Goal: Task Accomplishment & Management: Use online tool/utility

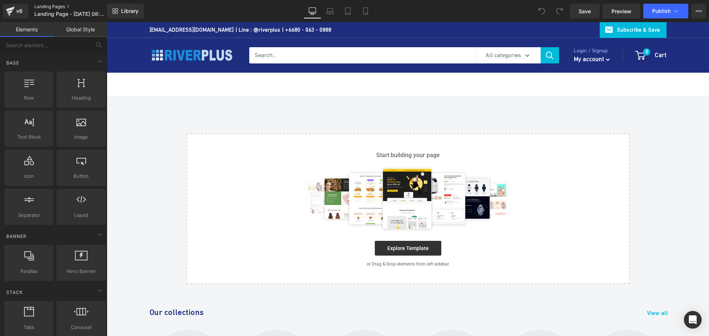
click at [79, 7] on link "Landing Pages" at bounding box center [76, 7] width 85 height 6
click at [64, 16] on span "Landing Page - [DATE] 08:40:47" at bounding box center [69, 14] width 71 height 6
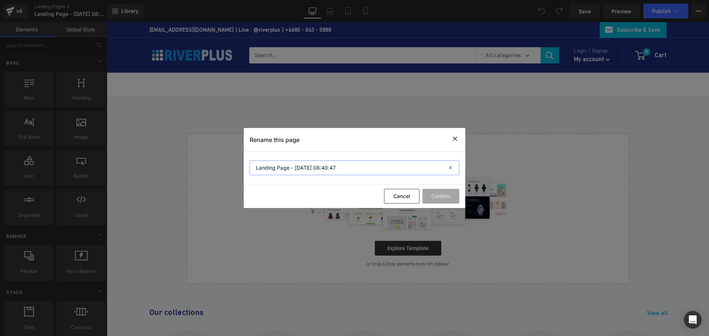
click at [316, 169] on input "Landing Page - [DATE] 08:40:47" at bounding box center [355, 168] width 210 height 15
click at [341, 167] on input "Landing Page - [DATE] 08:40:47" at bounding box center [355, 168] width 210 height 15
type input "MNioT"
click at [446, 194] on button "Confirm" at bounding box center [440, 196] width 37 height 15
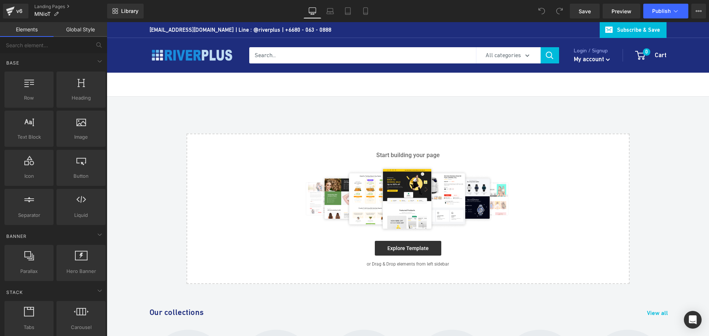
click at [288, 113] on div "Select your layout" at bounding box center [408, 191] width 602 height 188
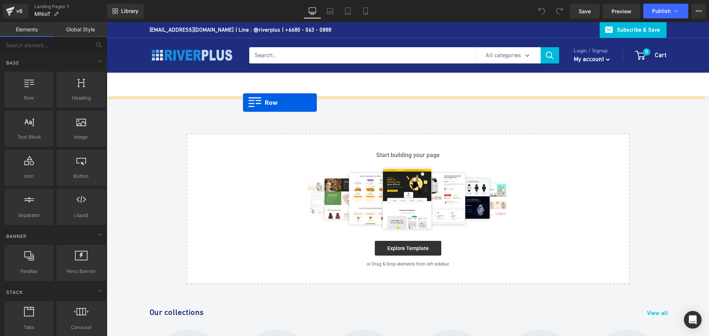
drag, startPoint x: 134, startPoint y: 113, endPoint x: 243, endPoint y: 103, distance: 109.8
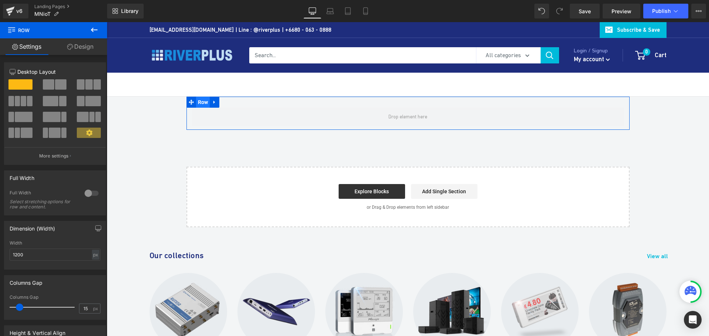
click at [202, 104] on span "Row" at bounding box center [203, 102] width 14 height 11
click at [86, 194] on div at bounding box center [92, 194] width 18 height 12
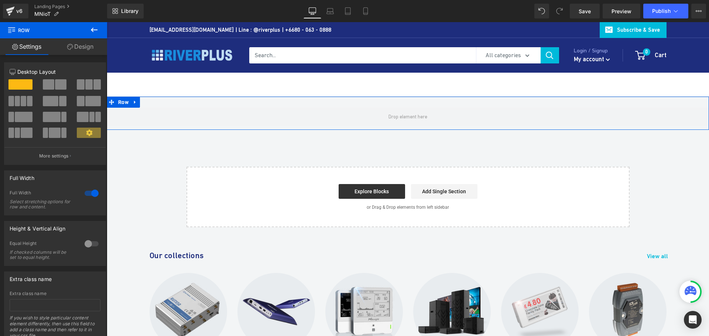
click at [89, 44] on link "Design" at bounding box center [81, 46] width 54 height 17
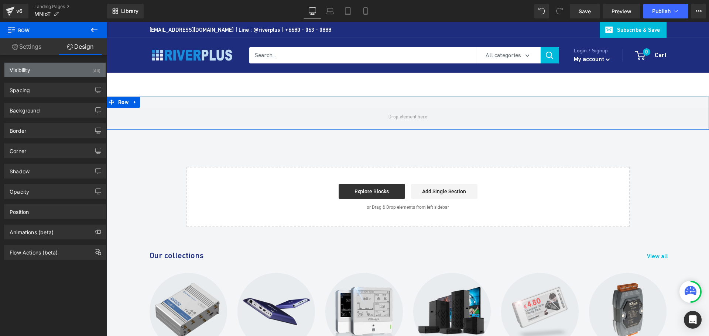
click at [48, 72] on div "Visibility (All)" at bounding box center [54, 70] width 101 height 14
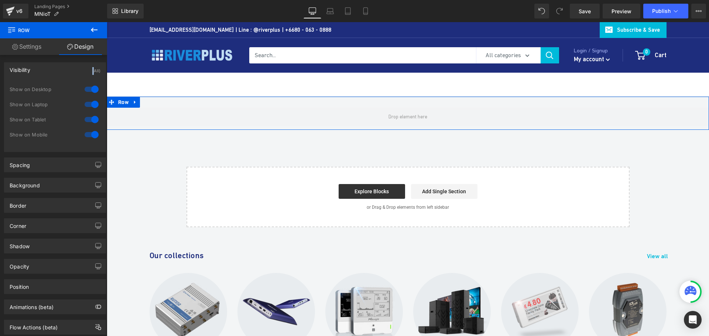
click at [48, 72] on div "Visibility (All)" at bounding box center [54, 70] width 101 height 14
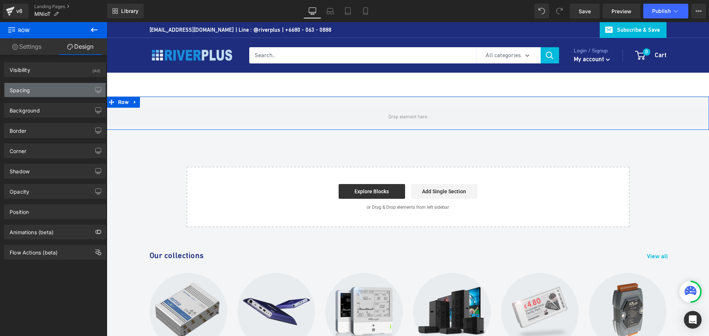
click at [43, 93] on div "Spacing" at bounding box center [54, 90] width 101 height 14
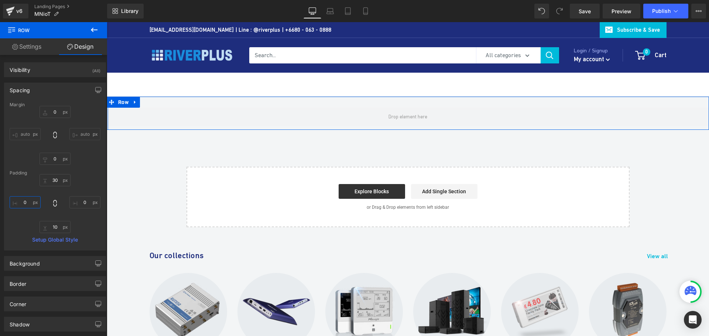
click at [28, 203] on input "0" at bounding box center [25, 202] width 31 height 12
type input "40"
click at [85, 203] on input "0" at bounding box center [84, 202] width 31 height 12
type input "40"
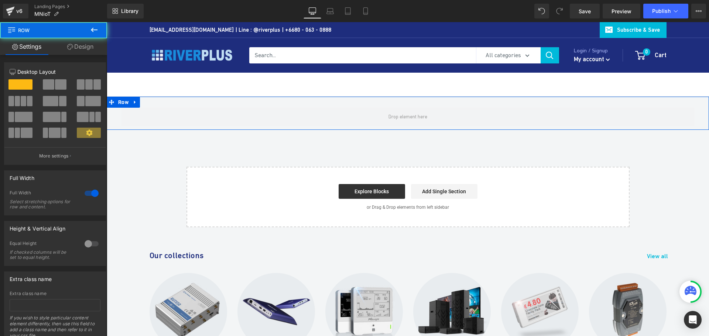
click at [245, 107] on div "Row 40px 40px" at bounding box center [408, 113] width 602 height 33
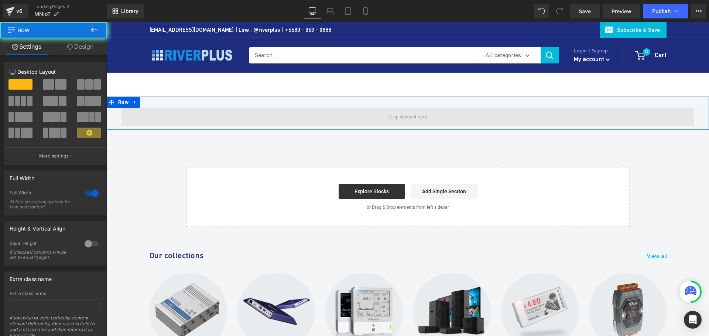
click at [241, 115] on span at bounding box center [407, 117] width 573 height 18
click at [199, 114] on span at bounding box center [407, 117] width 573 height 18
click at [191, 119] on span at bounding box center [407, 117] width 573 height 18
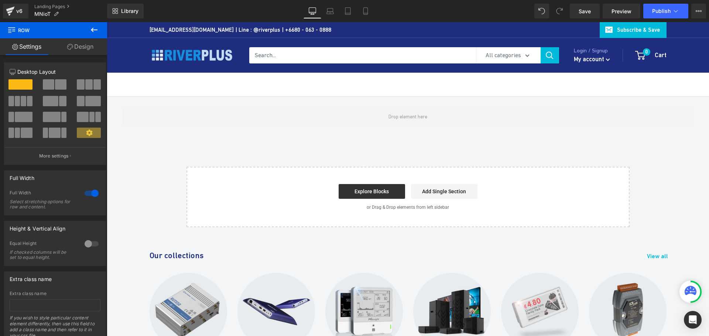
click at [89, 28] on button at bounding box center [94, 30] width 26 height 16
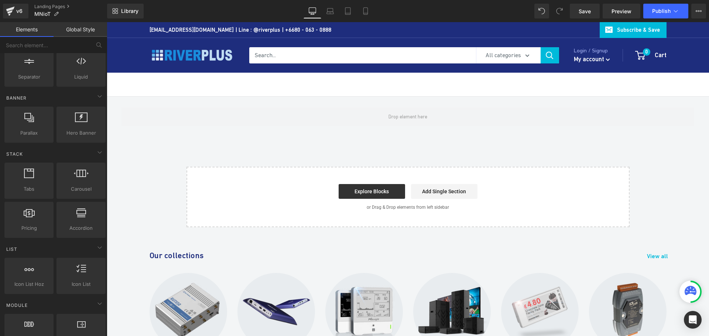
scroll to position [148, 0]
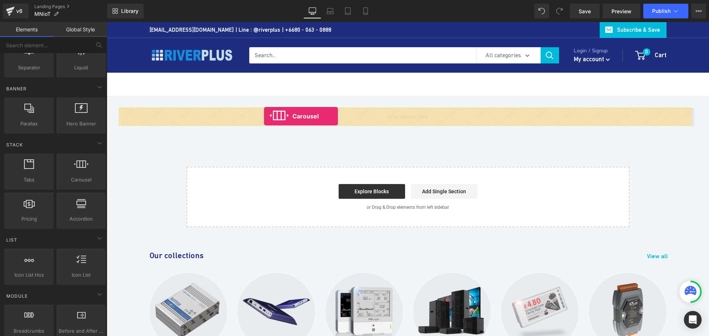
drag, startPoint x: 189, startPoint y: 195, endPoint x: 264, endPoint y: 116, distance: 108.6
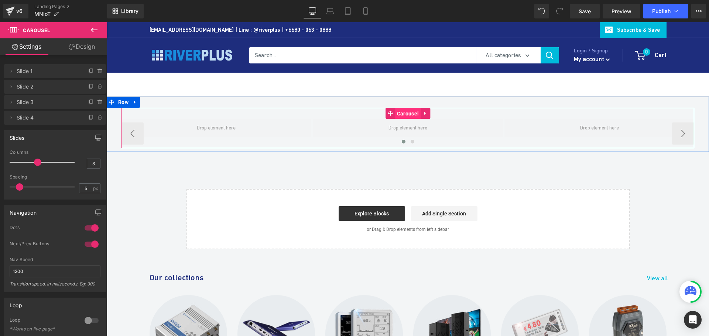
click at [401, 114] on span "Carousel" at bounding box center [407, 113] width 25 height 11
click at [120, 104] on span "Row" at bounding box center [123, 102] width 14 height 11
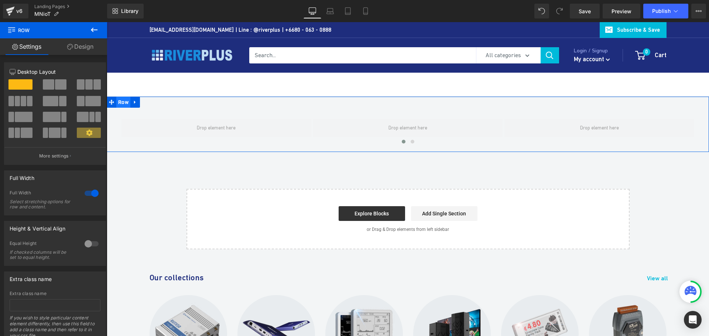
click at [123, 103] on span "Row" at bounding box center [123, 102] width 14 height 11
click at [406, 111] on span "Carousel" at bounding box center [407, 113] width 25 height 11
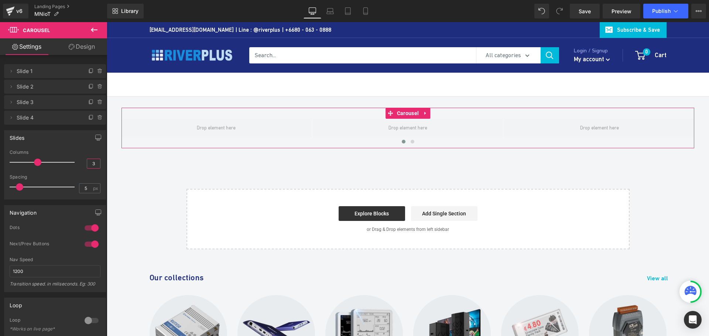
drag, startPoint x: 95, startPoint y: 163, endPoint x: 68, endPoint y: 163, distance: 26.6
click at [68, 163] on div "Columns 3" at bounding box center [55, 162] width 91 height 25
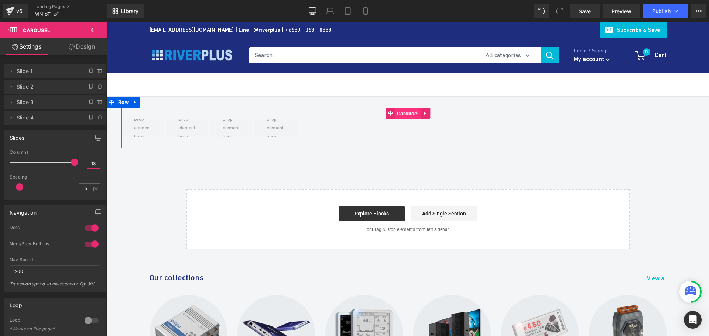
click at [398, 112] on span "Carousel" at bounding box center [407, 113] width 25 height 11
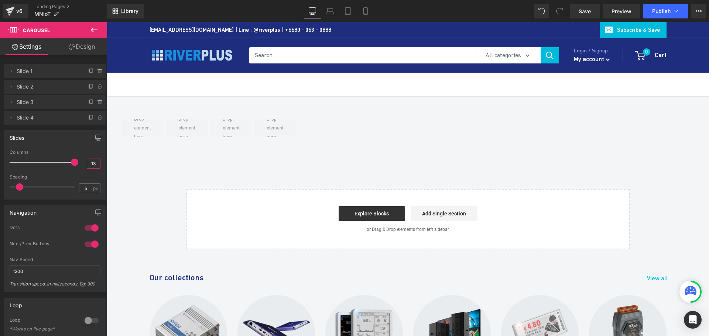
type input "13"
click at [95, 28] on icon at bounding box center [94, 29] width 9 height 9
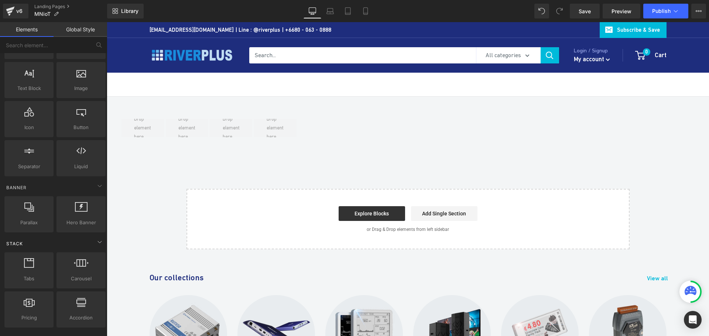
scroll to position [0, 0]
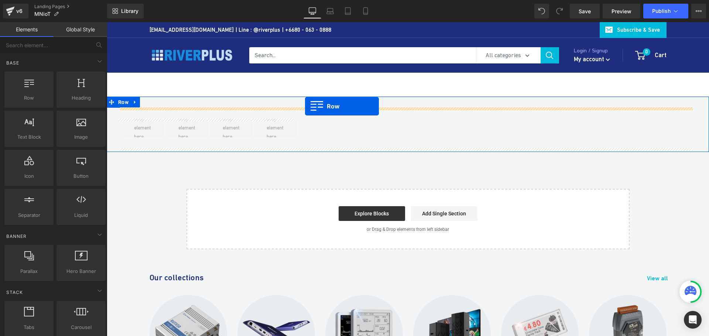
drag, startPoint x: 131, startPoint y: 116, endPoint x: 305, endPoint y: 106, distance: 173.8
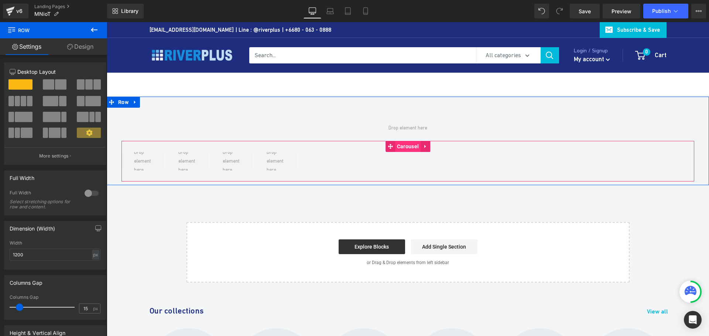
click at [400, 148] on span "Carousel" at bounding box center [407, 146] width 25 height 11
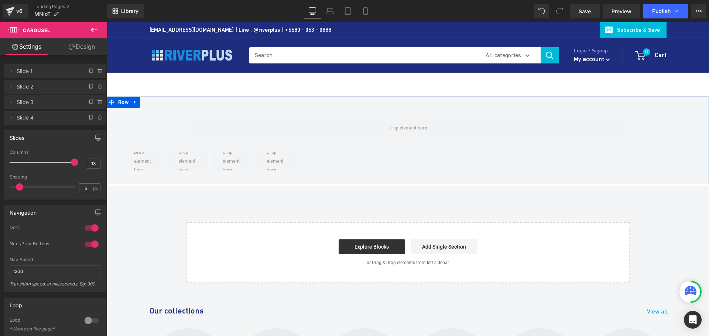
click at [149, 123] on div "Row ‹ › [GEOGRAPHIC_DATA]" at bounding box center [407, 145] width 573 height 74
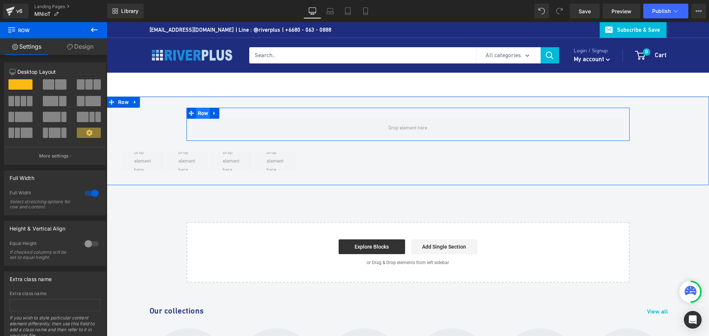
click at [198, 114] on span "Row" at bounding box center [203, 113] width 14 height 11
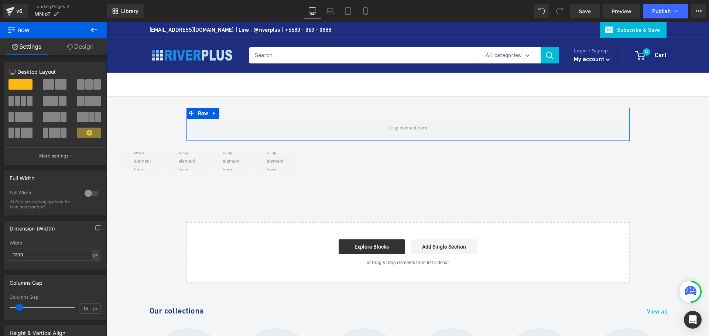
click at [83, 51] on link "Design" at bounding box center [81, 46] width 54 height 17
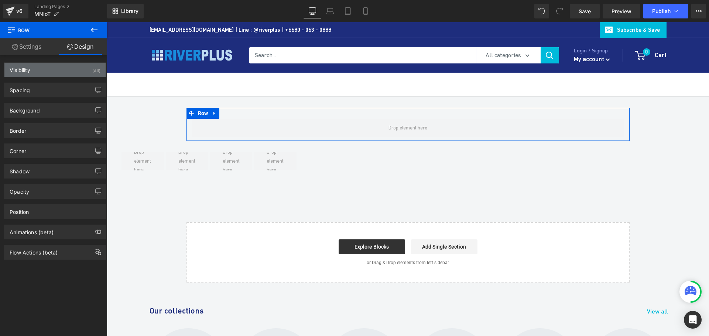
click at [39, 71] on div "Visibility (All)" at bounding box center [54, 70] width 101 height 14
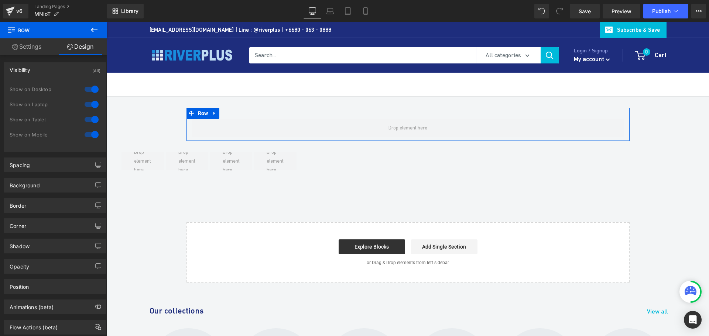
click at [88, 46] on link "Design" at bounding box center [81, 46] width 54 height 17
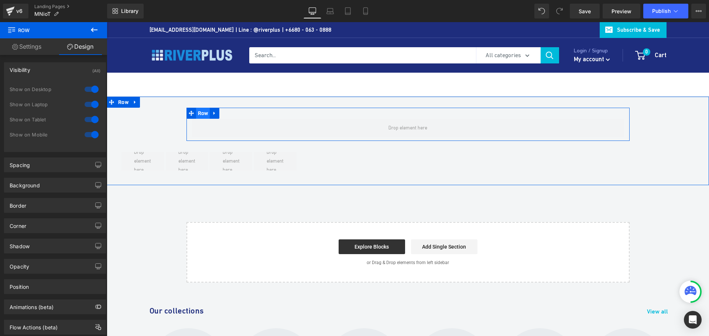
click at [200, 112] on span "Row" at bounding box center [203, 113] width 14 height 11
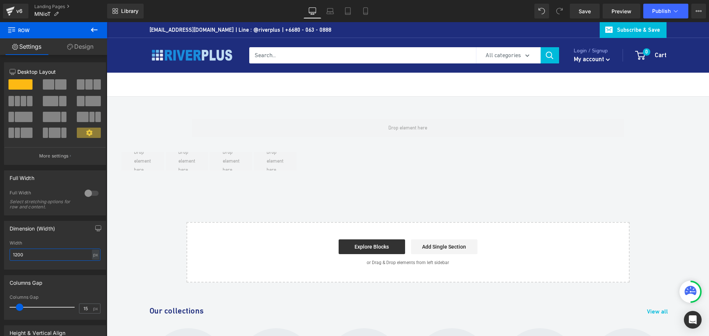
drag, startPoint x: 45, startPoint y: 257, endPoint x: -18, endPoint y: 256, distance: 63.1
click at [0, 256] on html "Row You are previewing how the will restyle your page. You can not edit Element…" at bounding box center [354, 168] width 709 height 336
type input "1800"
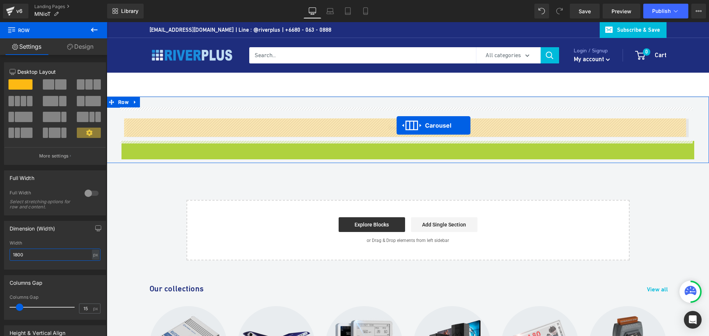
drag, startPoint x: 398, startPoint y: 145, endPoint x: 397, endPoint y: 126, distance: 19.6
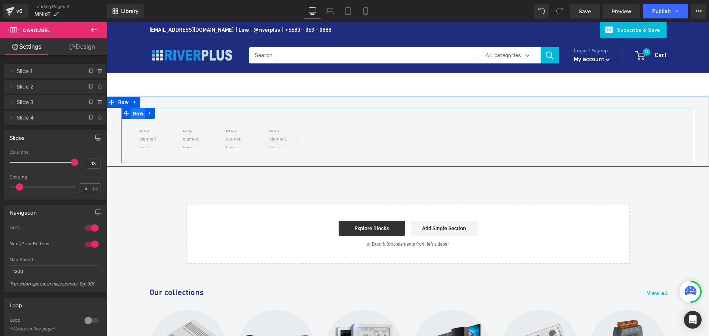
click at [136, 110] on span "Row" at bounding box center [138, 113] width 14 height 11
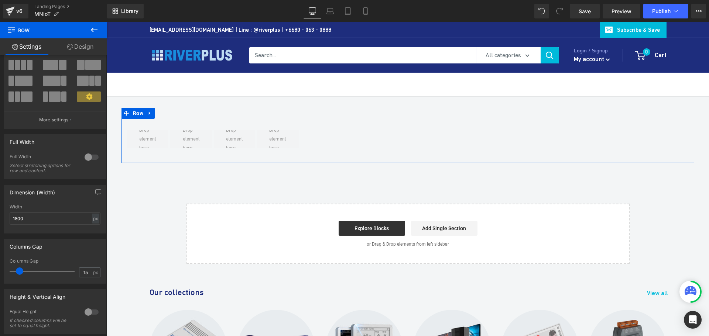
scroll to position [74, 0]
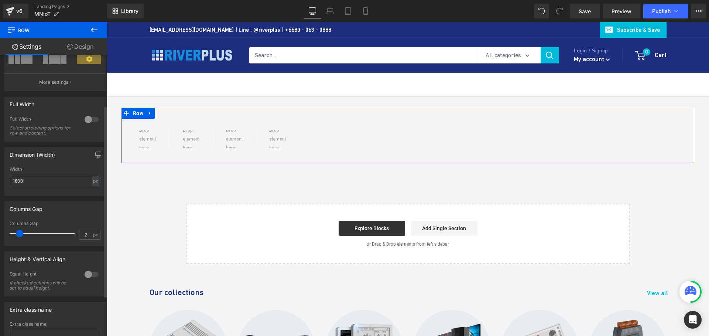
type input "0"
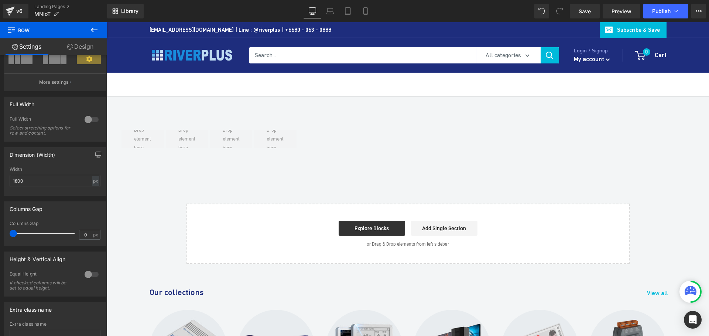
drag, startPoint x: 19, startPoint y: 235, endPoint x: -11, endPoint y: 234, distance: 30.7
click at [0, 234] on html "Row You are previewing how the will restyle your page. You can not edit Element…" at bounding box center [354, 168] width 709 height 336
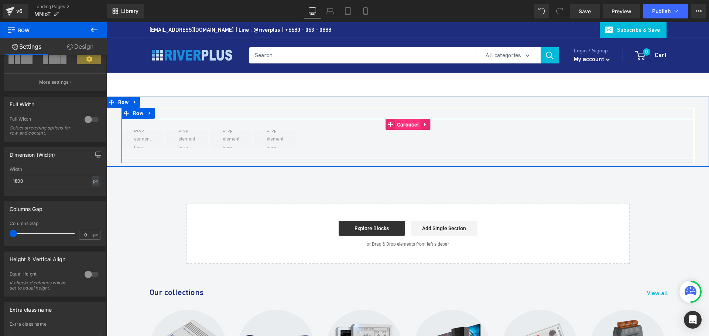
click at [404, 125] on span "Carousel" at bounding box center [407, 124] width 25 height 11
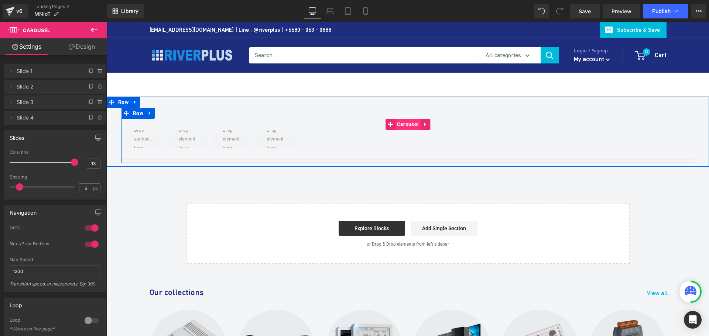
click at [409, 124] on span "Carousel" at bounding box center [407, 124] width 25 height 11
click at [402, 126] on span "Carousel" at bounding box center [407, 124] width 25 height 11
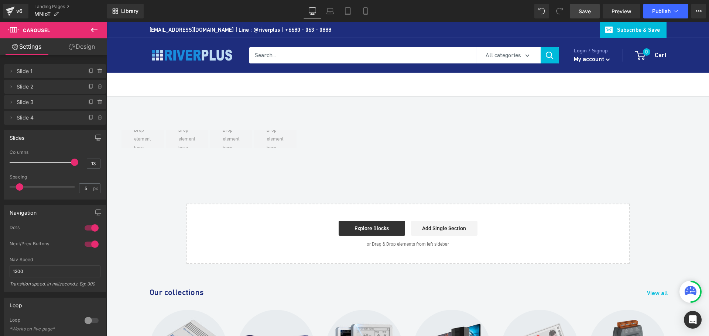
click at [586, 11] on span "Save" at bounding box center [585, 11] width 12 height 8
click at [97, 31] on icon at bounding box center [94, 29] width 9 height 9
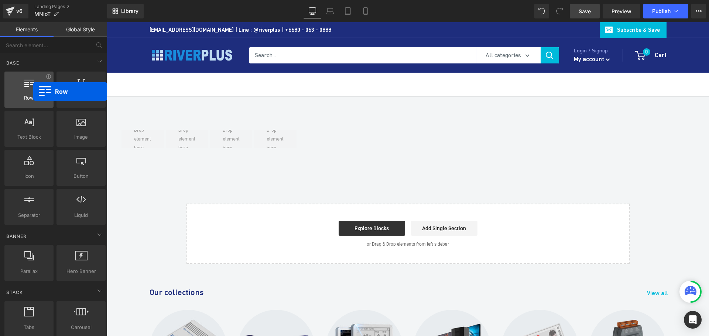
click at [33, 92] on div at bounding box center [29, 86] width 45 height 17
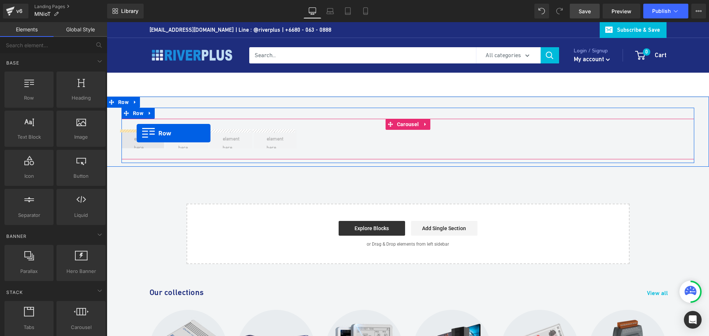
drag, startPoint x: 135, startPoint y: 118, endPoint x: 137, endPoint y: 133, distance: 15.6
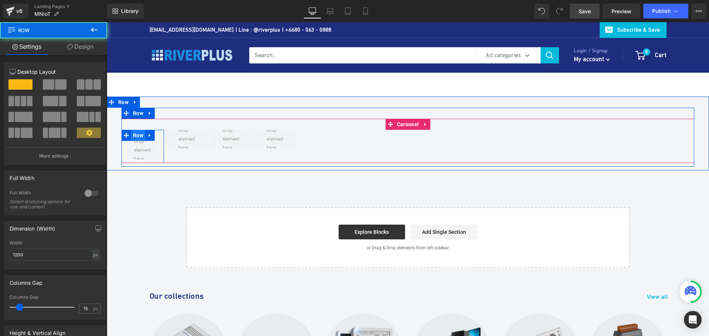
click at [138, 134] on span "Row" at bounding box center [138, 135] width 14 height 11
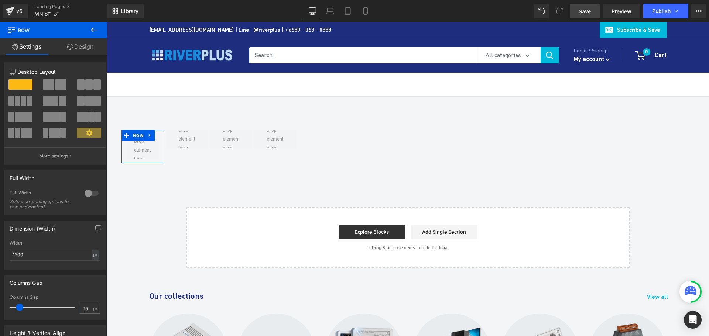
click at [89, 47] on link "Design" at bounding box center [81, 46] width 54 height 17
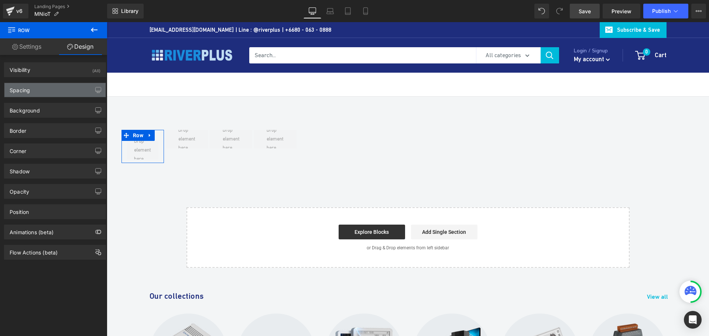
type input "0"
type input "30"
type input "0"
type input "10"
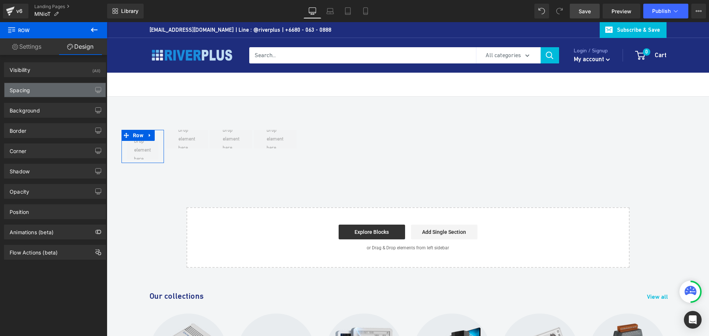
type input "0"
click at [43, 87] on div "Spacing" at bounding box center [54, 90] width 101 height 14
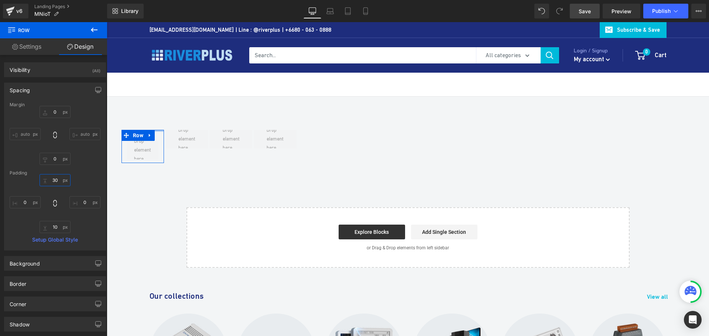
click at [60, 180] on input "30" at bounding box center [55, 180] width 31 height 12
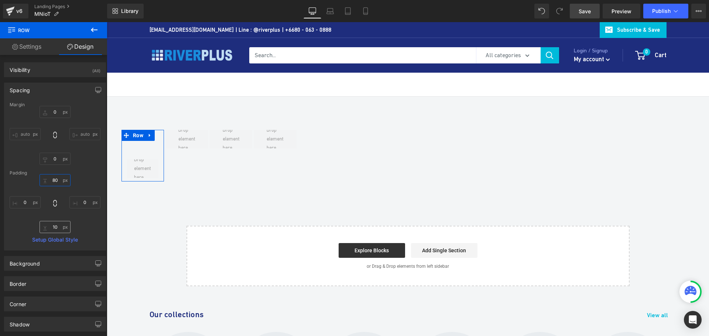
type input "80"
click at [58, 228] on input "10" at bounding box center [55, 227] width 31 height 12
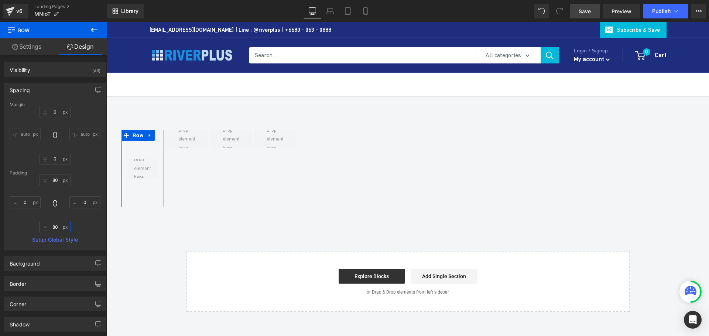
type input "80"
click at [34, 82] on div "Spacing [GEOGRAPHIC_DATA] 0px 0 auto auto 0px 0 auto auto [GEOGRAPHIC_DATA] 80 …" at bounding box center [55, 164] width 110 height 174
click at [34, 92] on div "Spacing" at bounding box center [54, 90] width 101 height 14
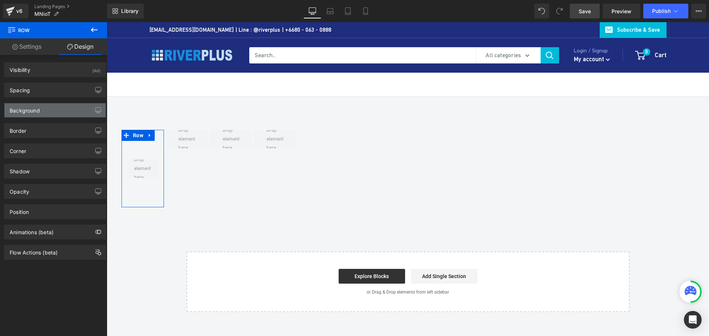
click at [28, 111] on div "Background" at bounding box center [25, 108] width 30 height 10
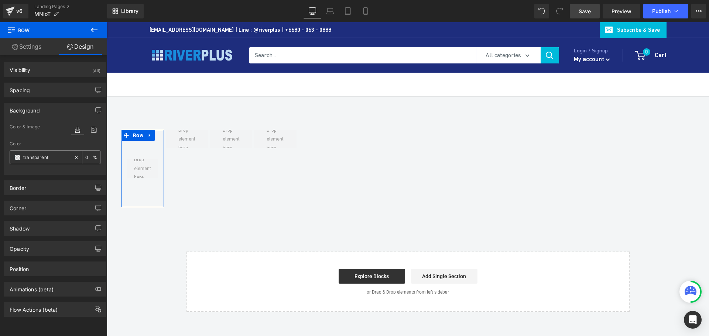
click at [15, 159] on span at bounding box center [17, 158] width 6 height 6
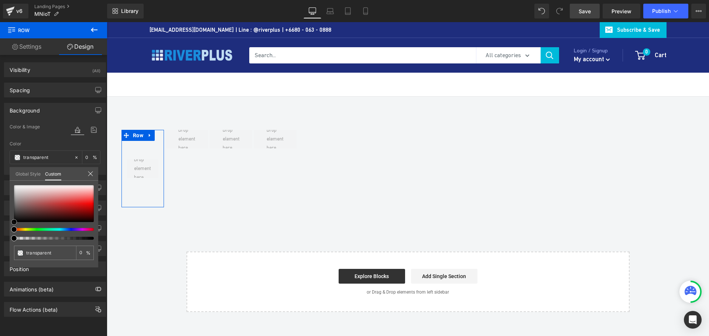
type input "#bbb3b3"
type input "100"
type input "#bbb3b3"
type input "100"
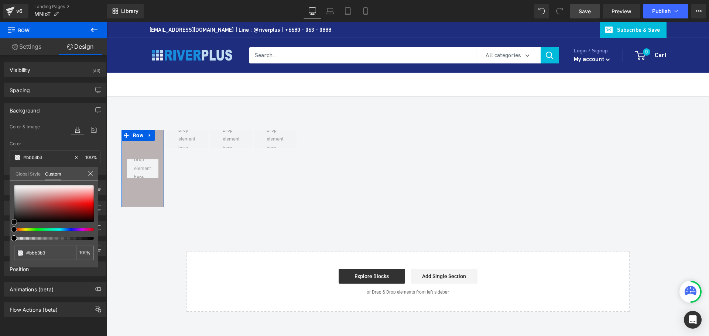
type input "#bbb4b4"
type input "#b8b1b1"
type input "#b8b2b2"
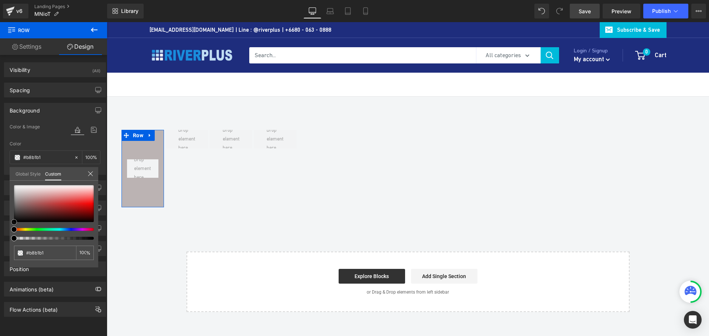
type input "#b8b2b2"
type input "#b7b2b2"
type input "#b4b0b0"
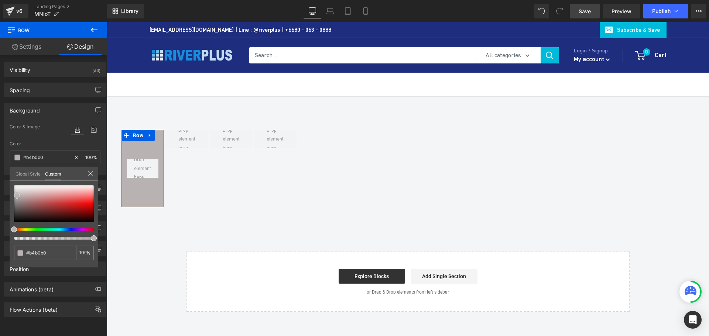
type input "#b0afaf"
type input "#afafaf"
type input "#adadad"
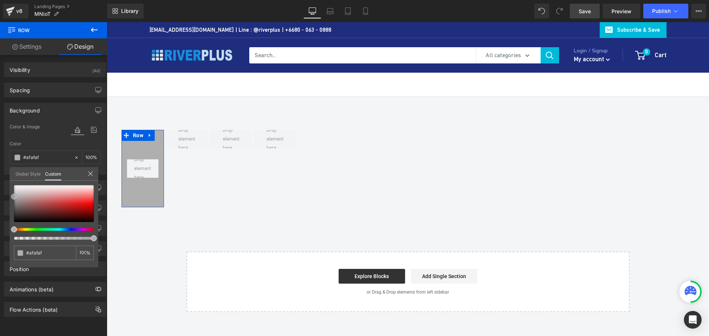
type input "#adadad"
type input "#aaaaaa"
type input "#b5b5b5"
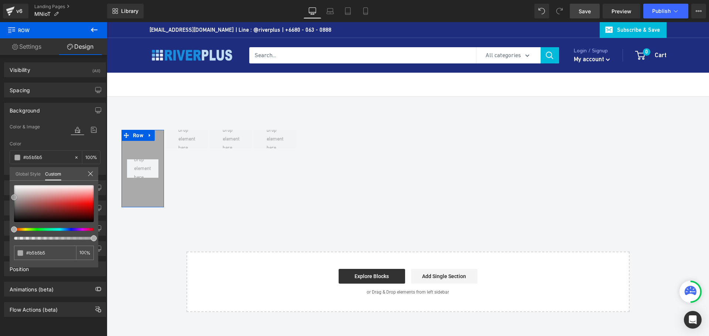
type input "#bababa"
type input "#bfbfbf"
type input "#c4c4c4"
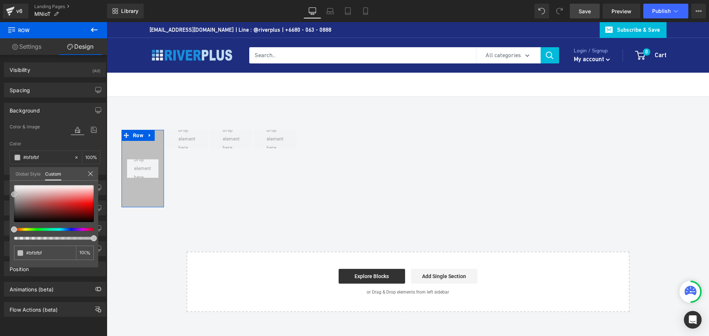
type input "#c4c4c4"
type input "#c6c6c6"
drag, startPoint x: 19, startPoint y: 196, endPoint x: 12, endPoint y: 193, distance: 7.0
click at [14, 193] on div at bounding box center [54, 203] width 80 height 37
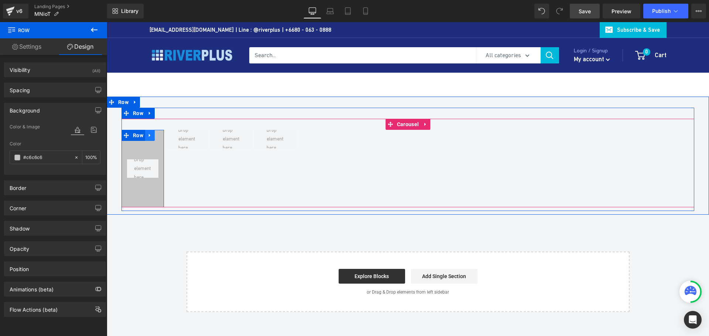
click at [150, 136] on icon at bounding box center [149, 136] width 5 height 6
click at [157, 136] on icon at bounding box center [159, 135] width 5 height 5
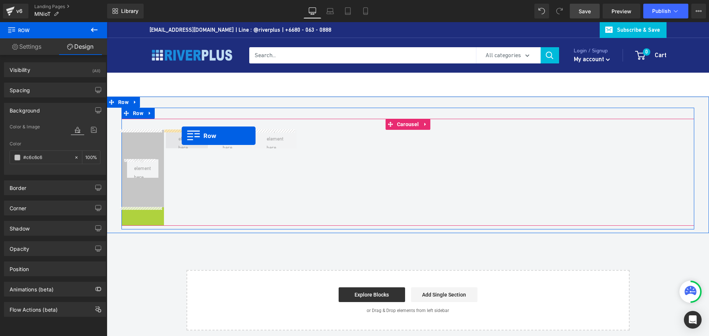
drag, startPoint x: 132, startPoint y: 213, endPoint x: 182, endPoint y: 136, distance: 91.5
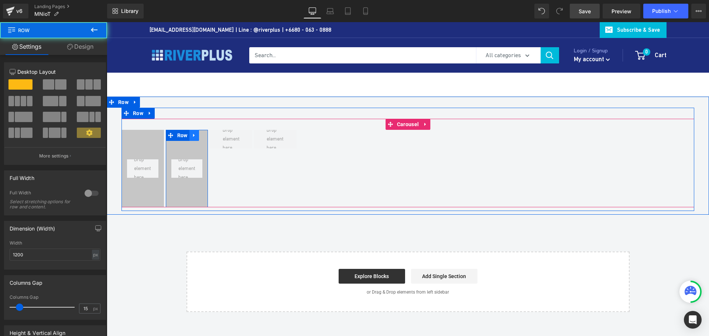
click at [193, 136] on icon at bounding box center [193, 135] width 1 height 3
click at [201, 137] on icon at bounding box center [203, 135] width 5 height 5
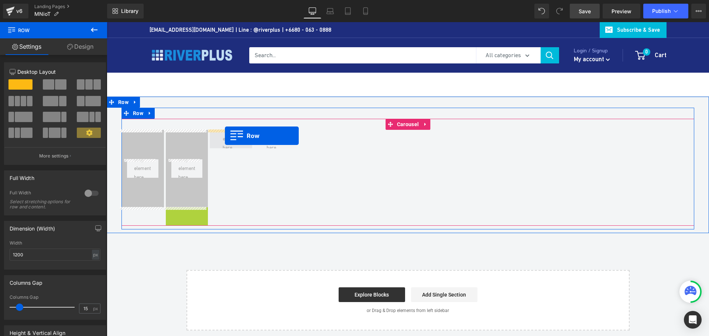
drag, startPoint x: 183, startPoint y: 211, endPoint x: 225, endPoint y: 136, distance: 85.8
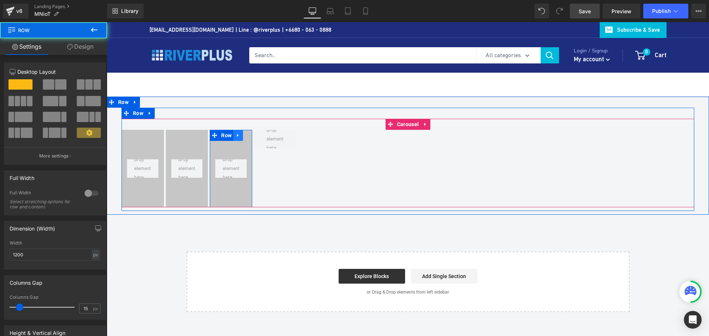
click at [237, 135] on icon at bounding box center [238, 136] width 5 height 6
click at [245, 137] on icon at bounding box center [247, 135] width 5 height 5
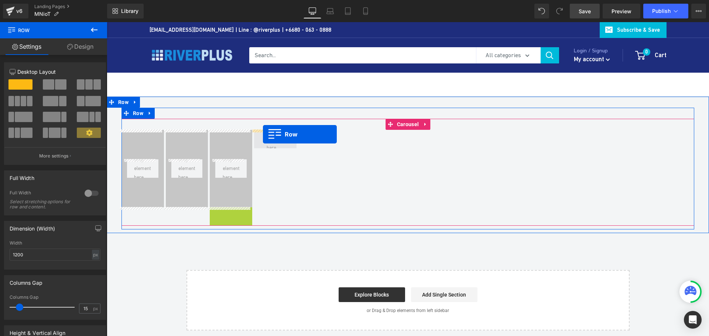
drag, startPoint x: 221, startPoint y: 212, endPoint x: 263, endPoint y: 134, distance: 88.5
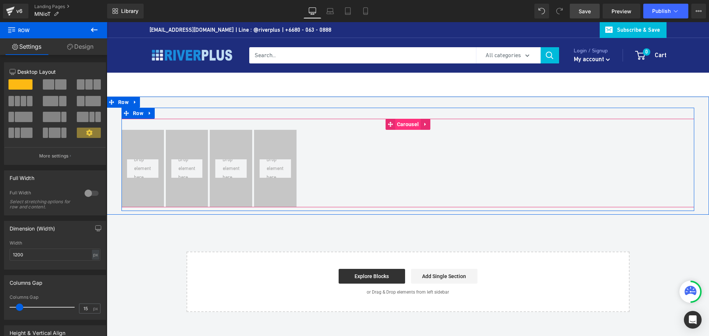
click at [407, 128] on span "Carousel" at bounding box center [407, 124] width 25 height 11
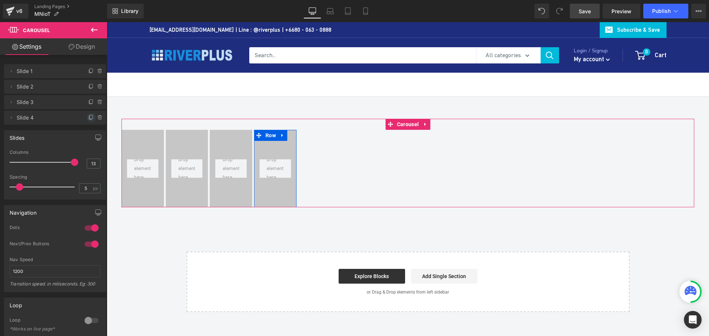
click at [88, 117] on icon at bounding box center [91, 118] width 6 height 6
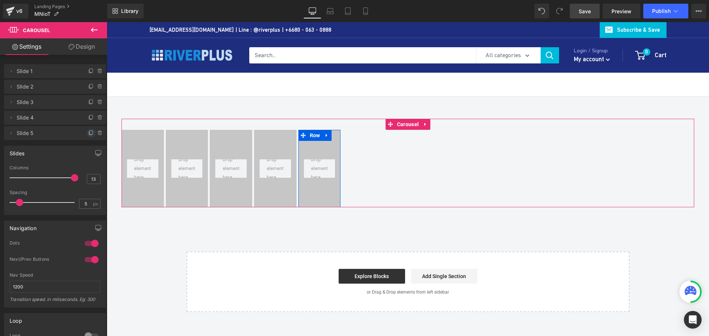
click at [87, 137] on span at bounding box center [91, 133] width 9 height 9
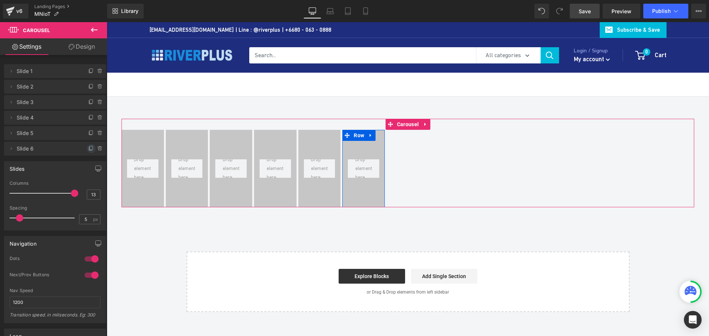
click at [88, 148] on icon at bounding box center [91, 149] width 6 height 6
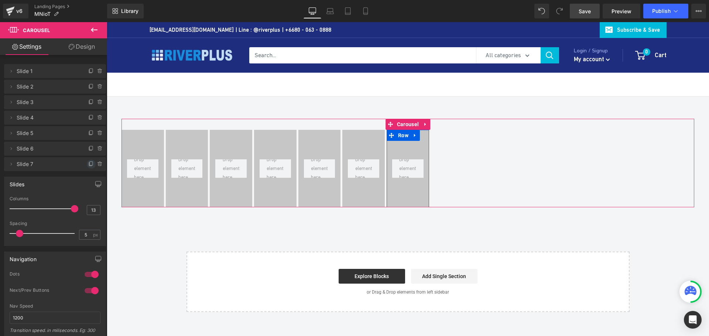
click at [89, 166] on icon at bounding box center [91, 164] width 6 height 6
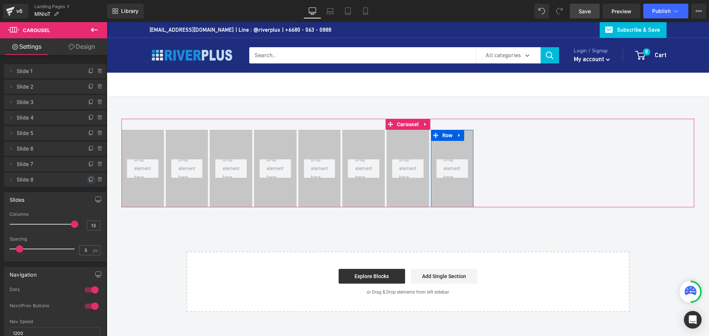
click at [88, 179] on icon at bounding box center [91, 180] width 6 height 6
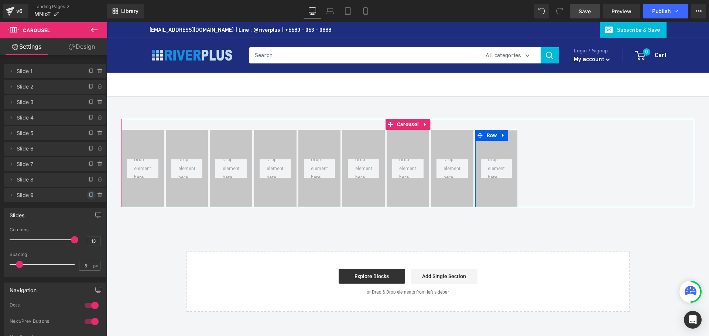
click at [88, 196] on icon at bounding box center [91, 195] width 6 height 6
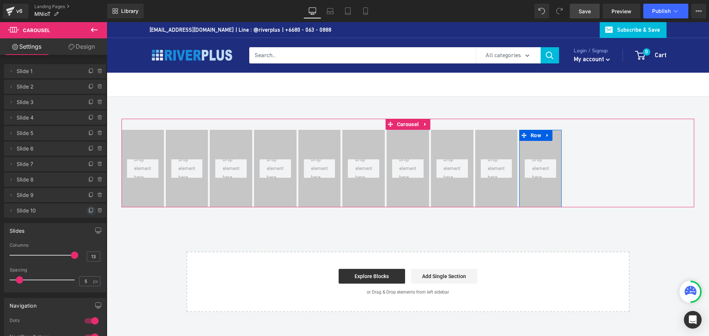
click at [88, 213] on icon at bounding box center [91, 211] width 6 height 6
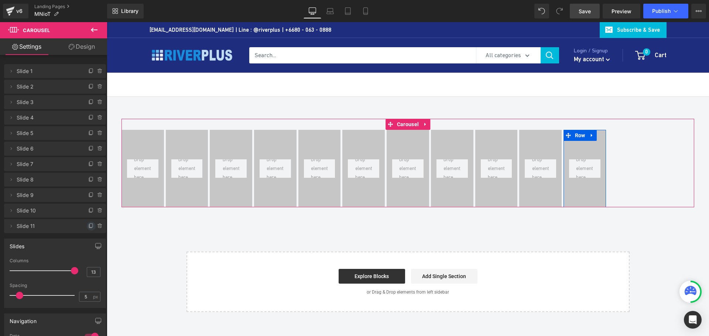
click at [88, 227] on icon at bounding box center [91, 226] width 6 height 6
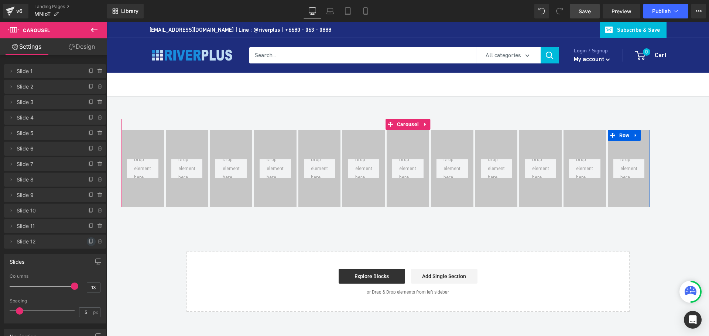
click at [88, 243] on icon at bounding box center [91, 242] width 6 height 6
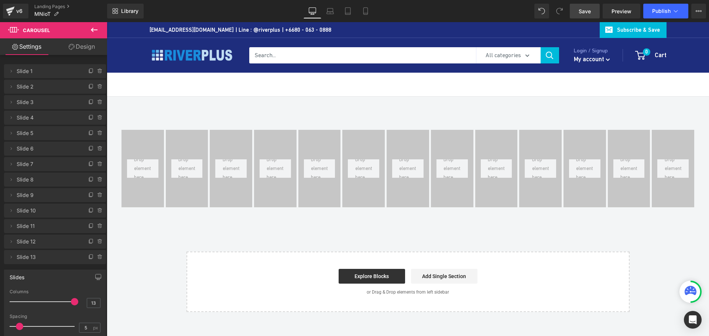
click at [584, 12] on span "Save" at bounding box center [585, 11] width 12 height 8
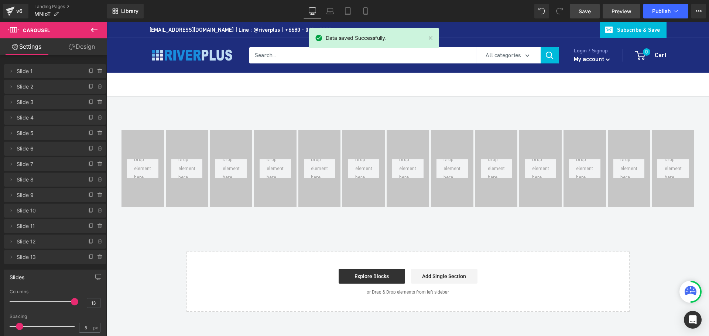
click at [622, 14] on span "Preview" at bounding box center [621, 11] width 20 height 8
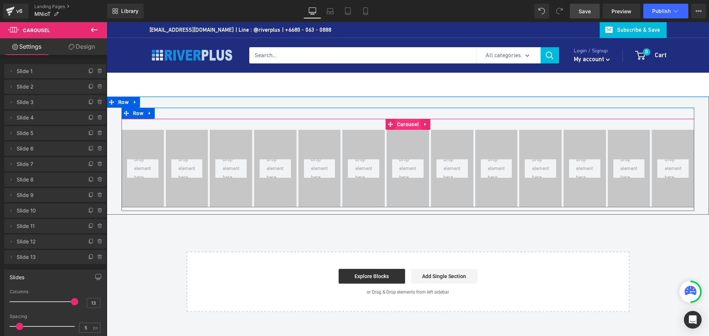
click at [409, 123] on span "Carousel" at bounding box center [407, 124] width 25 height 11
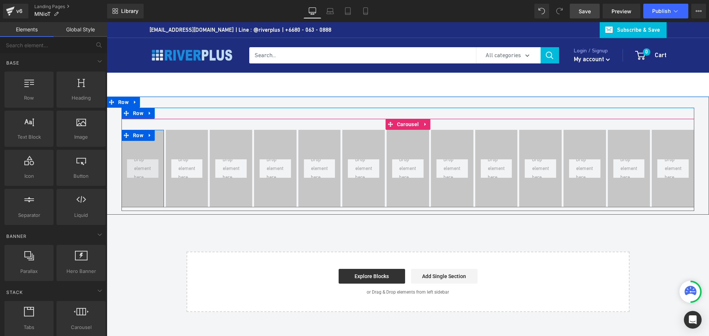
click at [147, 164] on span at bounding box center [142, 168] width 22 height 31
drag, startPoint x: 183, startPoint y: 159, endPoint x: 137, endPoint y: 163, distance: 46.7
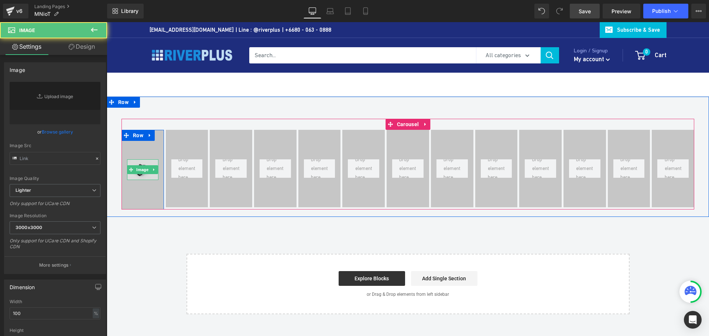
type input "//[DOMAIN_NAME][URL]"
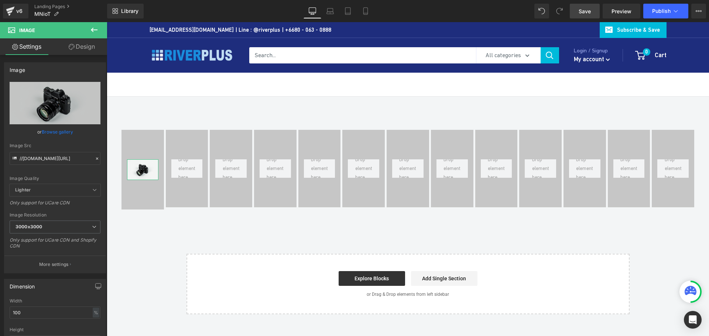
click at [89, 45] on link "Design" at bounding box center [82, 46] width 54 height 17
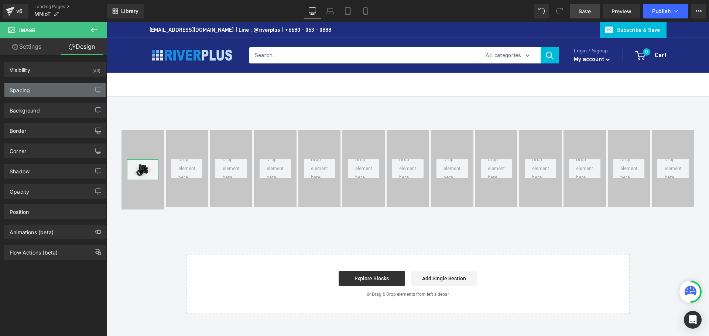
click at [47, 93] on div "Spacing" at bounding box center [54, 90] width 101 height 14
type input "0"
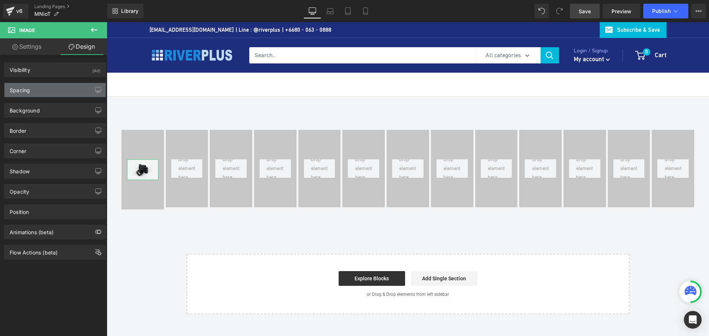
type input "0"
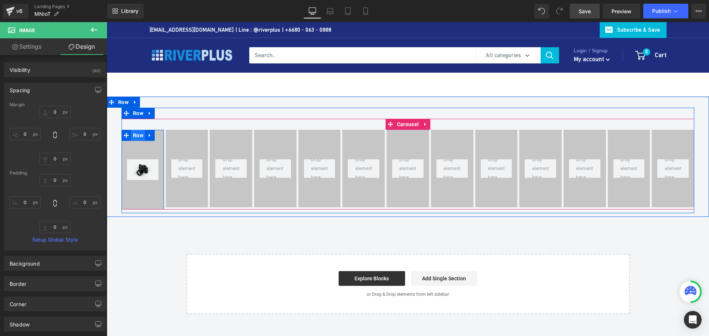
click at [134, 138] on span "Row" at bounding box center [138, 135] width 14 height 11
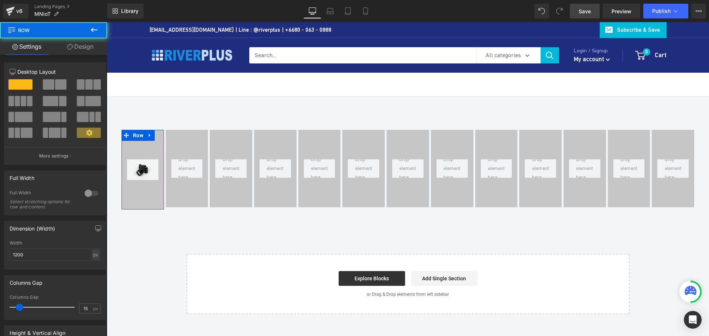
click at [80, 46] on link "Design" at bounding box center [81, 46] width 54 height 17
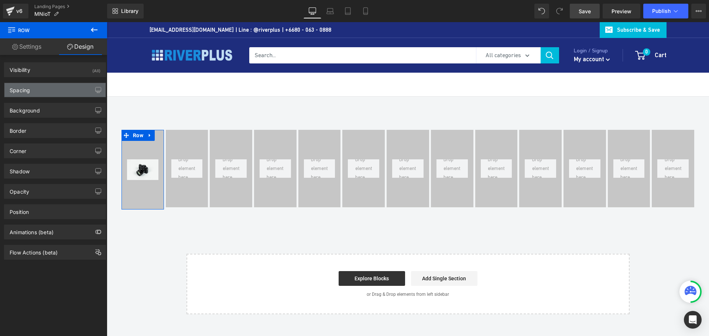
click at [32, 90] on div "Spacing" at bounding box center [54, 90] width 101 height 14
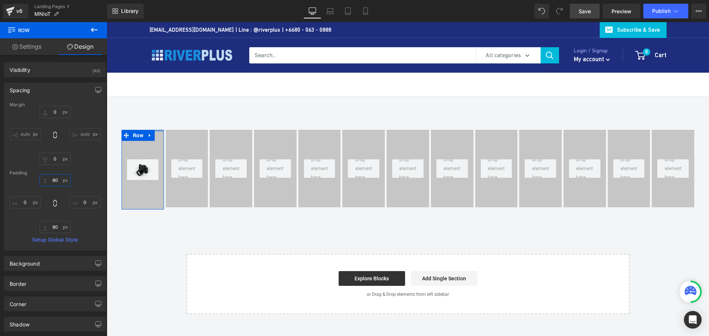
click at [60, 179] on input "80" at bounding box center [55, 180] width 31 height 12
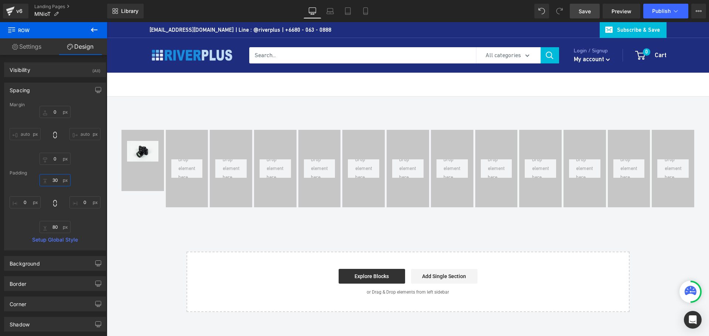
type input "30"
click at [95, 34] on icon at bounding box center [94, 29] width 9 height 9
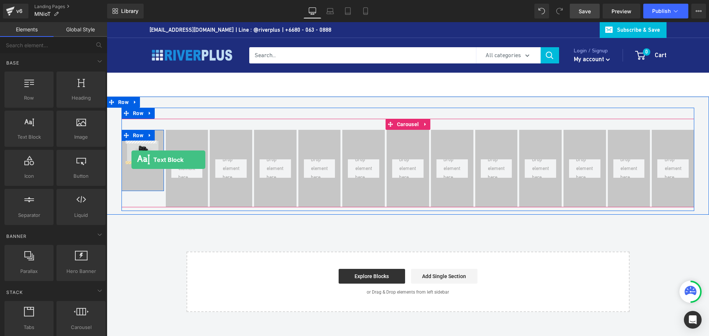
drag, startPoint x: 138, startPoint y: 158, endPoint x: 131, endPoint y: 160, distance: 6.5
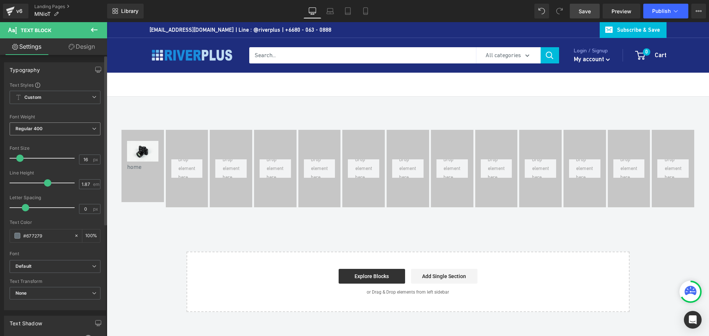
click at [37, 131] on b "Regular 400" at bounding box center [29, 129] width 27 height 6
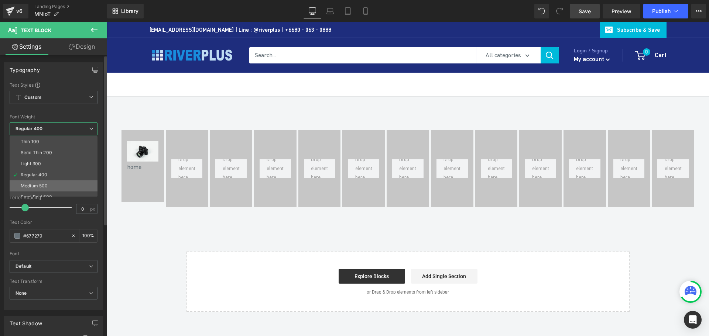
click at [45, 184] on div "Medium 500" at bounding box center [34, 185] width 27 height 5
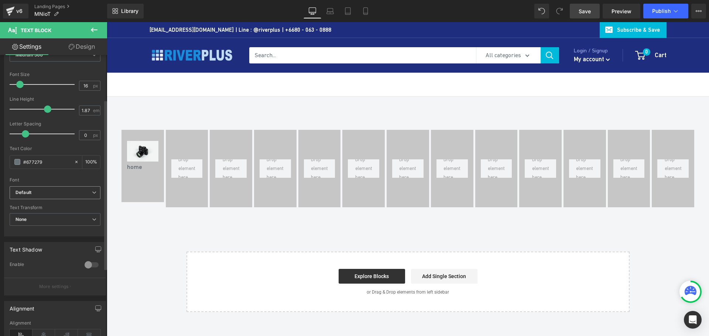
click at [29, 186] on span "Default" at bounding box center [55, 192] width 91 height 13
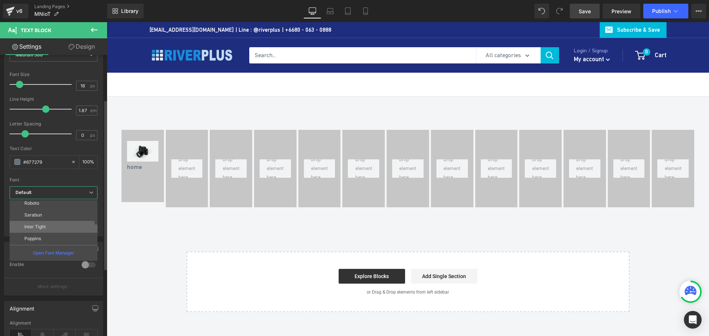
click at [37, 223] on li "Inter Tight" at bounding box center [55, 227] width 91 height 12
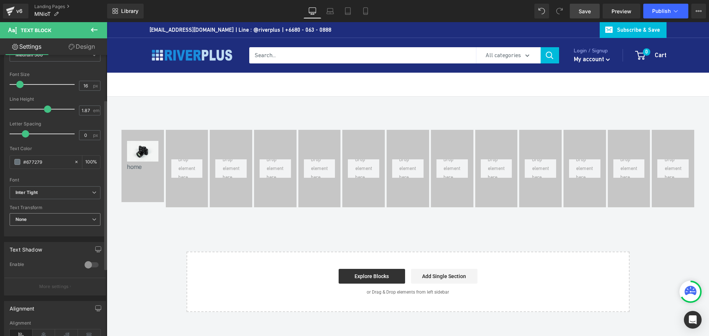
click at [33, 222] on span "None" at bounding box center [55, 219] width 91 height 13
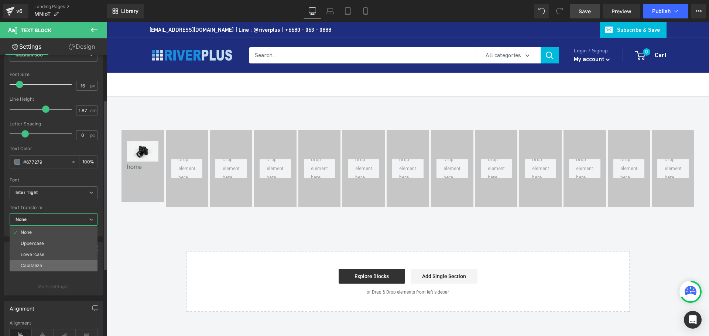
click at [41, 262] on li "Capitalize" at bounding box center [54, 265] width 88 height 11
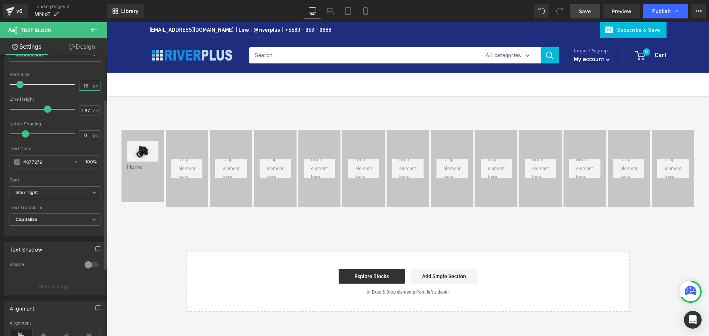
drag, startPoint x: 88, startPoint y: 85, endPoint x: 53, endPoint y: 85, distance: 35.1
click at [53, 85] on div "Font Size 16 px" at bounding box center [55, 84] width 91 height 25
drag, startPoint x: 86, startPoint y: 86, endPoint x: 66, endPoint y: 83, distance: 19.7
click at [66, 83] on div "Font Size 12 px" at bounding box center [55, 84] width 91 height 25
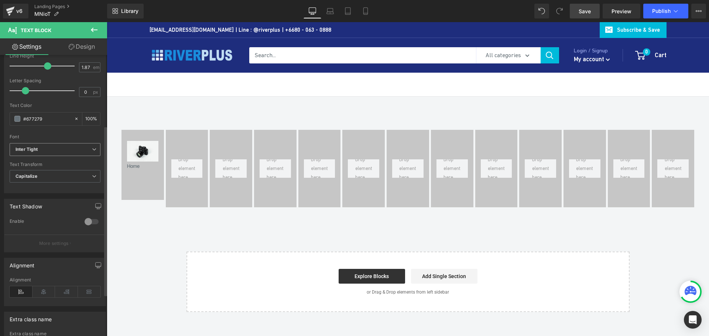
scroll to position [186, 0]
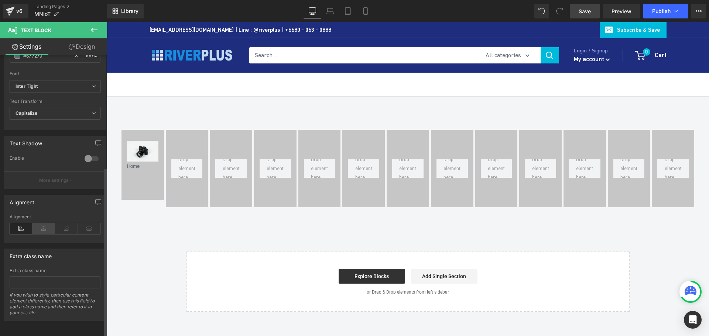
type input "13"
click at [40, 225] on icon at bounding box center [43, 228] width 23 height 11
click at [83, 45] on link "Design" at bounding box center [82, 46] width 54 height 17
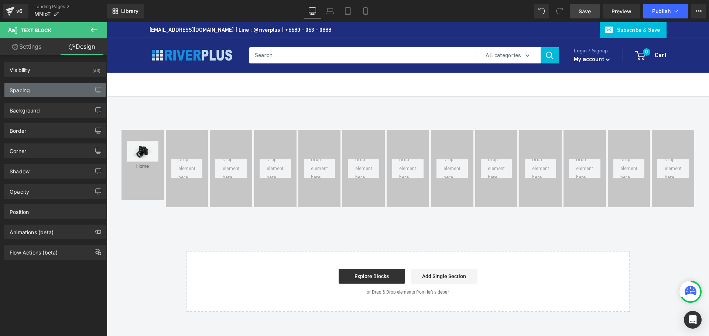
click at [33, 90] on div "Spacing" at bounding box center [54, 90] width 101 height 14
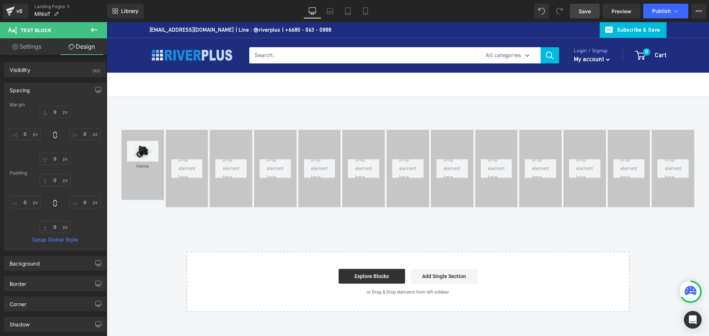
type input "0"
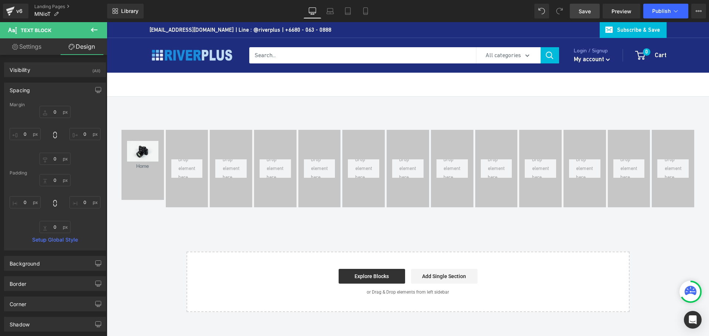
type input "0"
click at [55, 107] on div "Margin" at bounding box center [55, 104] width 91 height 5
click at [55, 113] on input "0" at bounding box center [55, 112] width 31 height 12
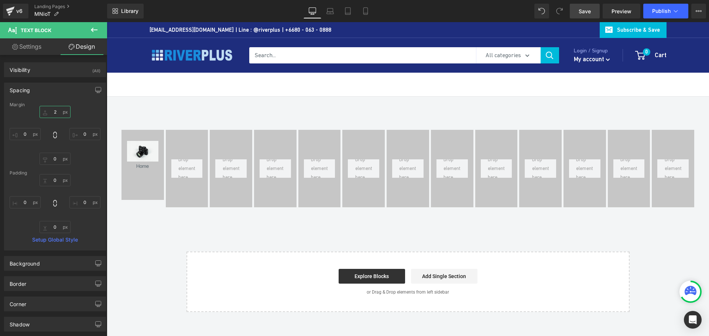
type input "20"
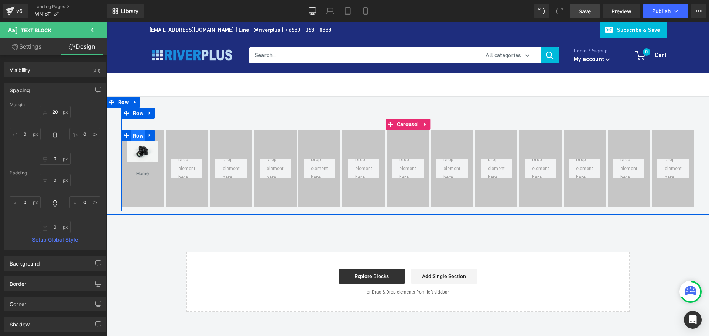
click at [137, 137] on span "Row" at bounding box center [138, 135] width 14 height 11
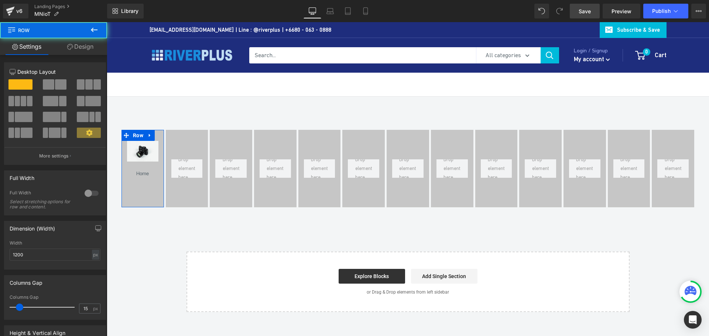
click at [85, 51] on link "Design" at bounding box center [81, 46] width 54 height 17
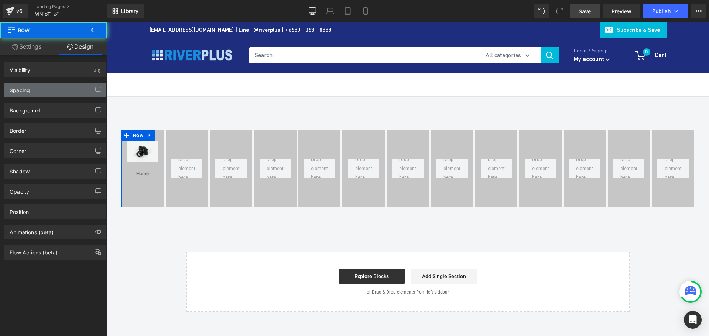
click at [41, 92] on div "Spacing" at bounding box center [54, 90] width 101 height 14
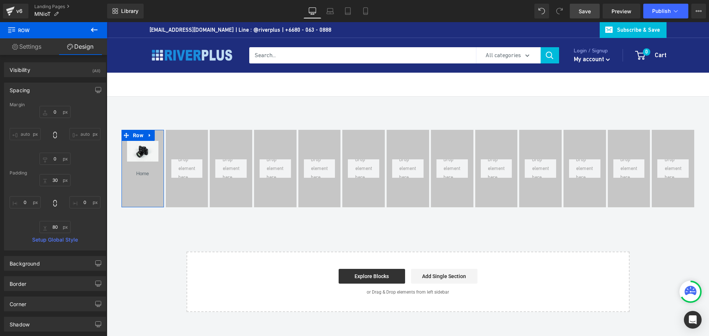
type input "0"
type input "30"
type input "0"
type input "80"
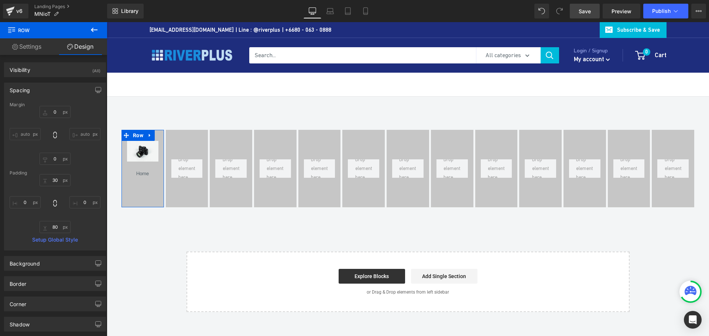
type input "0"
click at [60, 228] on input "80" at bounding box center [55, 227] width 31 height 12
type input "30"
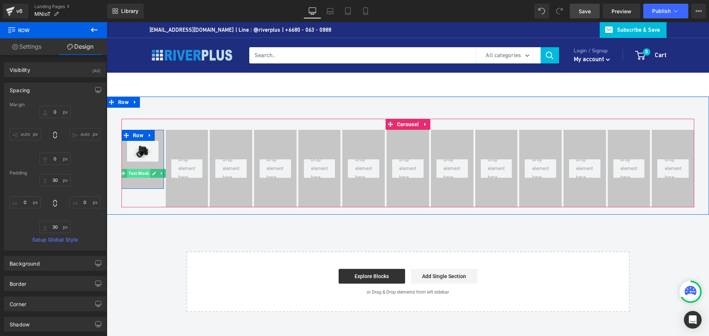
click at [132, 172] on span "Text Block" at bounding box center [138, 173] width 23 height 9
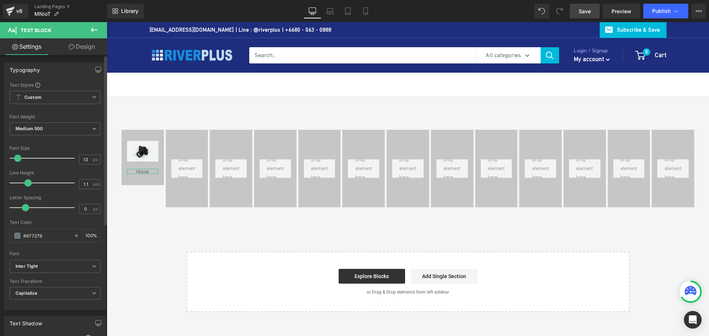
type input "1"
drag, startPoint x: 45, startPoint y: 183, endPoint x: 24, endPoint y: 187, distance: 21.9
click at [24, 187] on div at bounding box center [43, 183] width 61 height 15
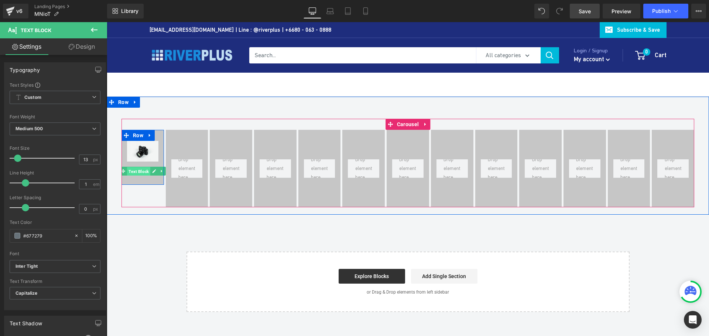
click at [138, 173] on span "Text Block" at bounding box center [138, 171] width 23 height 9
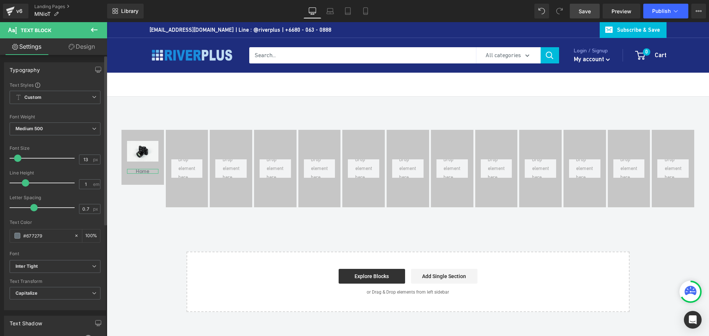
drag, startPoint x: 26, startPoint y: 209, endPoint x: 34, endPoint y: 209, distance: 7.8
click at [34, 209] on span at bounding box center [33, 207] width 7 height 7
click at [38, 209] on span at bounding box center [37, 207] width 7 height 7
drag, startPoint x: 35, startPoint y: 207, endPoint x: 41, endPoint y: 207, distance: 5.9
click at [41, 207] on span at bounding box center [43, 207] width 7 height 7
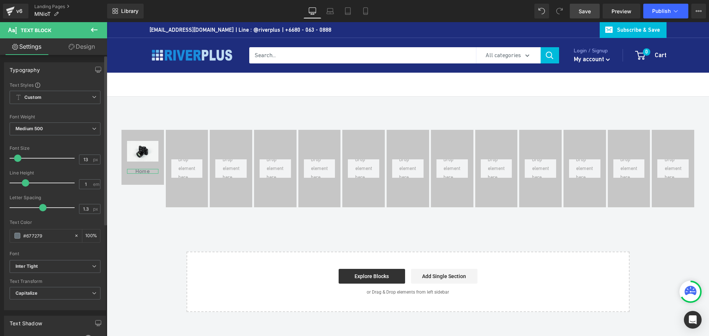
type input "1.2"
click at [38, 206] on span at bounding box center [40, 207] width 7 height 7
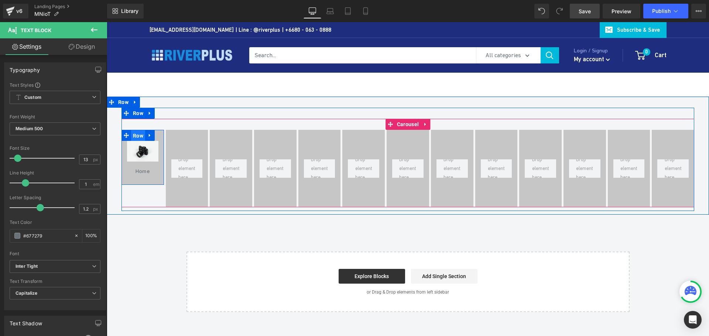
click at [135, 136] on span "Row" at bounding box center [138, 135] width 14 height 11
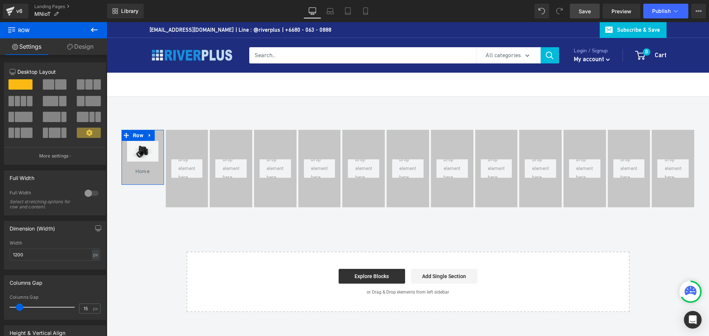
click at [94, 49] on link "Design" at bounding box center [81, 46] width 54 height 17
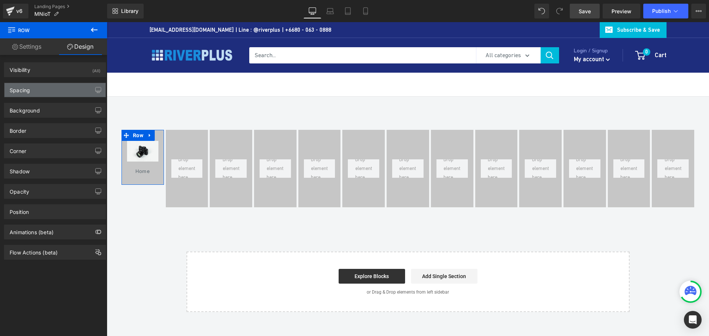
click at [37, 94] on div "Spacing" at bounding box center [54, 90] width 101 height 14
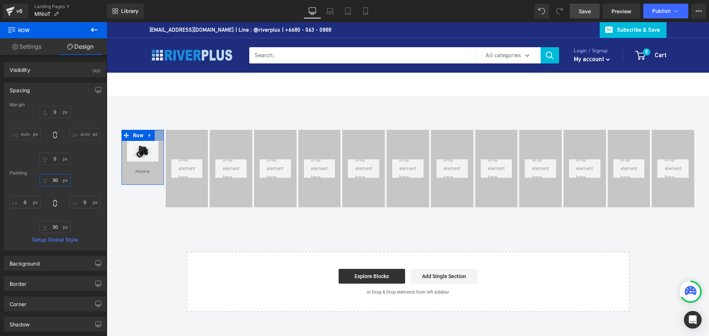
click at [60, 179] on input "30" at bounding box center [55, 180] width 31 height 12
type input "25"
click at [59, 228] on input "30" at bounding box center [55, 227] width 31 height 12
type input "25"
click at [589, 13] on span "Save" at bounding box center [585, 11] width 12 height 8
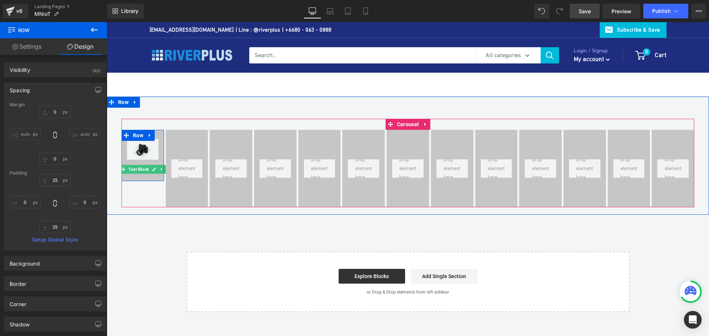
drag, startPoint x: 140, startPoint y: 171, endPoint x: 130, endPoint y: 184, distance: 16.6
click at [140, 171] on span "Text Block" at bounding box center [138, 169] width 23 height 9
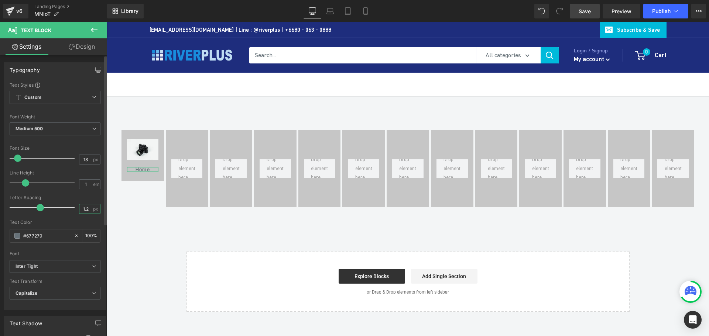
drag, startPoint x: 87, startPoint y: 208, endPoint x: 58, endPoint y: 208, distance: 28.4
click at [58, 208] on div "Letter Spacing 1.2 px" at bounding box center [55, 207] width 91 height 25
type input "0"
click at [583, 10] on span "Save" at bounding box center [585, 11] width 12 height 8
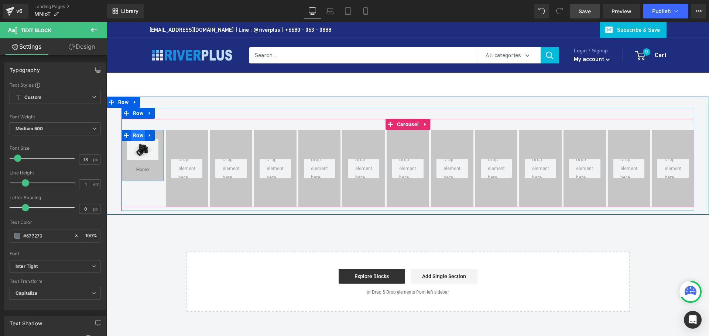
click at [137, 135] on span "Row" at bounding box center [138, 135] width 14 height 11
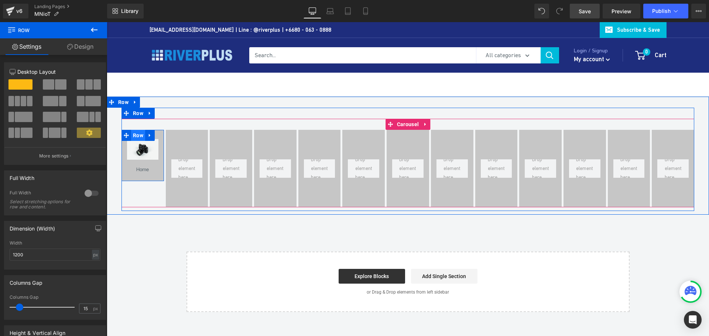
click at [135, 135] on span "Row" at bounding box center [138, 135] width 14 height 11
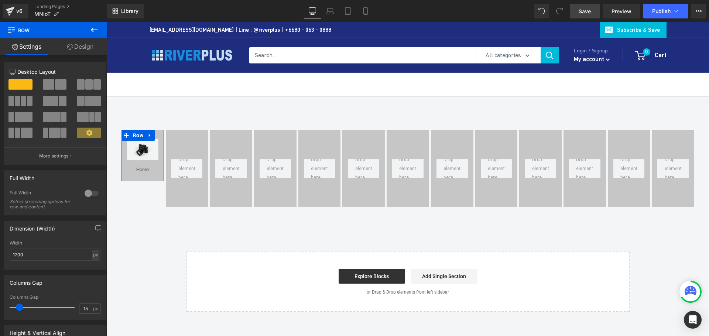
drag, startPoint x: 85, startPoint y: 47, endPoint x: 288, endPoint y: 145, distance: 225.7
click at [85, 47] on link "Design" at bounding box center [81, 46] width 54 height 17
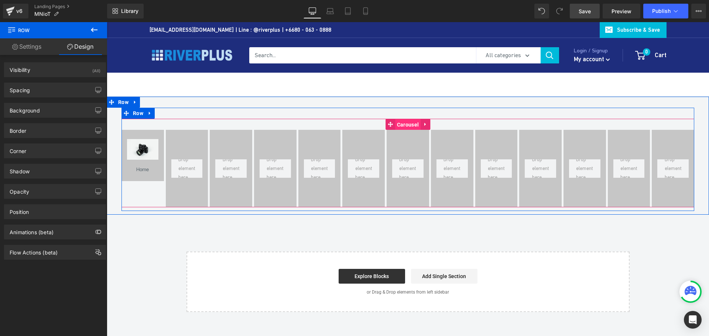
click at [406, 125] on span "Carousel" at bounding box center [407, 124] width 25 height 11
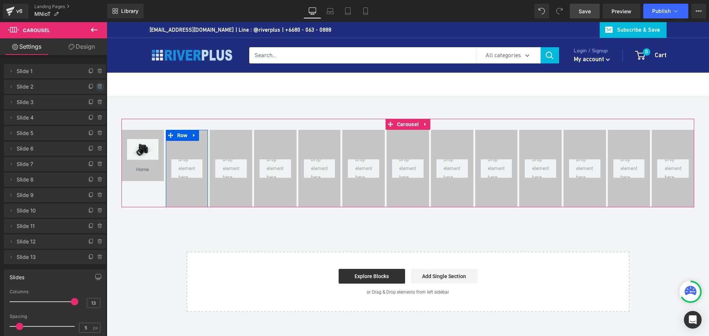
click at [98, 86] on icon at bounding box center [99, 86] width 3 height 3
click at [95, 86] on button "Delete" at bounding box center [91, 87] width 23 height 10
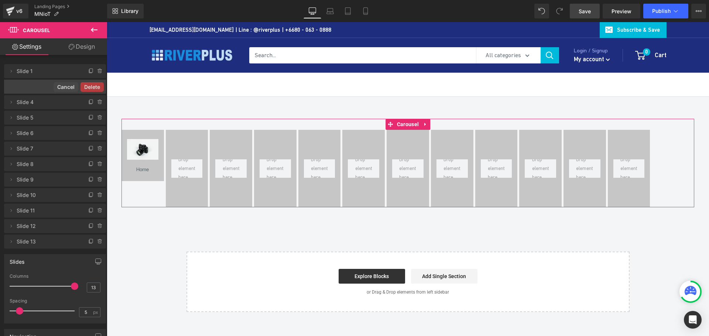
click at [95, 86] on button "Delete" at bounding box center [91, 87] width 23 height 10
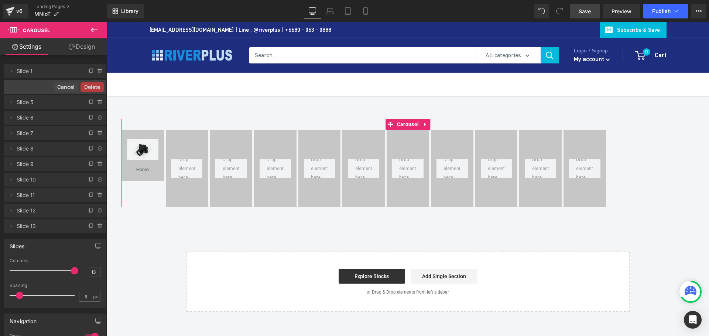
click at [95, 86] on div "Delete Cancel" at bounding box center [55, 87] width 102 height 14
click at [95, 86] on button "Delete" at bounding box center [91, 87] width 23 height 10
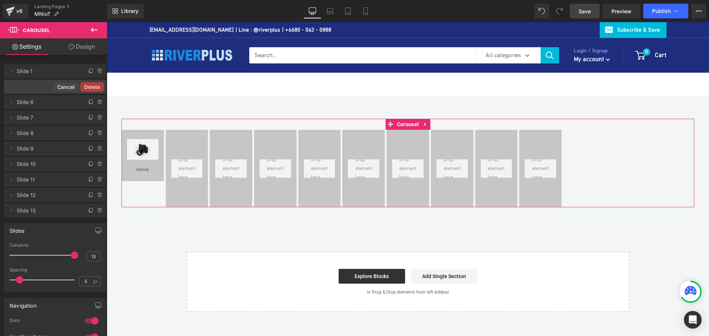
click at [95, 86] on button "Delete" at bounding box center [91, 87] width 23 height 10
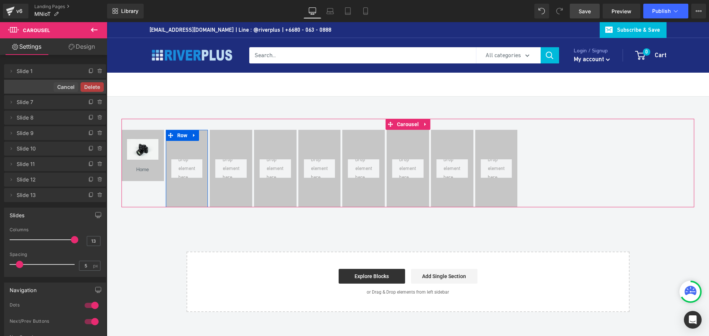
click at [95, 86] on button "Delete" at bounding box center [91, 87] width 23 height 10
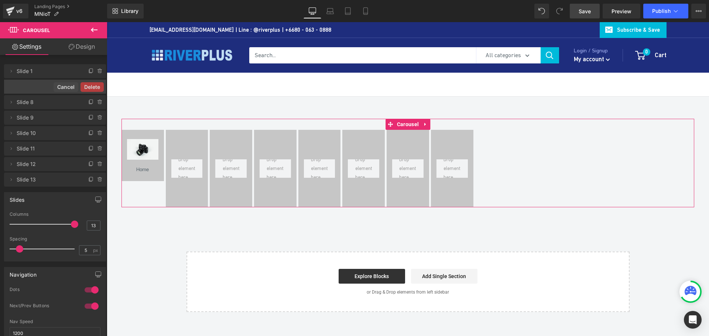
click at [95, 86] on button "Delete" at bounding box center [91, 87] width 23 height 10
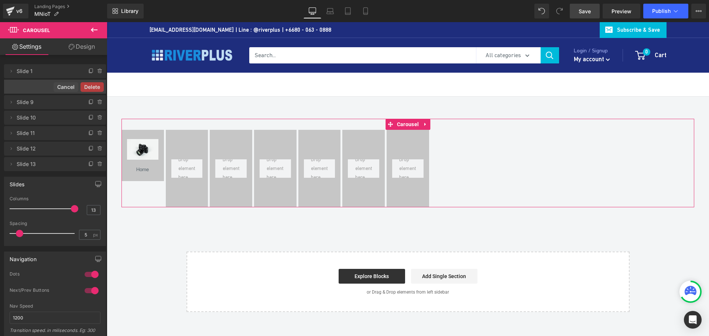
click at [95, 86] on div "Delete Cancel" at bounding box center [55, 87] width 102 height 14
click at [95, 86] on button "Delete" at bounding box center [91, 87] width 23 height 10
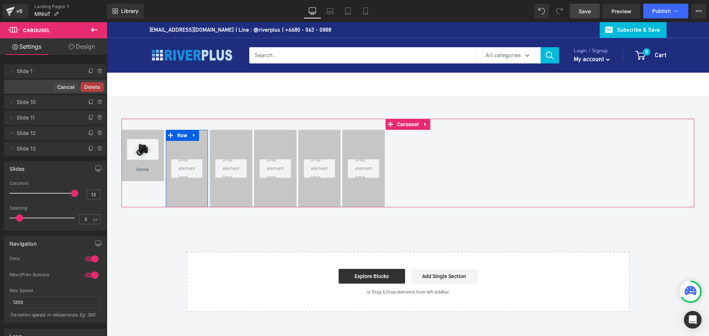
click at [95, 86] on button "Delete" at bounding box center [91, 87] width 23 height 10
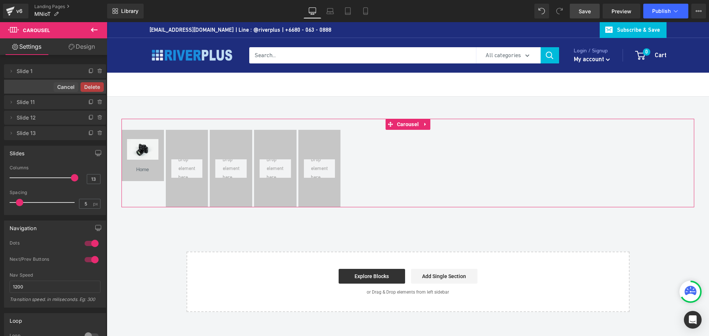
click at [95, 86] on button "Delete" at bounding box center [91, 87] width 23 height 10
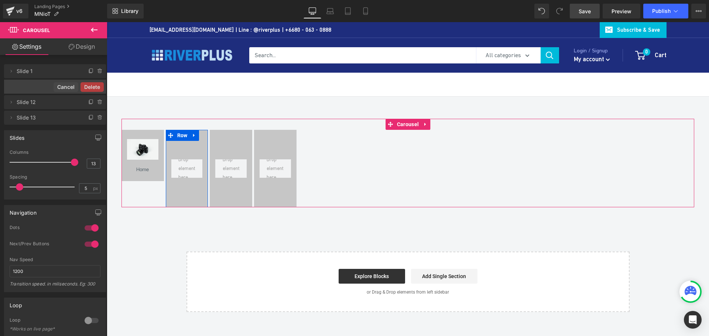
click at [95, 86] on button "Delete" at bounding box center [91, 87] width 23 height 10
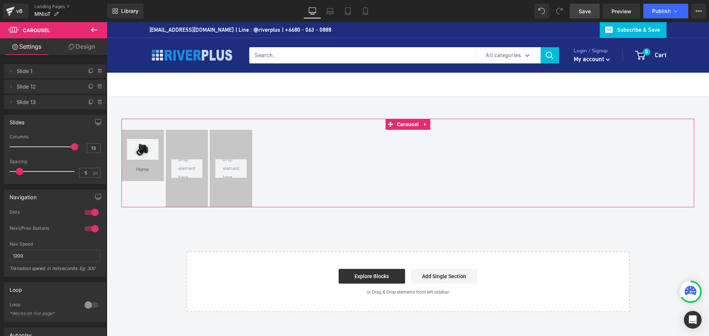
click at [98, 86] on icon at bounding box center [99, 86] width 3 height 3
click at [95, 86] on button "Delete" at bounding box center [91, 87] width 23 height 10
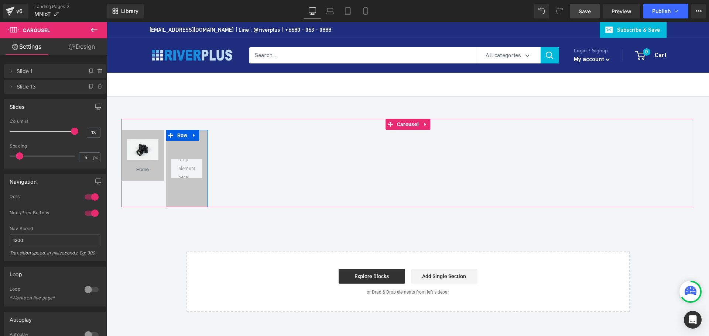
click at [98, 86] on icon at bounding box center [99, 86] width 3 height 3
click at [92, 85] on button "Delete" at bounding box center [91, 87] width 23 height 10
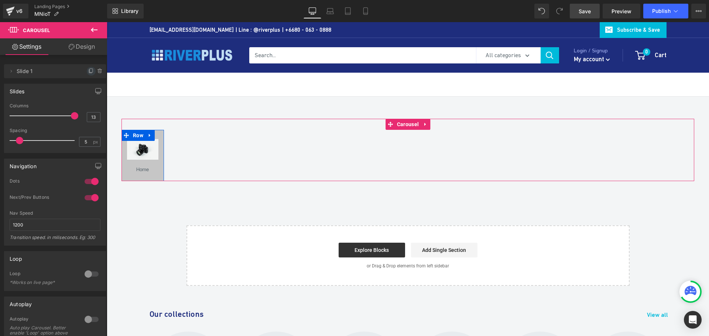
click at [88, 71] on icon at bounding box center [91, 71] width 6 height 6
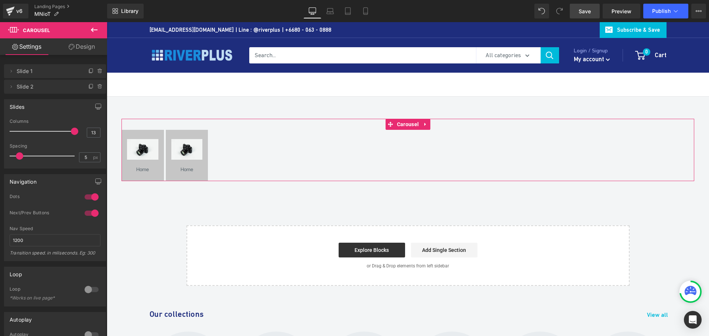
click at [88, 71] on icon at bounding box center [91, 71] width 6 height 6
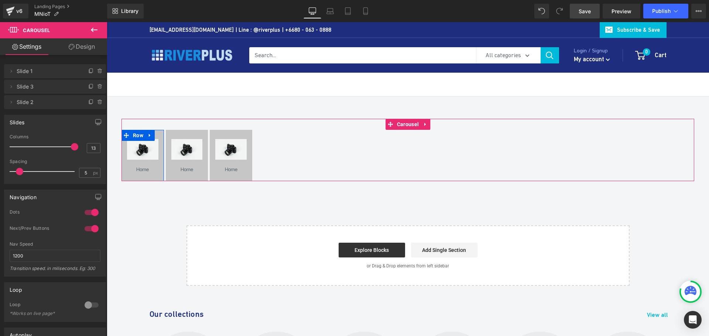
click at [88, 71] on icon at bounding box center [91, 71] width 6 height 6
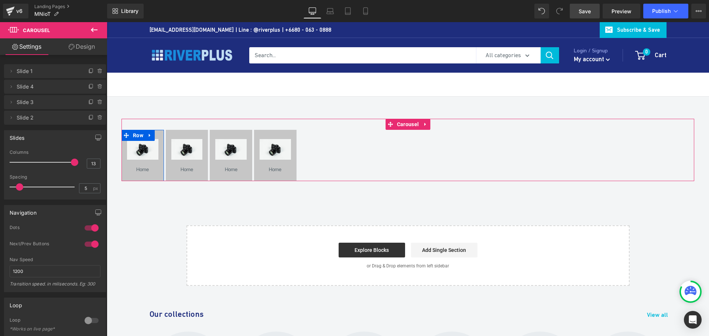
click at [88, 71] on icon at bounding box center [91, 71] width 6 height 6
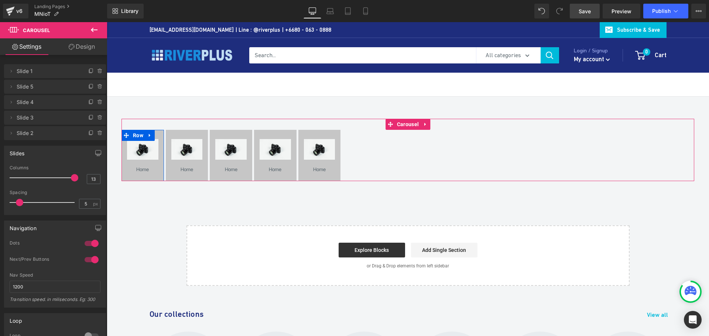
click at [88, 71] on icon at bounding box center [91, 71] width 6 height 6
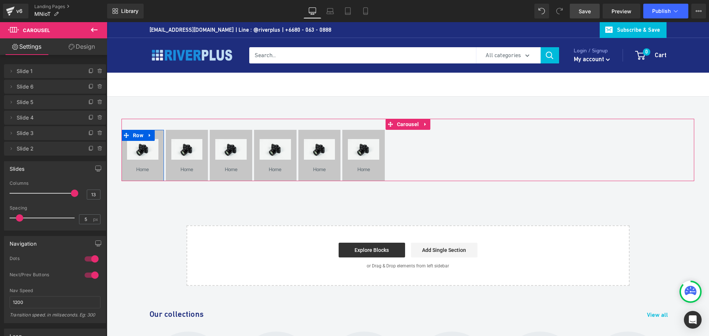
click at [88, 71] on icon at bounding box center [91, 71] width 6 height 6
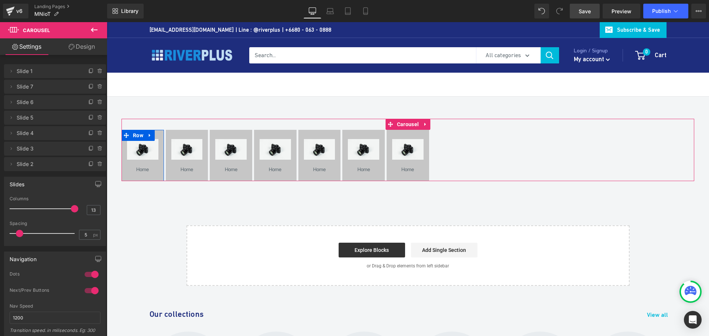
click at [88, 71] on icon at bounding box center [91, 71] width 6 height 6
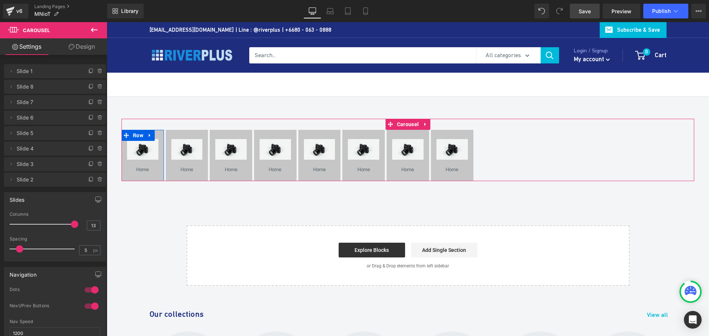
click at [88, 71] on icon at bounding box center [91, 71] width 6 height 6
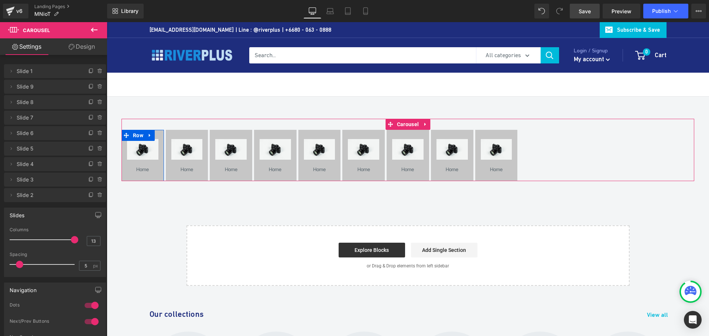
click at [88, 71] on icon at bounding box center [91, 71] width 6 height 6
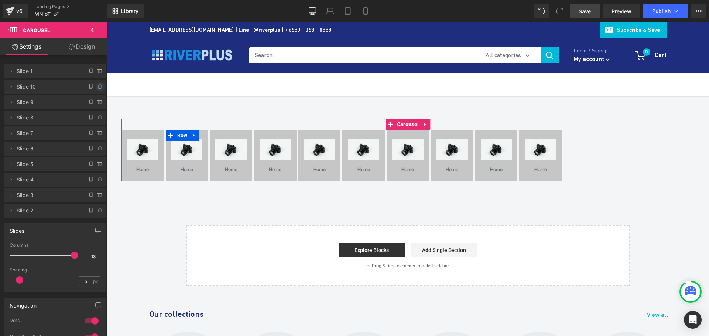
click at [97, 85] on icon at bounding box center [100, 87] width 6 height 6
click at [95, 85] on button "Delete" at bounding box center [91, 87] width 23 height 10
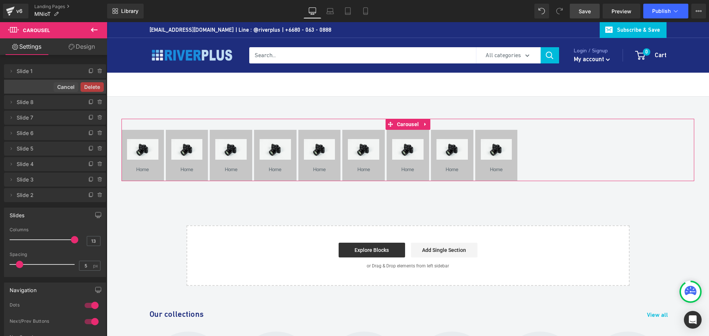
click at [95, 85] on button "Delete" at bounding box center [91, 87] width 23 height 10
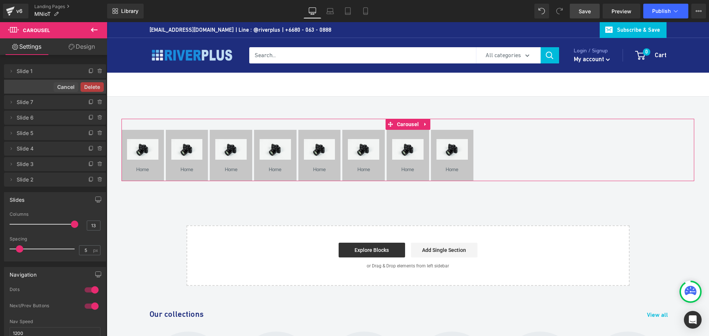
click at [95, 85] on button "Delete" at bounding box center [91, 87] width 23 height 10
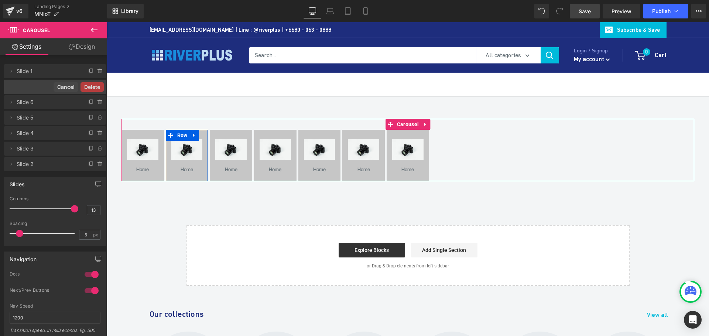
click at [95, 85] on button "Delete" at bounding box center [91, 87] width 23 height 10
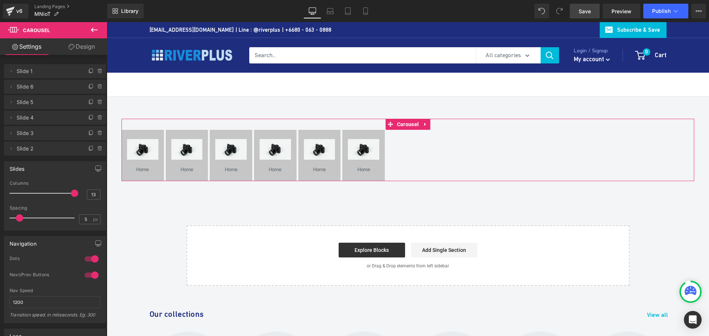
click at [97, 85] on icon at bounding box center [100, 87] width 6 height 6
click at [95, 85] on button "Delete" at bounding box center [91, 87] width 23 height 10
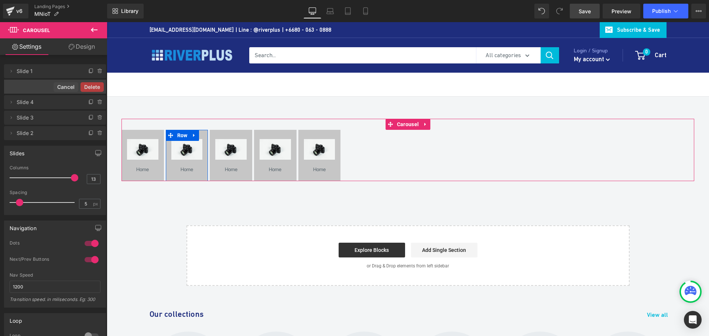
click at [95, 85] on button "Delete" at bounding box center [91, 87] width 23 height 10
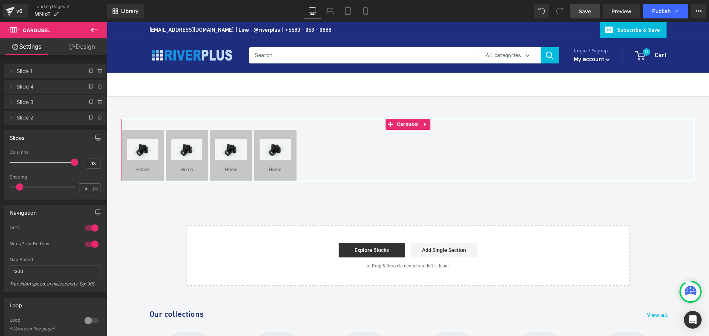
click at [97, 85] on icon at bounding box center [100, 87] width 6 height 6
click at [95, 85] on button "Delete" at bounding box center [91, 87] width 23 height 10
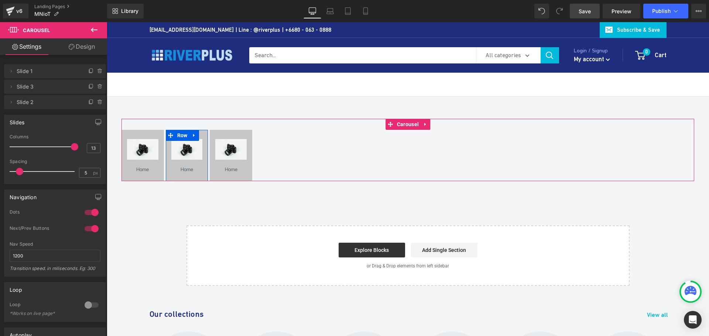
click at [97, 85] on icon at bounding box center [100, 87] width 6 height 6
click at [95, 85] on button "Delete" at bounding box center [93, 87] width 23 height 10
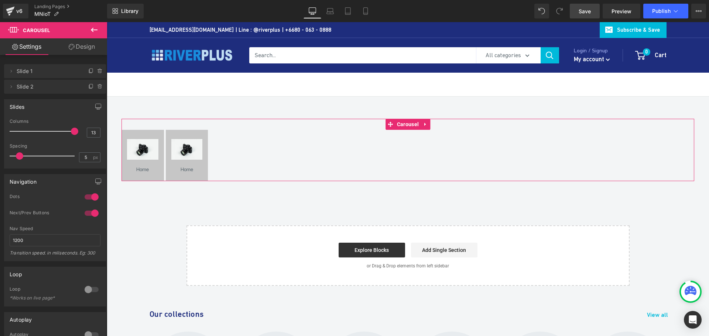
click at [97, 85] on icon at bounding box center [100, 87] width 6 height 6
click at [66, 84] on button "Cancel" at bounding box center [66, 87] width 25 height 10
click at [88, 88] on icon at bounding box center [91, 87] width 6 height 6
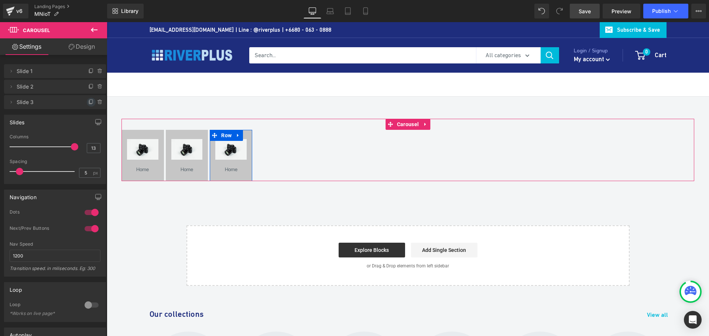
click at [90, 100] on icon at bounding box center [91, 102] width 3 height 4
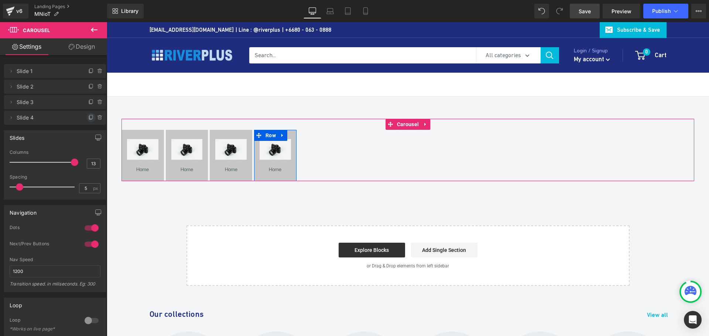
click at [89, 117] on icon at bounding box center [91, 118] width 6 height 6
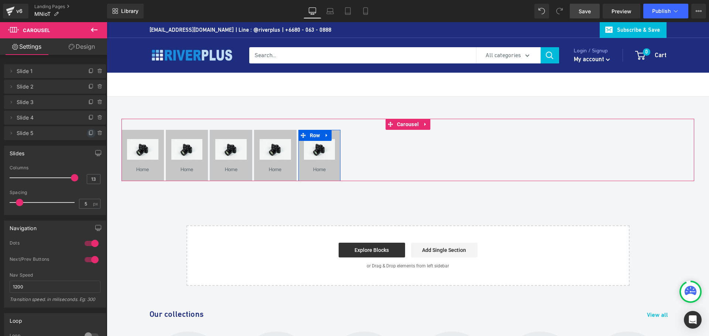
click at [89, 132] on icon at bounding box center [91, 133] width 6 height 6
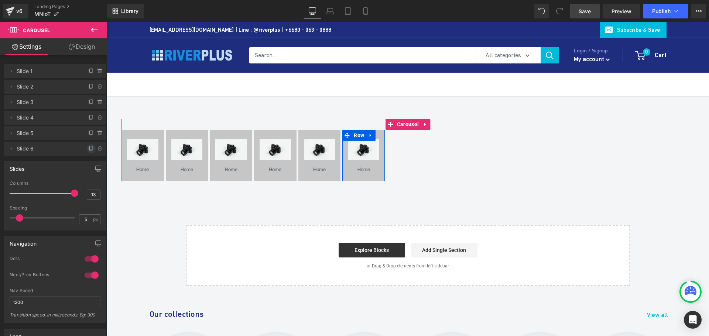
click at [90, 150] on icon at bounding box center [91, 148] width 3 height 4
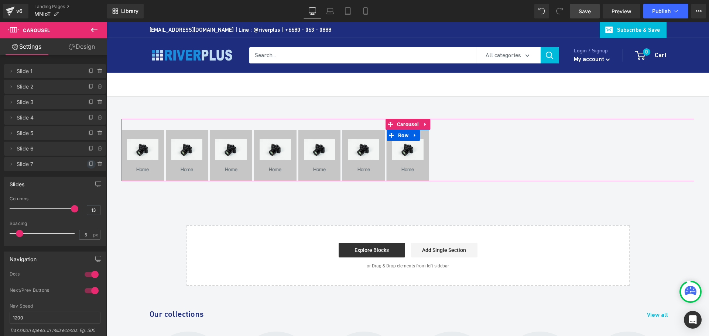
click at [88, 167] on icon at bounding box center [91, 164] width 6 height 6
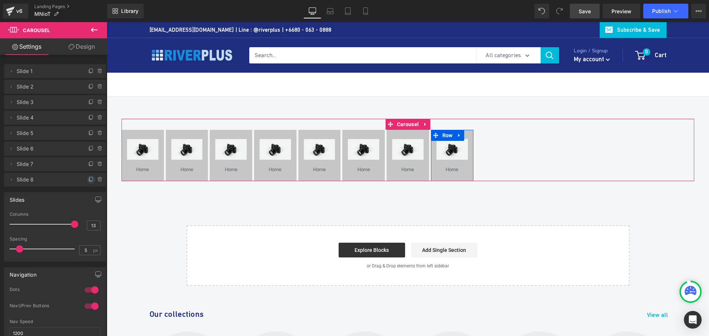
click at [90, 178] on icon at bounding box center [91, 179] width 3 height 4
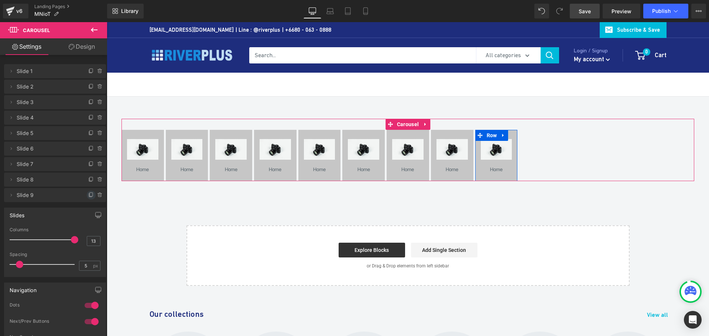
click at [90, 195] on icon at bounding box center [91, 195] width 3 height 4
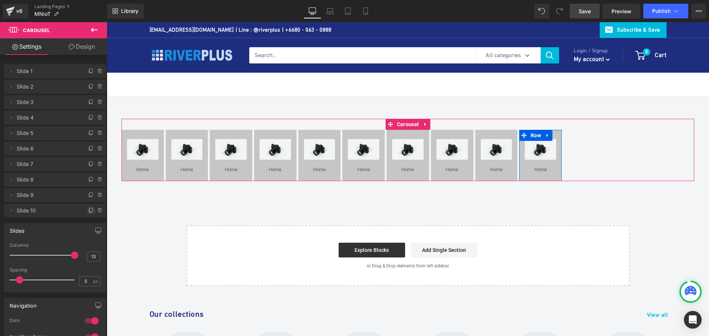
click at [89, 211] on icon at bounding box center [91, 211] width 6 height 6
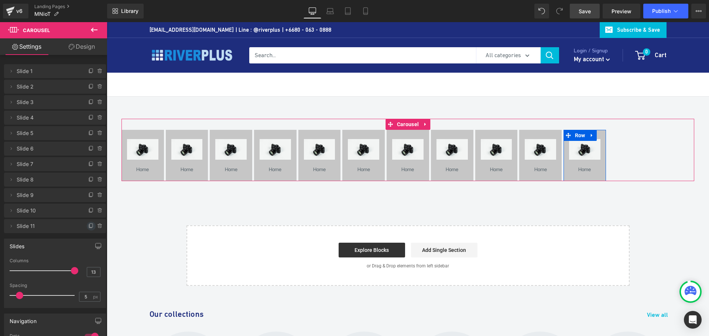
click at [89, 225] on icon at bounding box center [91, 226] width 6 height 6
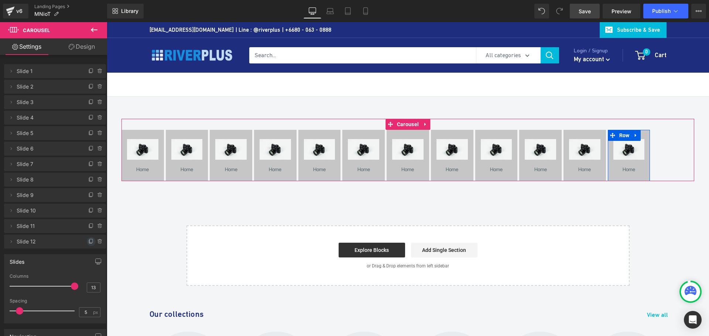
click at [88, 243] on icon at bounding box center [91, 242] width 6 height 6
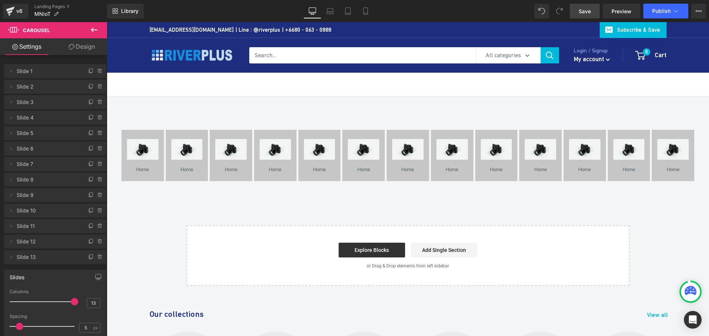
click at [585, 11] on span "Save" at bounding box center [585, 11] width 12 height 8
click at [317, 207] on div "Image home Text [GEOGRAPHIC_DATA] Image home Text [GEOGRAPHIC_DATA] Image home …" at bounding box center [408, 191] width 602 height 189
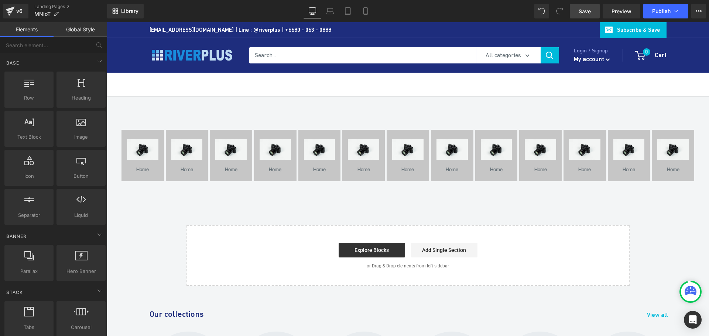
click at [317, 207] on div "Image home Text [GEOGRAPHIC_DATA] Image home Text [GEOGRAPHIC_DATA] Image home …" at bounding box center [408, 191] width 602 height 189
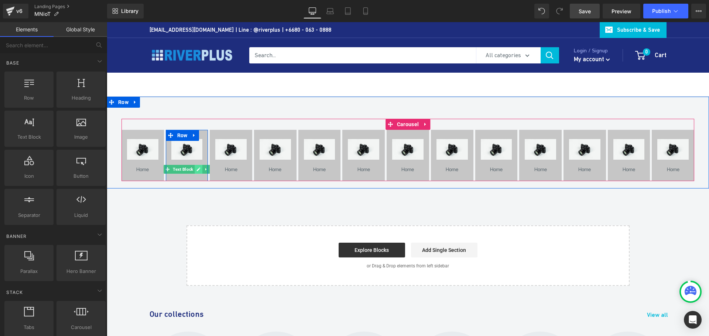
click at [198, 168] on link at bounding box center [199, 169] width 8 height 9
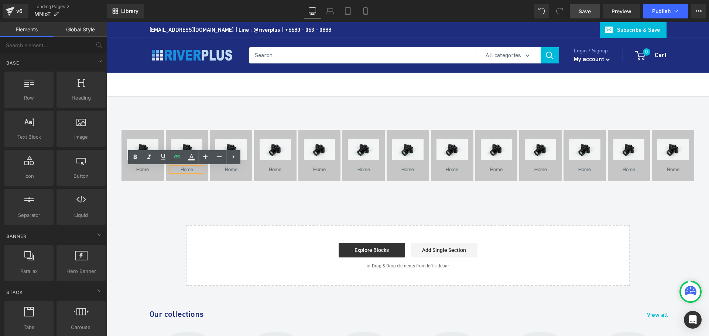
click at [185, 170] on div "home" at bounding box center [186, 169] width 31 height 5
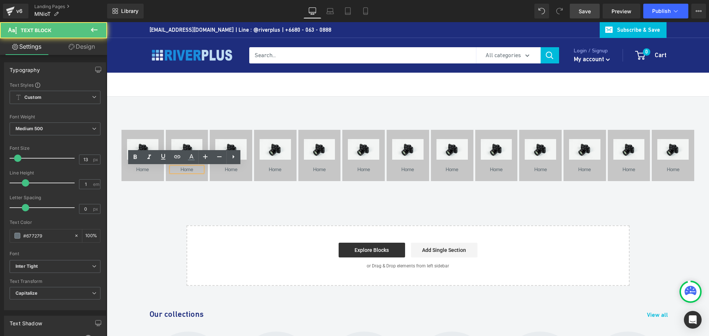
click at [184, 171] on div "home" at bounding box center [186, 169] width 31 height 5
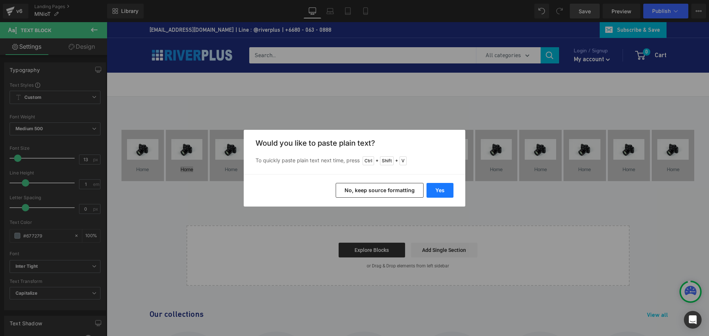
click at [437, 189] on button "Yes" at bounding box center [439, 190] width 27 height 15
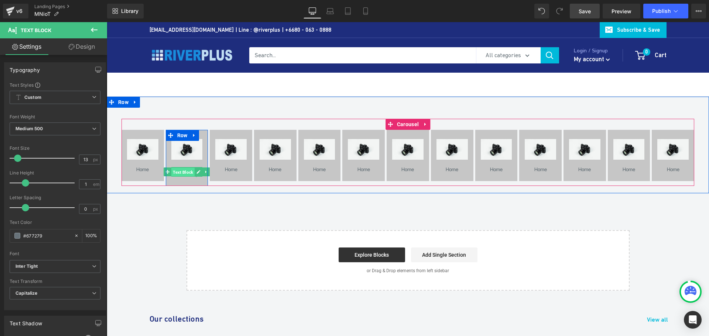
click at [180, 174] on span "Text Block" at bounding box center [182, 172] width 23 height 9
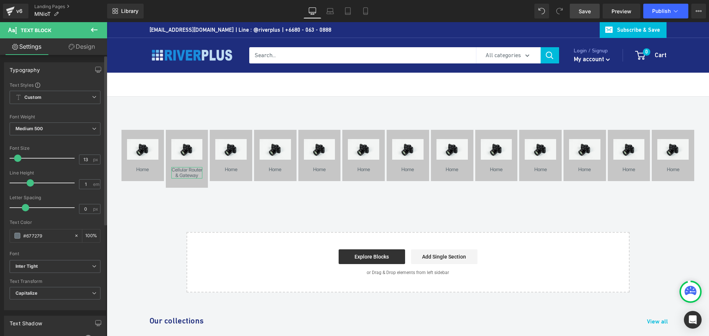
drag, startPoint x: 25, startPoint y: 184, endPoint x: 30, endPoint y: 183, distance: 4.1
click at [30, 183] on span at bounding box center [30, 182] width 7 height 7
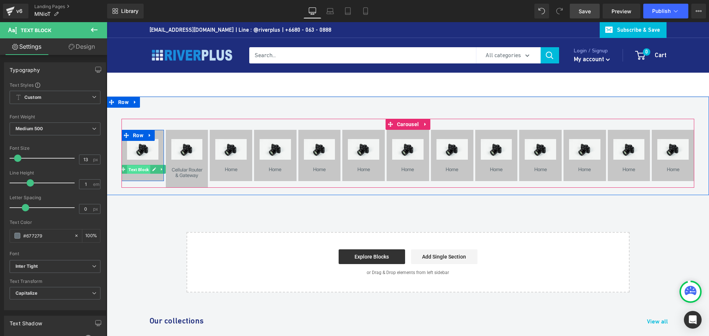
click at [139, 168] on span "Text Block" at bounding box center [138, 169] width 23 height 9
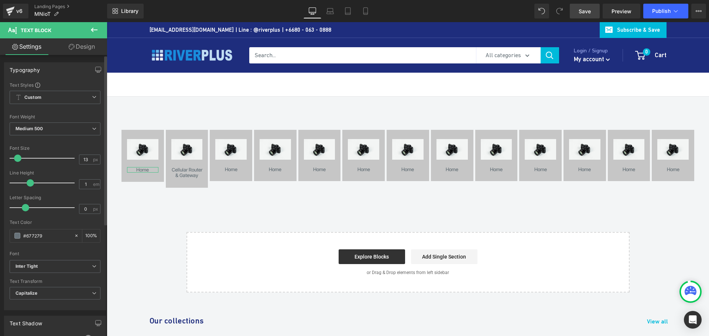
drag, startPoint x: 26, startPoint y: 183, endPoint x: 30, endPoint y: 183, distance: 4.1
click at [30, 183] on span at bounding box center [30, 182] width 7 height 7
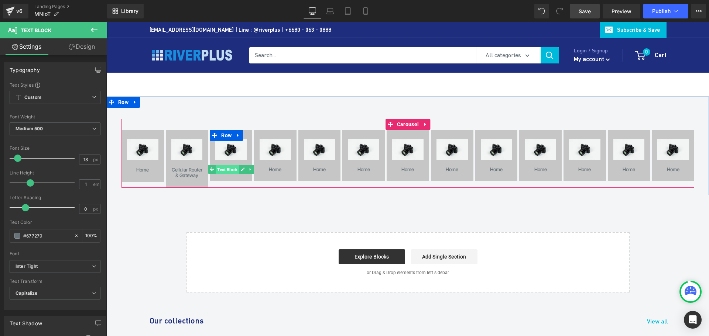
click at [226, 171] on span "Text Block" at bounding box center [227, 169] width 23 height 9
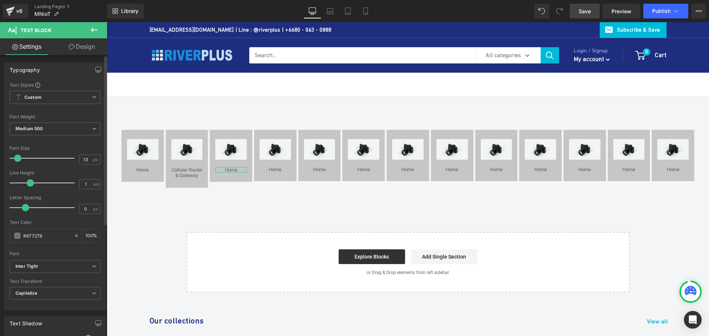
drag, startPoint x: 26, startPoint y: 182, endPoint x: 30, endPoint y: 182, distance: 4.4
click at [30, 182] on span at bounding box center [30, 182] width 7 height 7
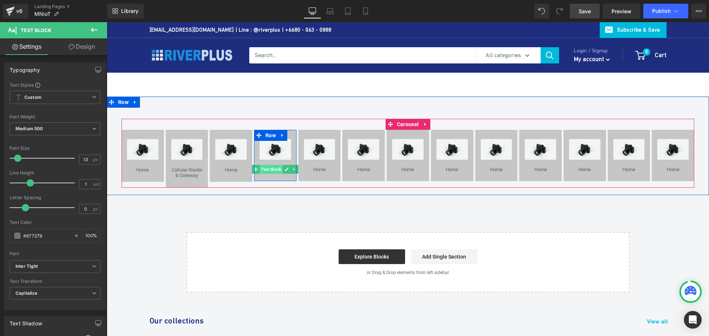
click at [274, 169] on span "Text Block" at bounding box center [271, 169] width 23 height 9
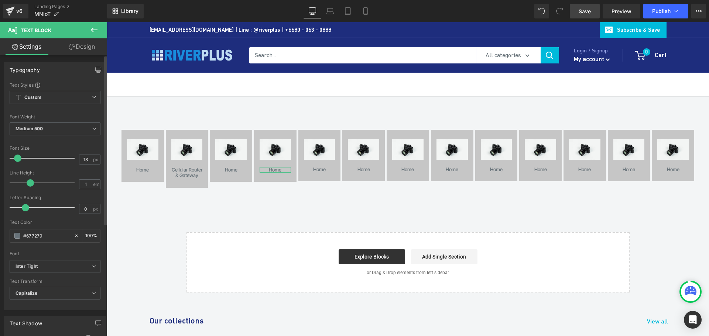
drag, startPoint x: 25, startPoint y: 183, endPoint x: 30, endPoint y: 183, distance: 4.4
click at [30, 183] on span at bounding box center [30, 182] width 7 height 7
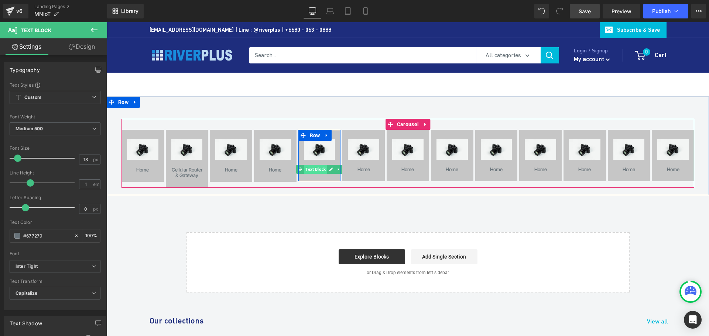
click at [317, 170] on span "Text Block" at bounding box center [315, 169] width 23 height 9
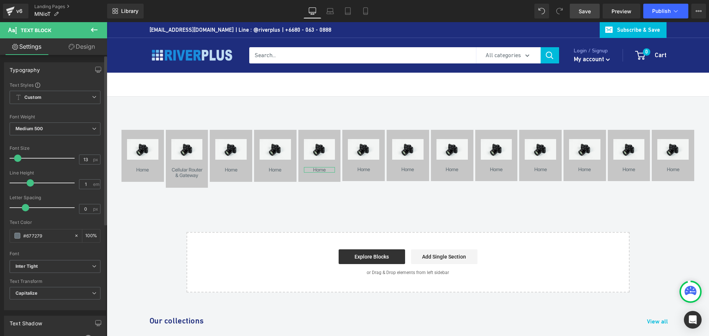
drag, startPoint x: 27, startPoint y: 184, endPoint x: 31, endPoint y: 184, distance: 4.4
click at [31, 184] on span at bounding box center [30, 182] width 7 height 7
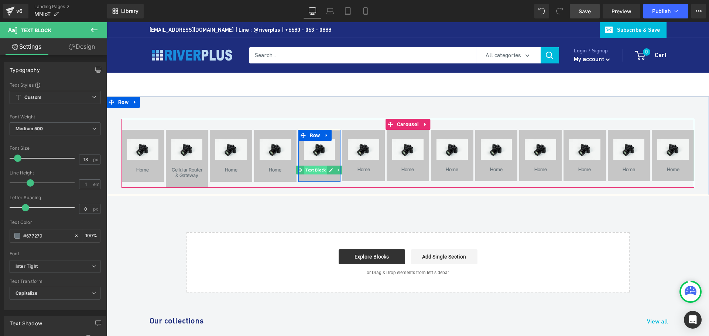
click at [317, 172] on span "Text Block" at bounding box center [315, 170] width 23 height 9
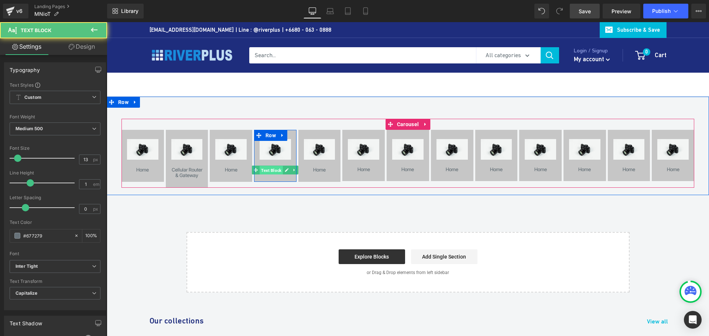
click at [270, 171] on span "Text Block" at bounding box center [271, 170] width 23 height 9
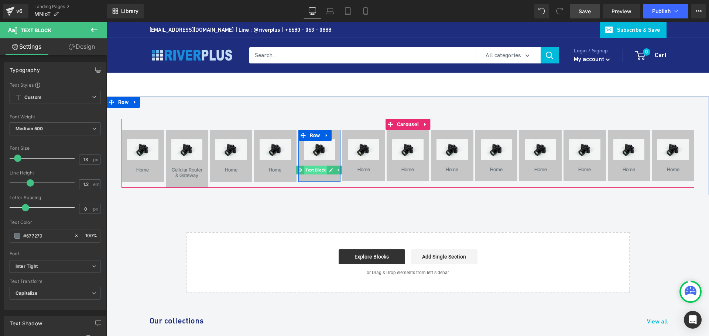
click at [319, 170] on span "Text Block" at bounding box center [315, 170] width 23 height 9
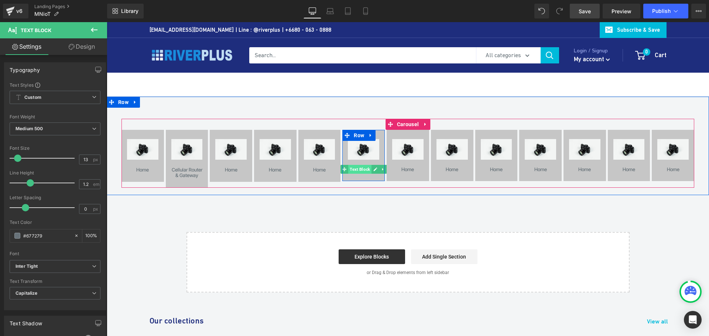
click at [363, 169] on span "Text Block" at bounding box center [359, 169] width 23 height 9
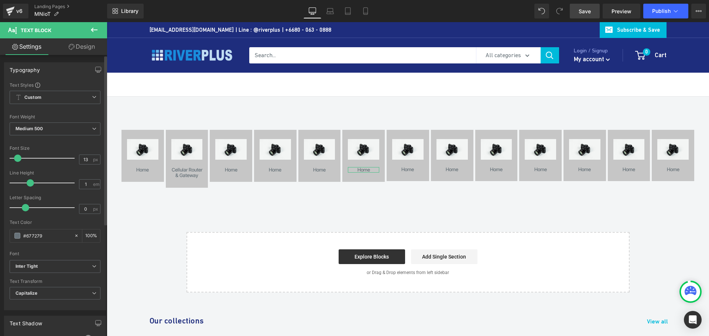
drag, startPoint x: 24, startPoint y: 183, endPoint x: 29, endPoint y: 182, distance: 4.9
click at [29, 182] on span at bounding box center [30, 182] width 7 height 7
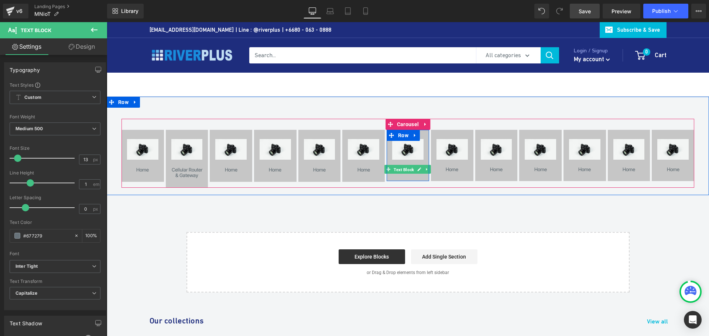
click at [406, 168] on span "Text Block" at bounding box center [403, 169] width 23 height 9
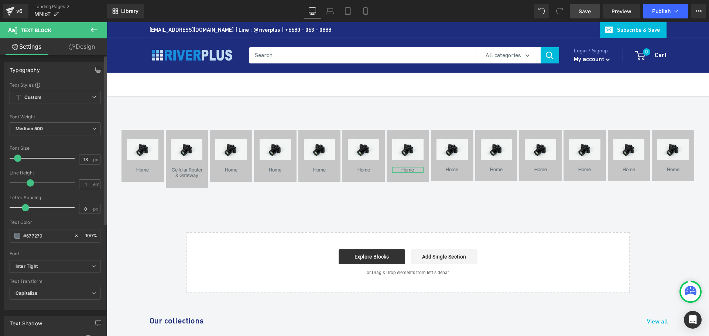
drag, startPoint x: 25, startPoint y: 182, endPoint x: 29, endPoint y: 182, distance: 4.4
click at [29, 182] on span at bounding box center [30, 182] width 7 height 7
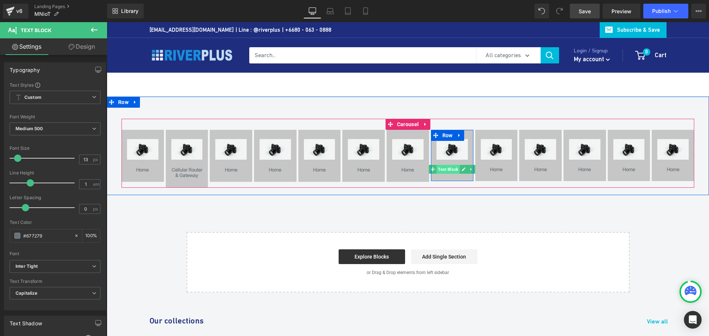
click at [451, 171] on span "Text Block" at bounding box center [447, 169] width 23 height 9
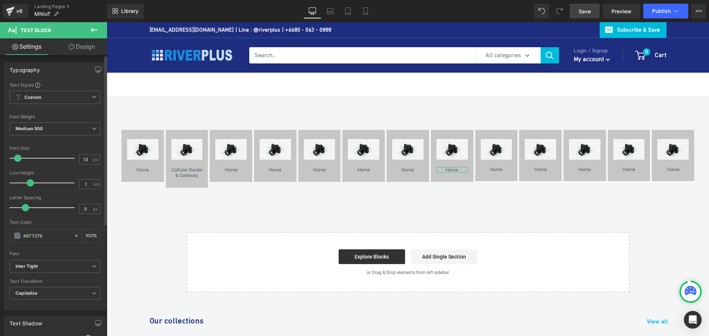
drag, startPoint x: 23, startPoint y: 185, endPoint x: 26, endPoint y: 184, distance: 3.9
click at [27, 184] on span at bounding box center [30, 182] width 7 height 7
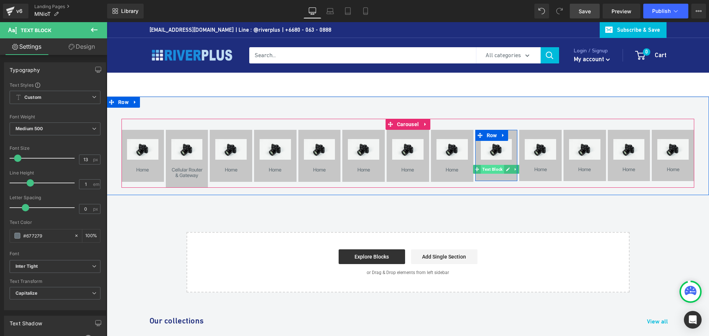
click at [495, 168] on span "Text Block" at bounding box center [492, 169] width 23 height 9
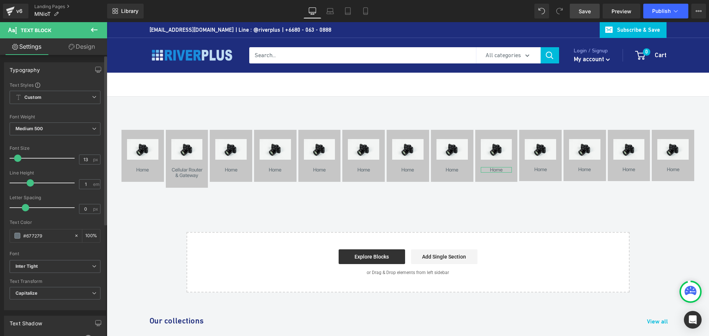
drag, startPoint x: 24, startPoint y: 182, endPoint x: 28, endPoint y: 182, distance: 3.7
click at [28, 182] on span at bounding box center [30, 182] width 7 height 7
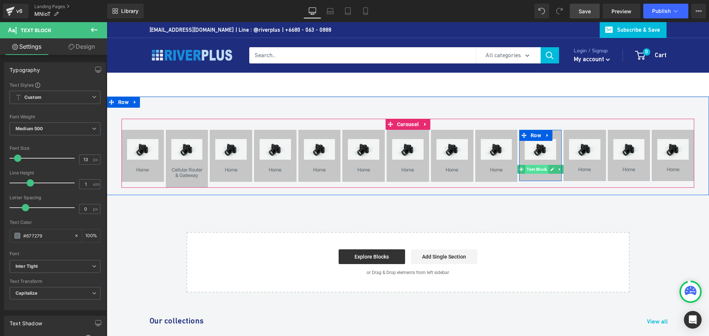
click at [538, 170] on span "Text Block" at bounding box center [536, 169] width 23 height 9
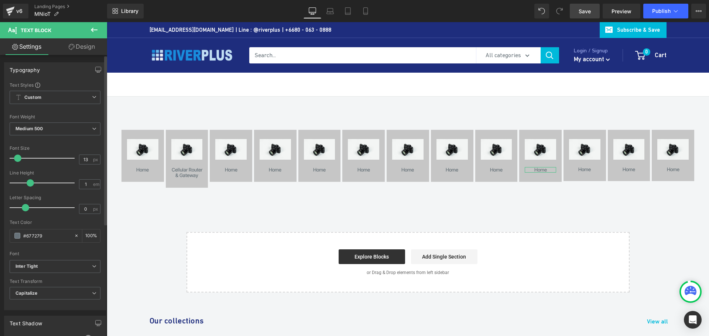
drag, startPoint x: 23, startPoint y: 182, endPoint x: 28, endPoint y: 182, distance: 4.4
click at [28, 182] on span at bounding box center [30, 182] width 7 height 7
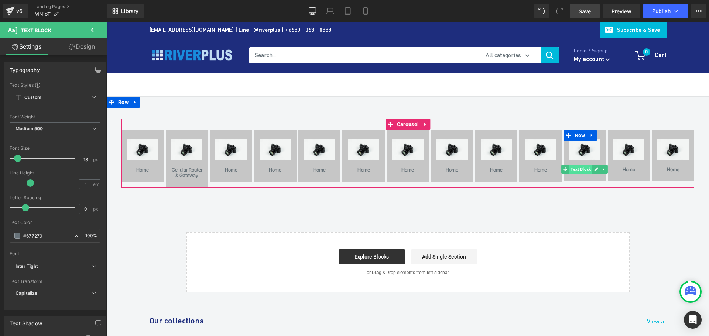
click at [581, 172] on span "Text Block" at bounding box center [580, 169] width 23 height 9
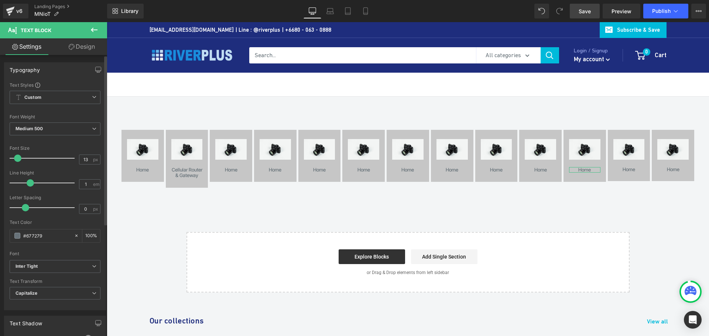
drag, startPoint x: 26, startPoint y: 183, endPoint x: 30, endPoint y: 183, distance: 4.4
click at [30, 183] on span at bounding box center [30, 182] width 7 height 7
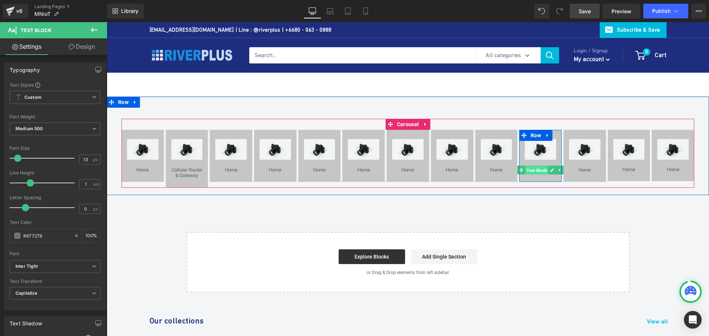
click at [535, 170] on span "Text Block" at bounding box center [536, 170] width 23 height 9
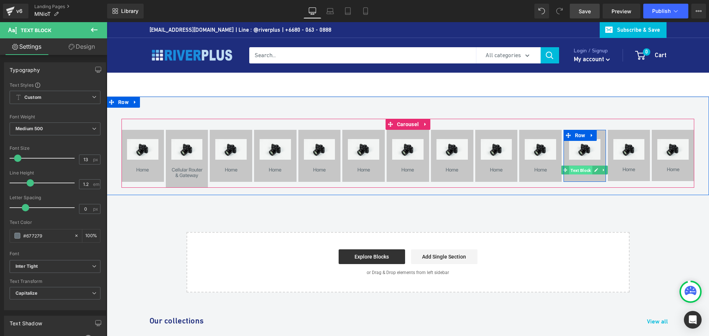
click at [580, 171] on span "Text Block" at bounding box center [580, 170] width 23 height 9
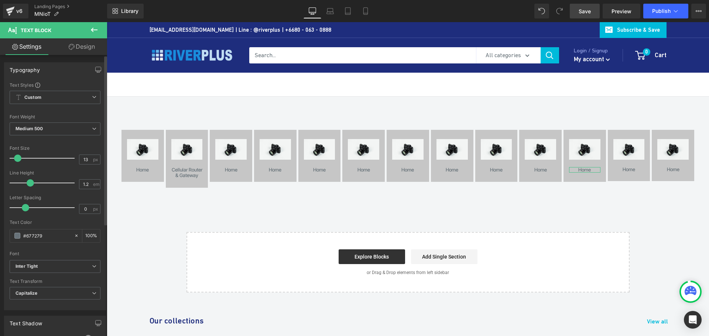
click at [31, 182] on span at bounding box center [30, 182] width 7 height 7
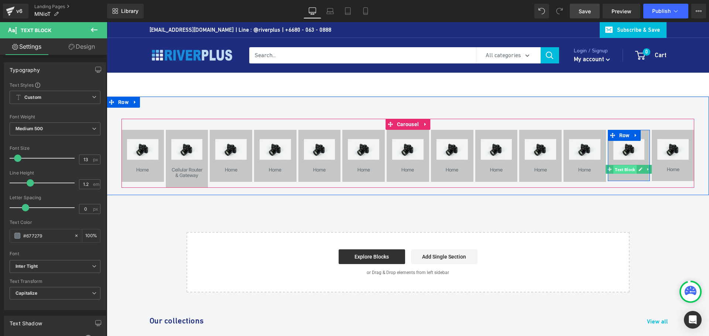
click at [624, 170] on span "Text Block" at bounding box center [624, 169] width 23 height 9
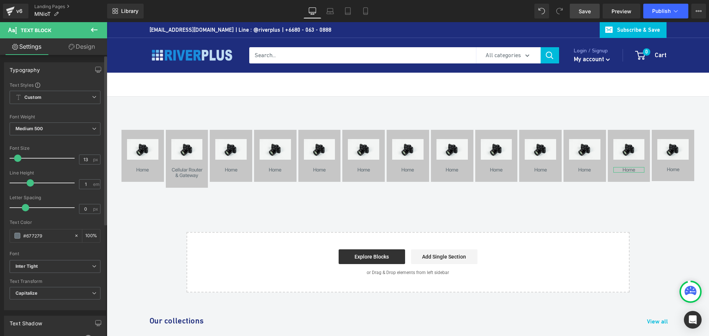
drag, startPoint x: 23, startPoint y: 181, endPoint x: 27, endPoint y: 181, distance: 4.5
click at [27, 181] on span at bounding box center [30, 182] width 7 height 7
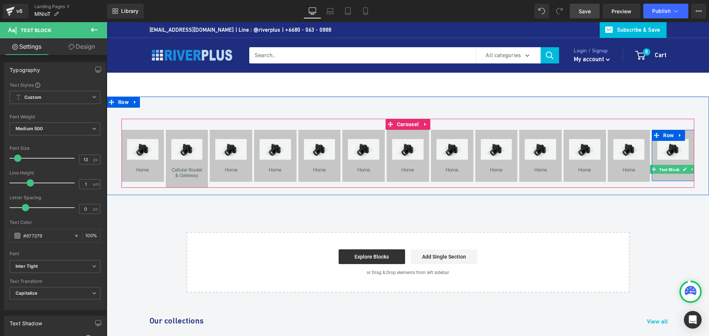
click at [670, 172] on span "Text Block" at bounding box center [669, 169] width 23 height 9
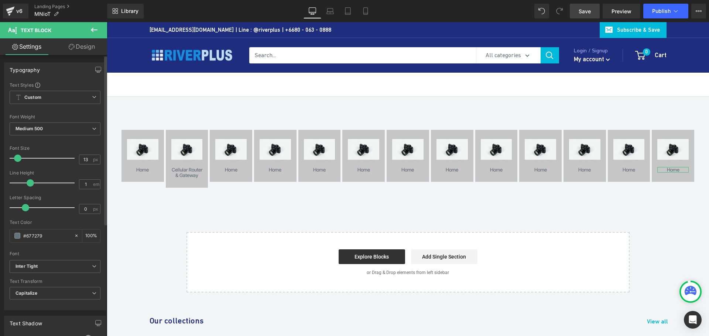
drag, startPoint x: 26, startPoint y: 184, endPoint x: 31, endPoint y: 183, distance: 4.9
click at [31, 183] on span at bounding box center [30, 182] width 7 height 7
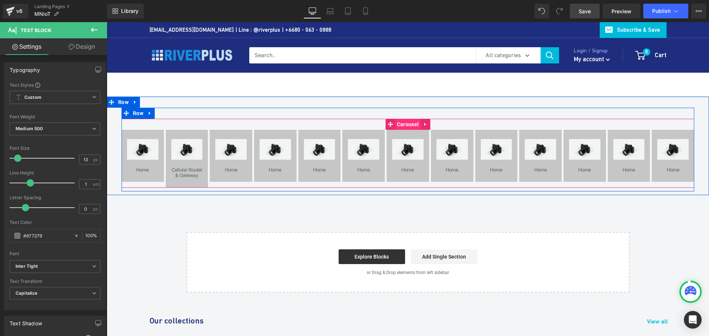
click at [411, 126] on span "Carousel" at bounding box center [407, 124] width 25 height 11
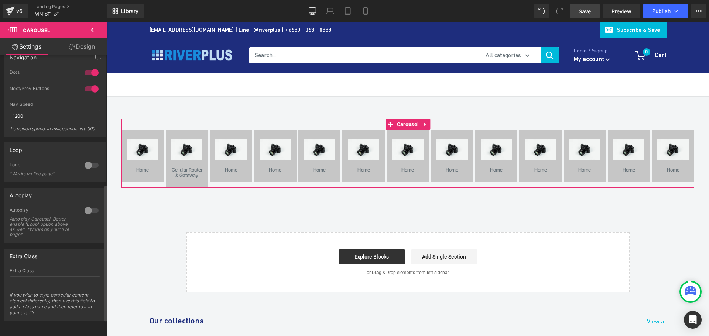
scroll to position [301, 0]
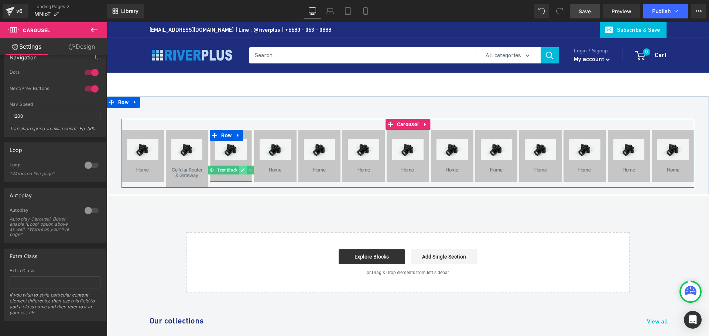
click at [241, 170] on icon at bounding box center [243, 170] width 4 height 4
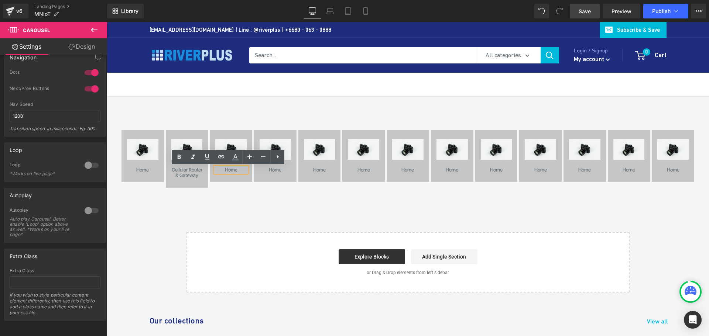
click at [229, 171] on div "home" at bounding box center [230, 170] width 31 height 6
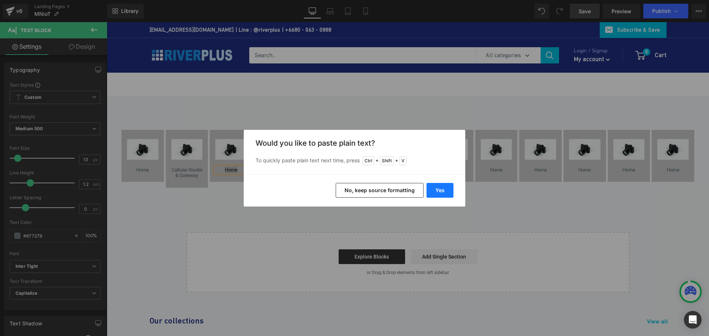
drag, startPoint x: 440, startPoint y: 191, endPoint x: 241, endPoint y: 162, distance: 200.4
click at [440, 191] on button "Yes" at bounding box center [439, 190] width 27 height 15
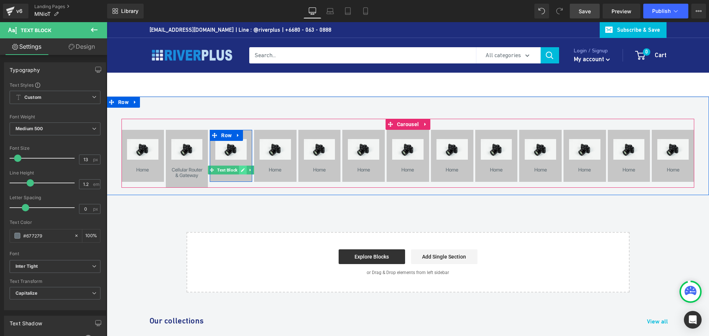
click at [241, 170] on icon at bounding box center [243, 170] width 4 height 4
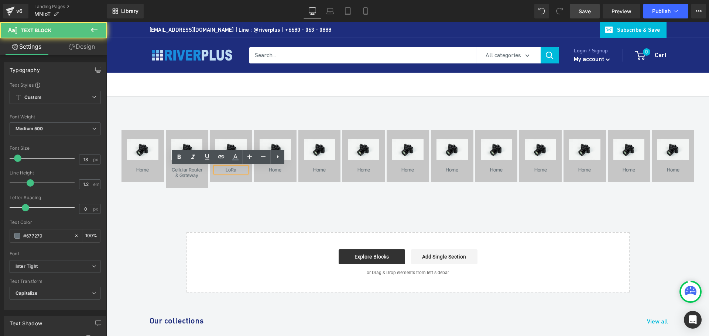
click at [235, 170] on div "LoRa" at bounding box center [230, 170] width 31 height 6
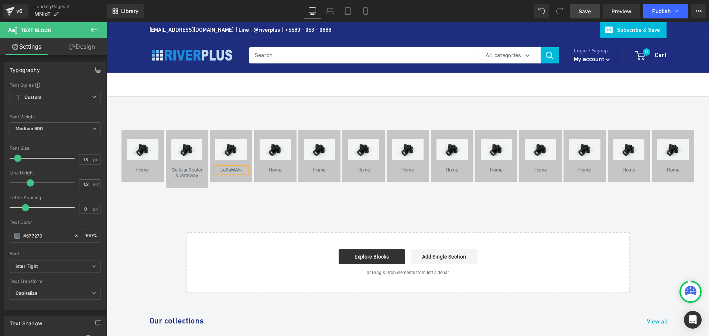
click at [228, 171] on div "LoRaWAN" at bounding box center [230, 170] width 31 height 6
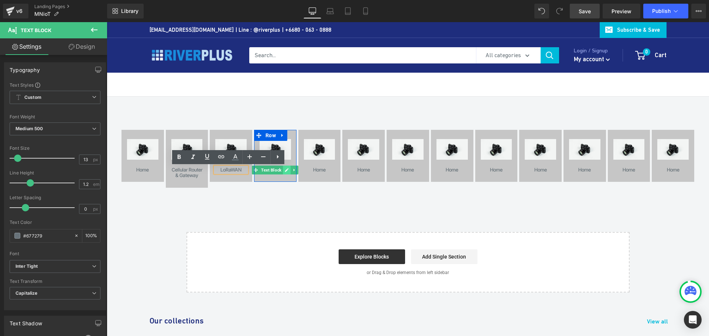
click at [283, 171] on link at bounding box center [287, 170] width 8 height 9
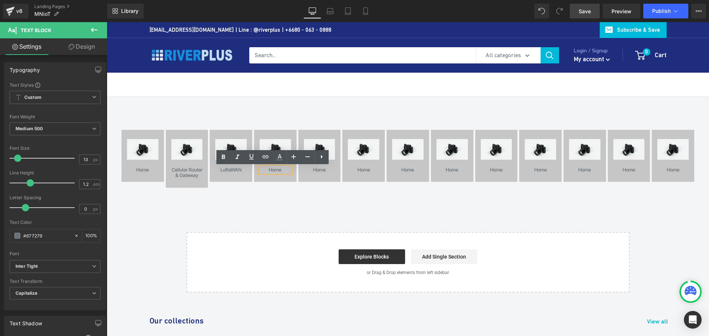
click at [272, 171] on div "home" at bounding box center [275, 170] width 31 height 6
click at [273, 171] on div "home" at bounding box center [275, 170] width 31 height 6
paste div
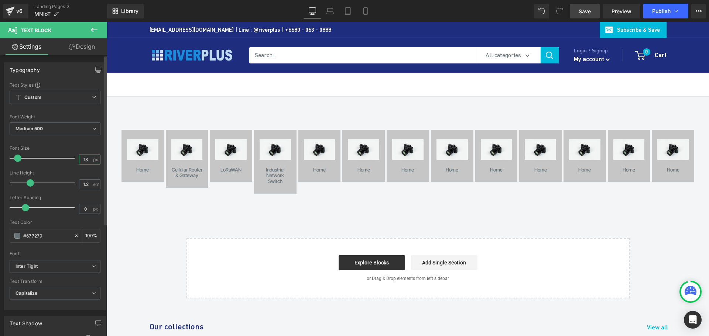
drag, startPoint x: 85, startPoint y: 160, endPoint x: 62, endPoint y: 159, distance: 23.3
click at [62, 159] on div "Font Size 13 px" at bounding box center [55, 158] width 91 height 25
type input "12"
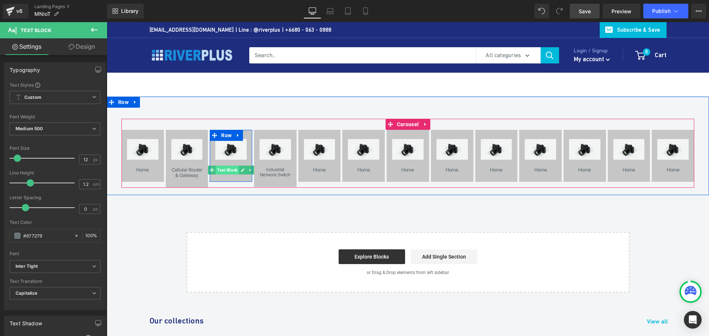
click at [228, 172] on span "Text Block" at bounding box center [227, 170] width 23 height 9
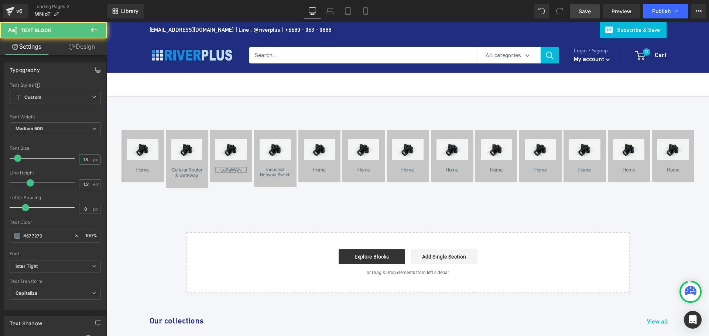
drag, startPoint x: 86, startPoint y: 159, endPoint x: -30, endPoint y: 151, distance: 116.2
click at [0, 151] on html "Text Block You are previewing how the will restyle your page. You can not edit …" at bounding box center [354, 168] width 709 height 336
type input "12"
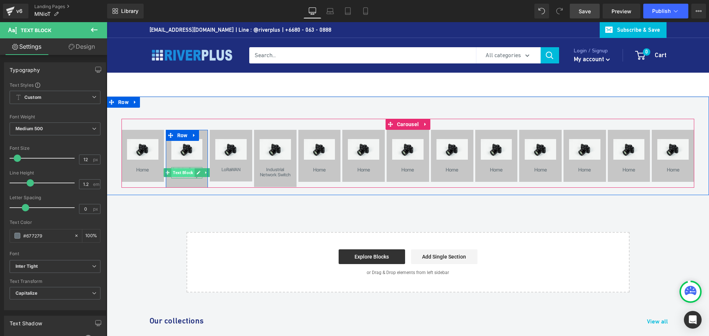
click at [180, 173] on span "Text Block" at bounding box center [182, 172] width 23 height 9
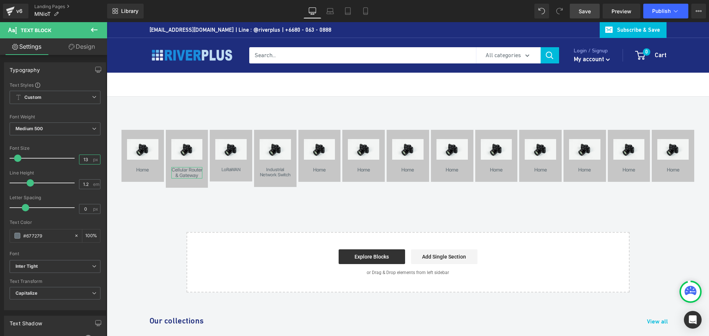
drag, startPoint x: 87, startPoint y: 161, endPoint x: -20, endPoint y: 154, distance: 107.7
click at [0, 154] on html "Text Block You are previewing how the will restyle your page. You can not edit …" at bounding box center [354, 168] width 709 height 336
type input "12"
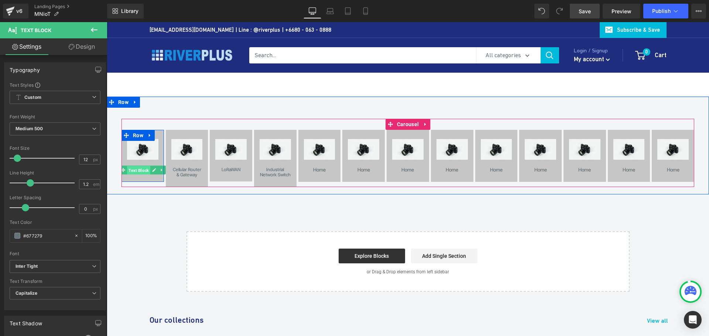
click at [142, 171] on span "Text Block" at bounding box center [138, 170] width 23 height 9
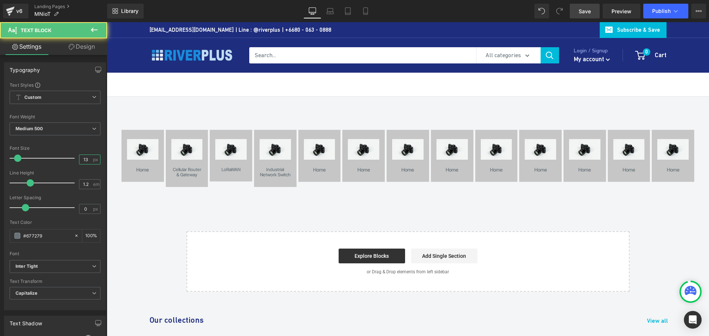
drag, startPoint x: 87, startPoint y: 160, endPoint x: -32, endPoint y: 150, distance: 119.7
click at [0, 150] on html "Text Block You are previewing how the will restyle your page. You can not edit …" at bounding box center [354, 168] width 709 height 336
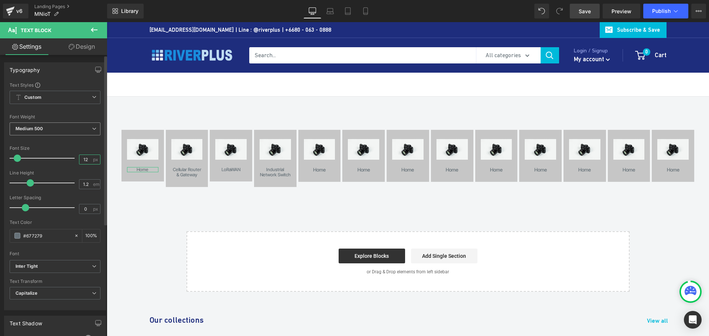
type input "12"
click at [49, 124] on span "Medium 500" at bounding box center [55, 129] width 91 height 13
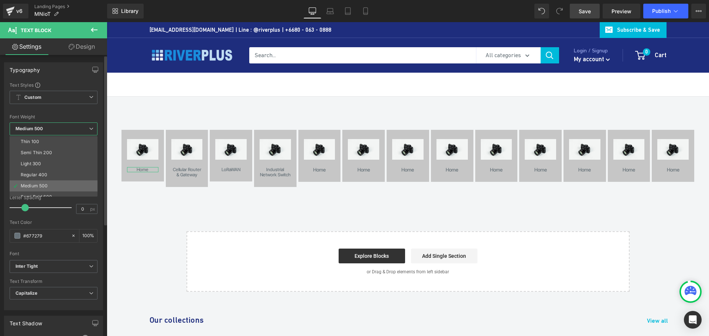
scroll to position [37, 0]
click at [48, 160] on div "Semi Bold 600" at bounding box center [36, 160] width 31 height 5
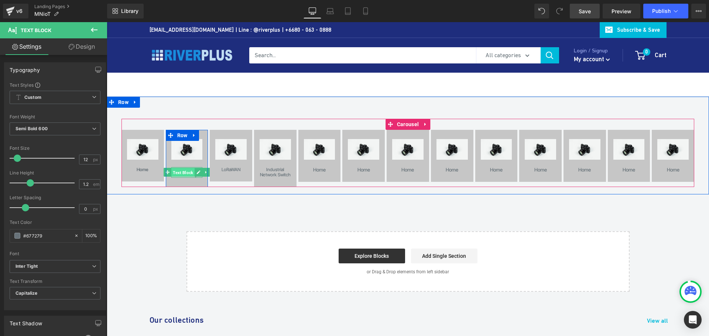
click at [182, 171] on span "Text Block" at bounding box center [182, 172] width 23 height 9
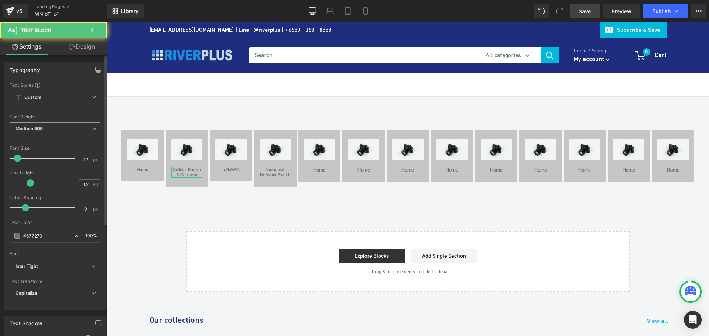
click at [48, 128] on span "Medium 500" at bounding box center [55, 129] width 91 height 13
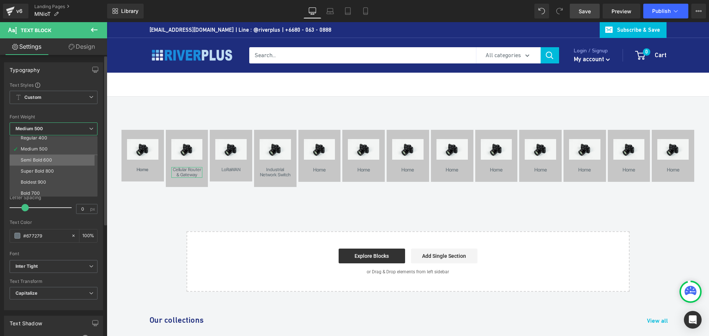
click at [44, 161] on div "Semi Bold 600" at bounding box center [36, 160] width 31 height 5
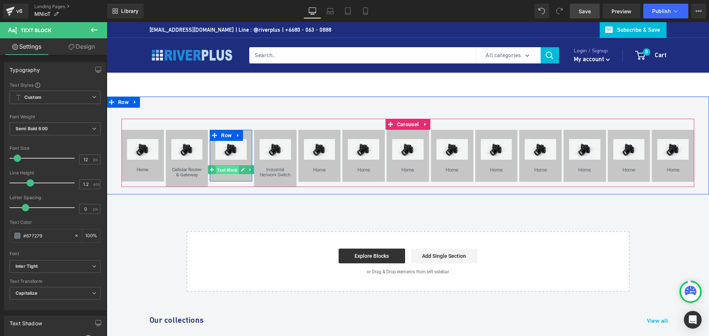
click at [227, 171] on span "Text Block" at bounding box center [227, 170] width 23 height 9
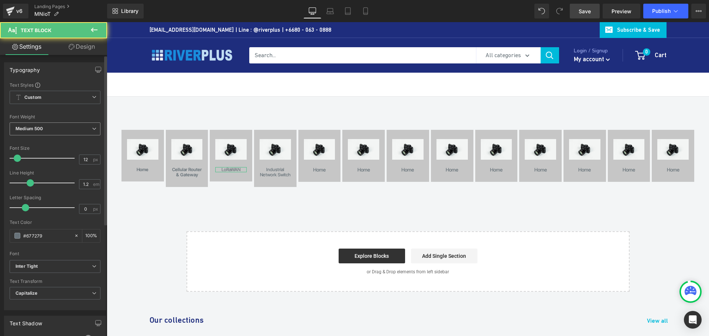
click at [32, 130] on b "Medium 500" at bounding box center [29, 129] width 27 height 6
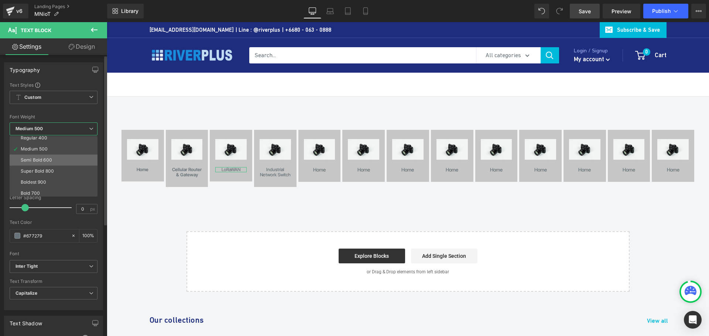
click at [47, 156] on li "Semi Bold 600" at bounding box center [55, 160] width 91 height 11
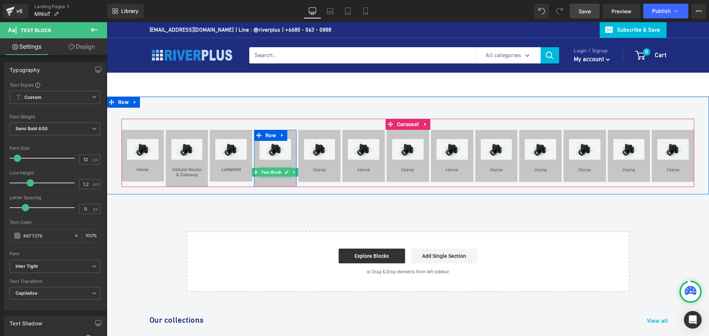
click at [273, 171] on span "Text Block" at bounding box center [271, 172] width 23 height 9
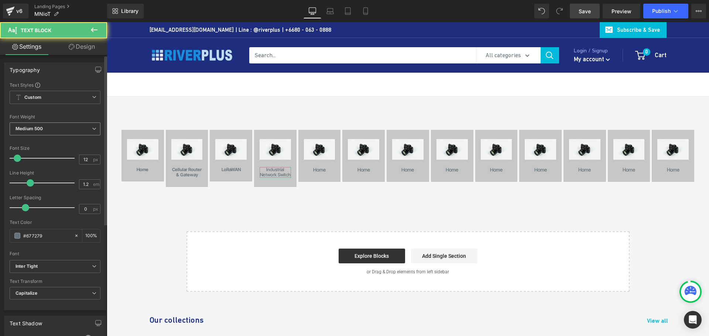
click at [48, 128] on span "Medium 500" at bounding box center [55, 129] width 91 height 13
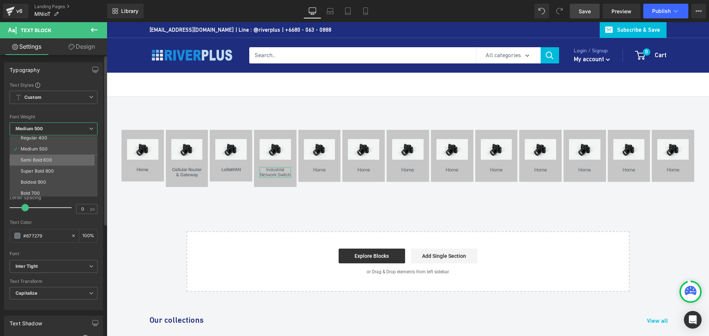
click at [49, 158] on div "Semi Bold 600" at bounding box center [36, 160] width 31 height 5
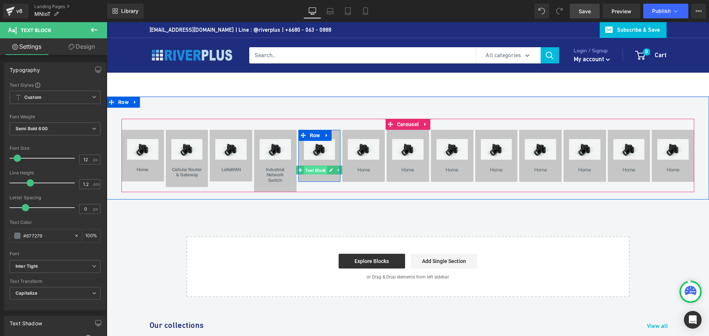
click at [315, 171] on span "Text Block" at bounding box center [315, 170] width 23 height 9
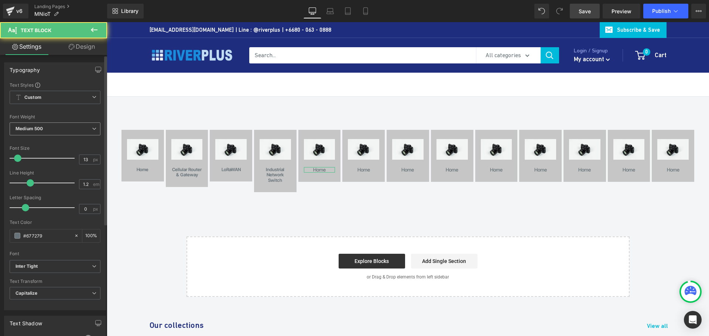
click at [37, 125] on span "Medium 500" at bounding box center [55, 129] width 91 height 13
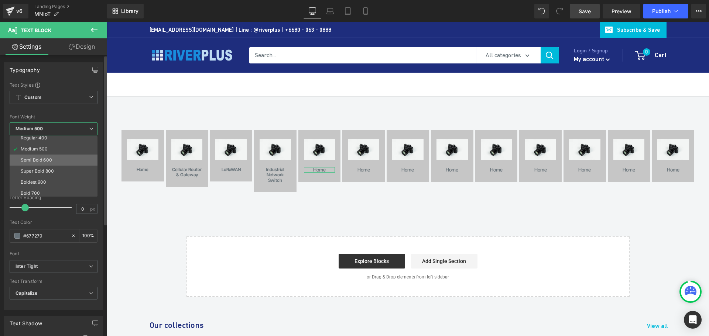
click at [46, 161] on div "Semi Bold 600" at bounding box center [36, 160] width 31 height 5
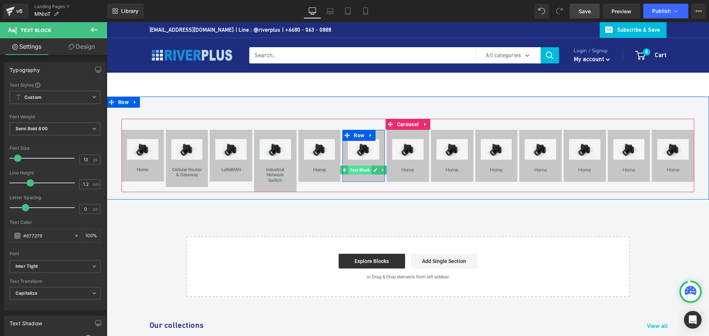
click at [359, 170] on span "Text Block" at bounding box center [359, 170] width 23 height 9
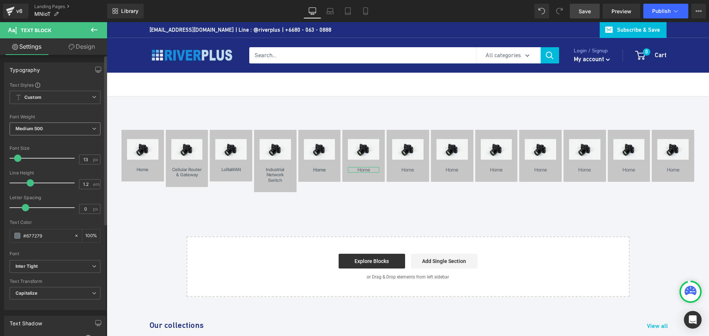
click at [55, 127] on span "Medium 500" at bounding box center [55, 129] width 91 height 13
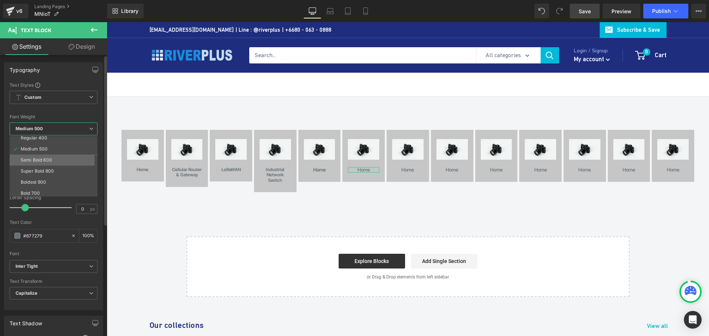
click at [50, 161] on div "Semi Bold 600" at bounding box center [36, 160] width 31 height 5
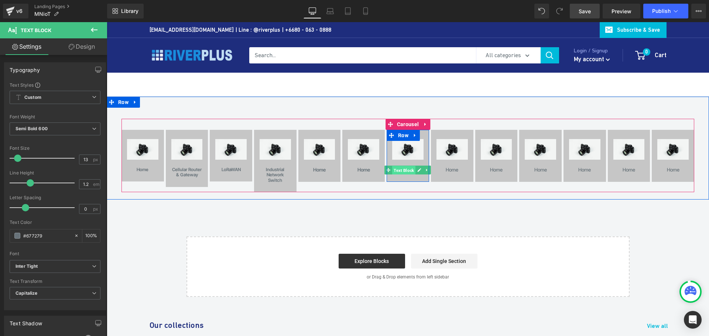
click at [402, 168] on span "Text Block" at bounding box center [403, 170] width 23 height 9
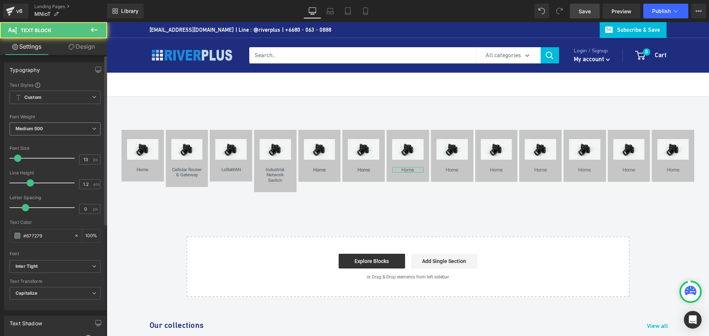
click at [58, 126] on span "Medium 500" at bounding box center [55, 129] width 91 height 13
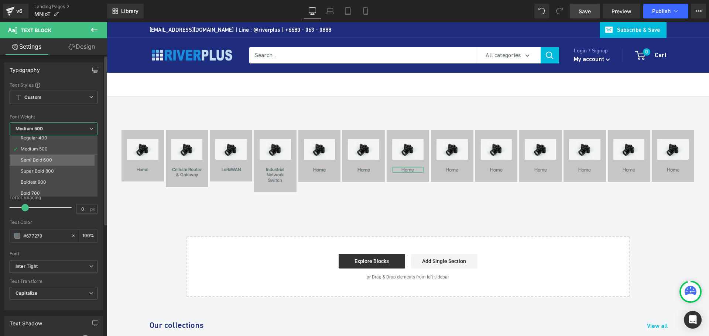
click at [54, 158] on li "Semi Bold 600" at bounding box center [55, 160] width 91 height 11
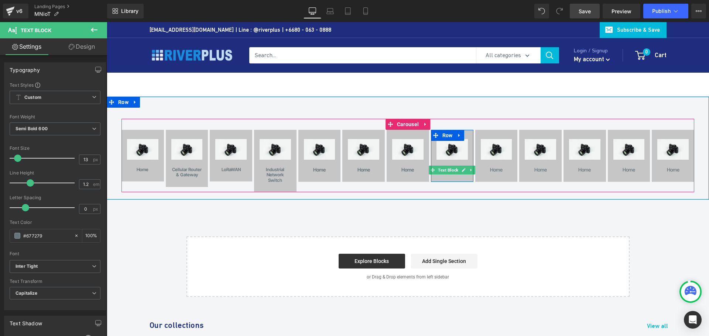
click at [452, 172] on span "Text Block" at bounding box center [447, 170] width 23 height 9
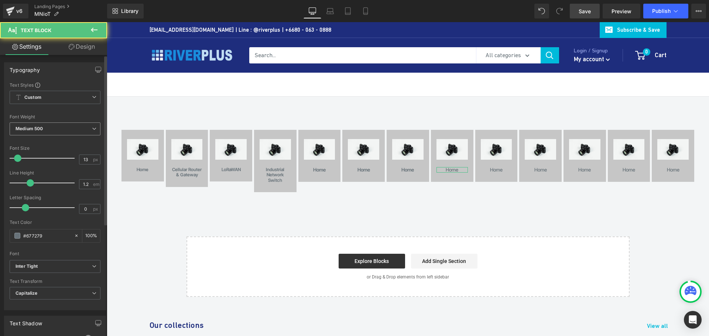
click at [42, 130] on b "Medium 500" at bounding box center [29, 129] width 27 height 6
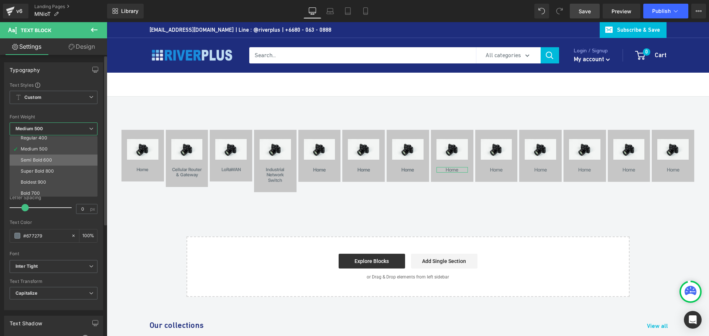
click at [46, 162] on div "Semi Bold 600" at bounding box center [36, 160] width 31 height 5
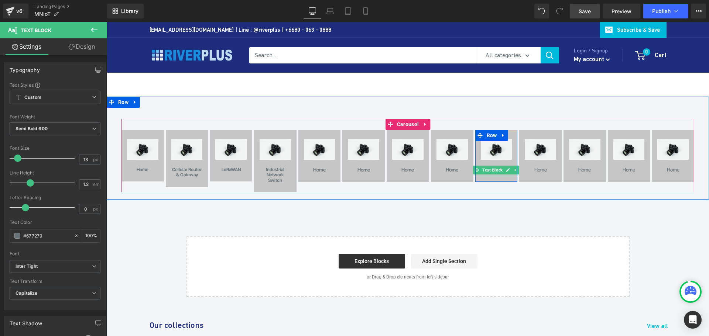
click at [494, 171] on span "Text Block" at bounding box center [492, 170] width 23 height 9
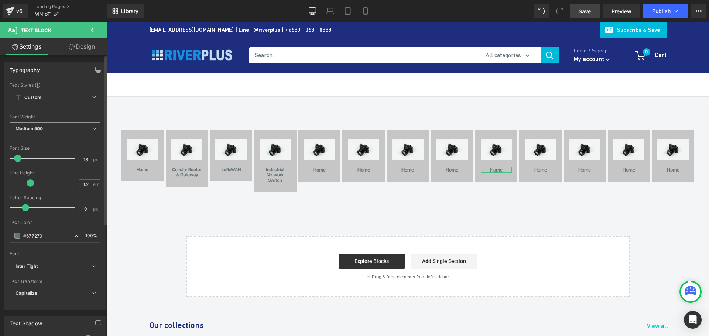
click at [40, 126] on b "Medium 500" at bounding box center [29, 129] width 27 height 6
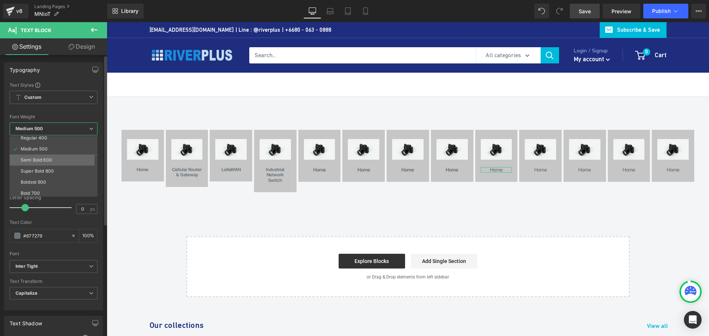
click at [45, 158] on div "Semi Bold 600" at bounding box center [36, 160] width 31 height 5
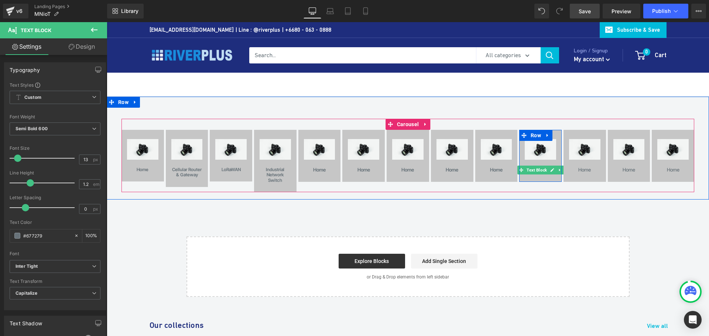
click at [538, 172] on span "Text Block" at bounding box center [536, 170] width 23 height 9
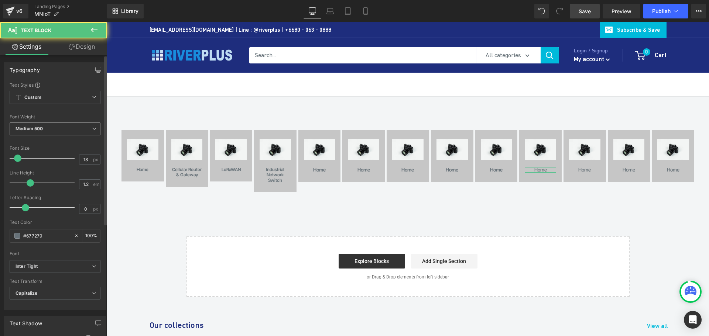
click at [57, 130] on span "Medium 500" at bounding box center [55, 129] width 91 height 13
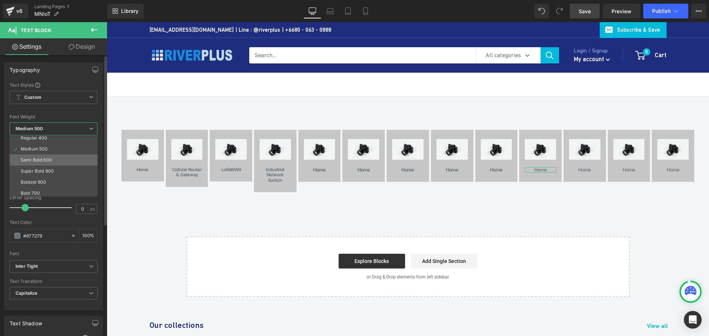
click at [47, 161] on div "Semi Bold 600" at bounding box center [36, 160] width 31 height 5
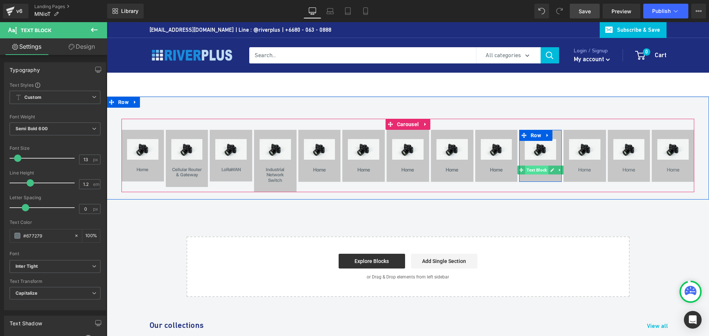
click at [538, 169] on span "Text Block" at bounding box center [536, 170] width 23 height 9
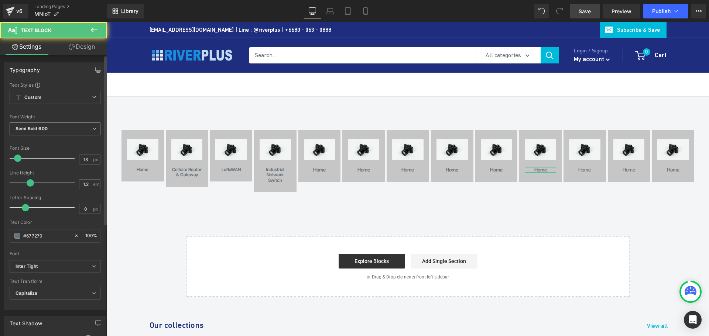
click at [61, 127] on span "Semi Bold 600" at bounding box center [55, 129] width 91 height 13
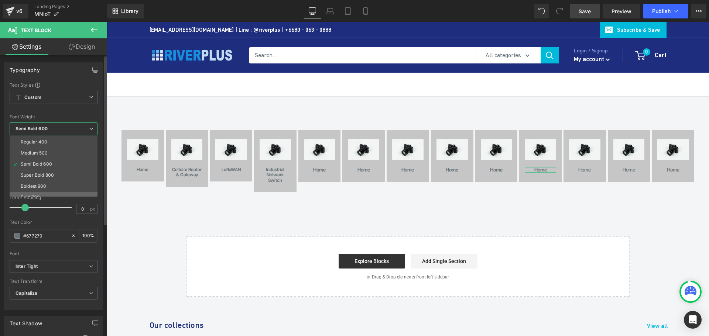
scroll to position [24, 0]
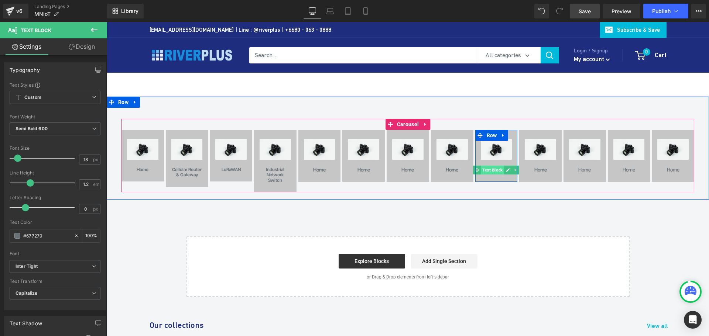
click at [493, 172] on span "Text Block" at bounding box center [492, 170] width 23 height 9
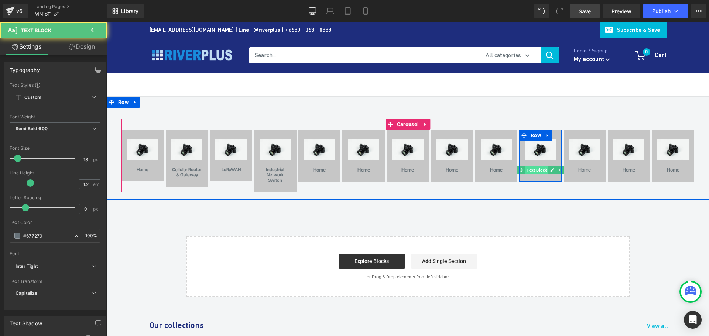
click at [539, 173] on span "Text Block" at bounding box center [536, 170] width 23 height 9
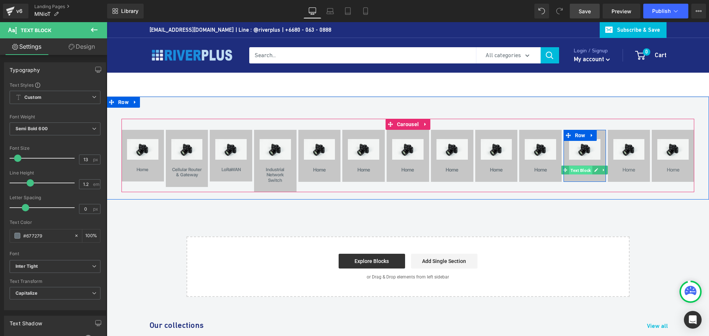
click at [583, 173] on span "Text Block" at bounding box center [580, 170] width 23 height 9
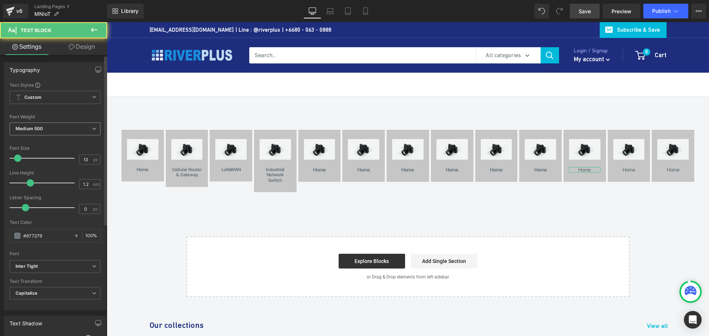
click at [43, 126] on span "Medium 500" at bounding box center [55, 129] width 91 height 13
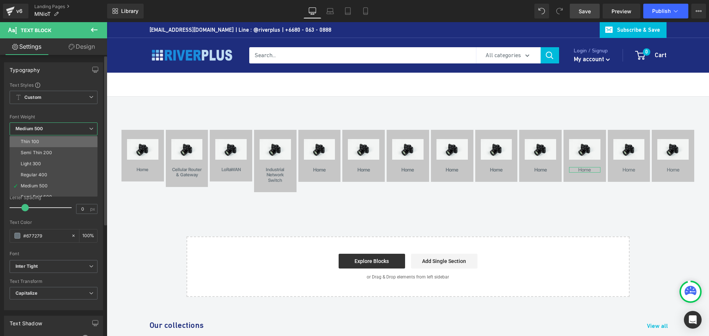
scroll to position [37, 0]
click at [47, 157] on li "Semi Bold 600" at bounding box center [55, 160] width 91 height 11
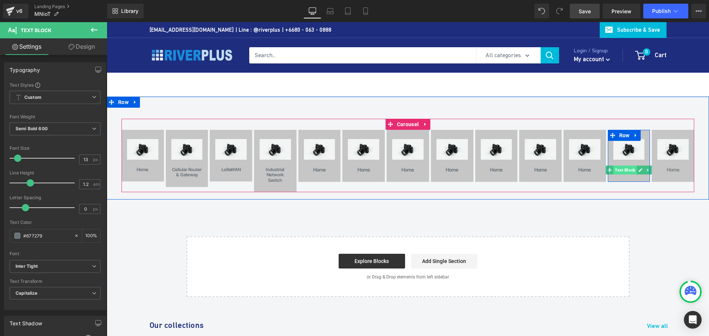
click at [627, 171] on span "Text Block" at bounding box center [624, 170] width 23 height 9
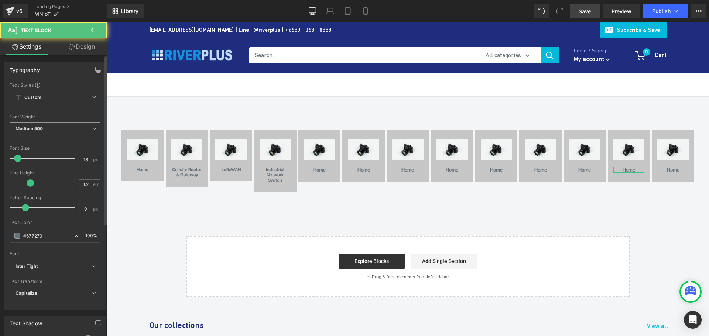
click at [54, 131] on span "Medium 500" at bounding box center [55, 129] width 91 height 13
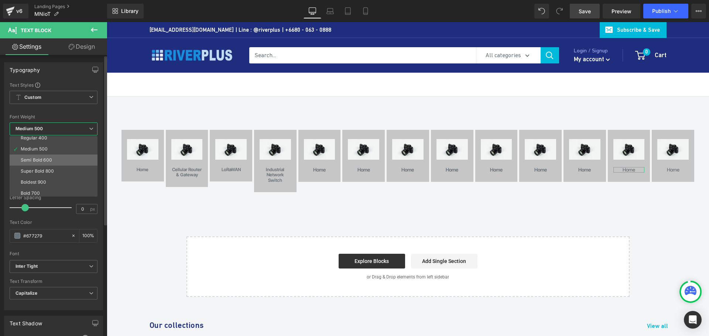
click at [58, 159] on li "Semi Bold 600" at bounding box center [55, 160] width 91 height 11
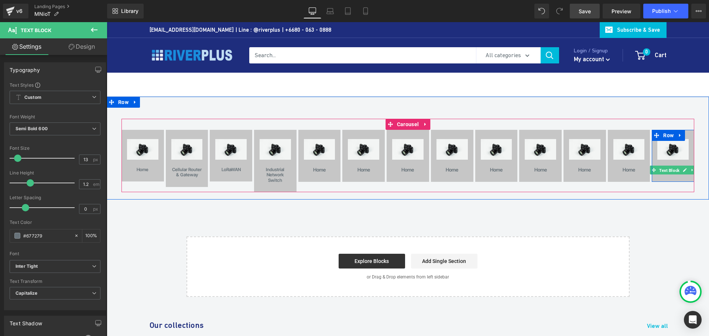
click at [670, 171] on span "Text Block" at bounding box center [669, 170] width 23 height 9
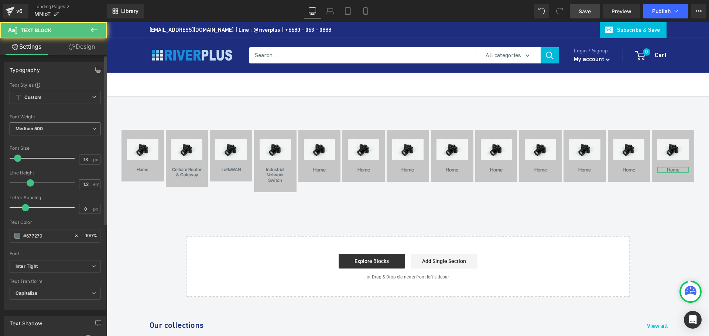
click at [59, 129] on span "Medium 500" at bounding box center [55, 129] width 91 height 13
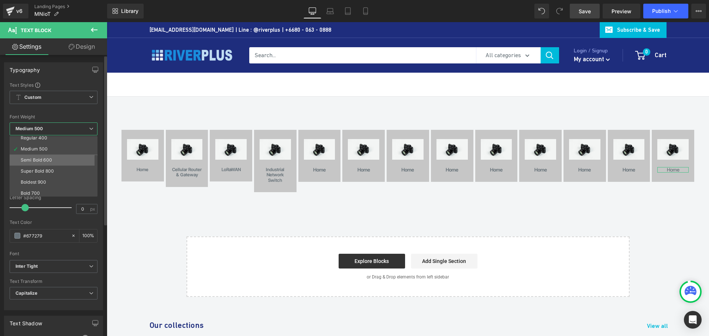
click at [40, 158] on div "Semi Bold 600" at bounding box center [36, 160] width 31 height 5
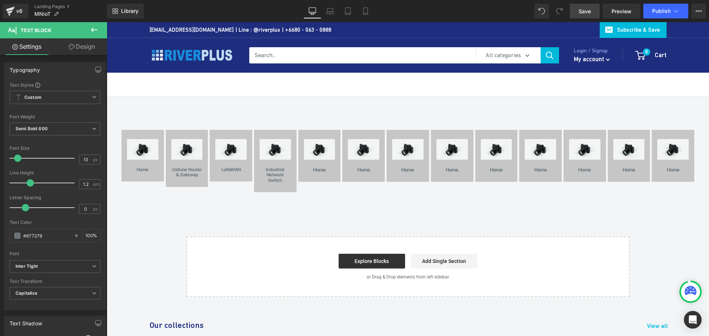
click at [582, 11] on span "Save" at bounding box center [585, 11] width 12 height 8
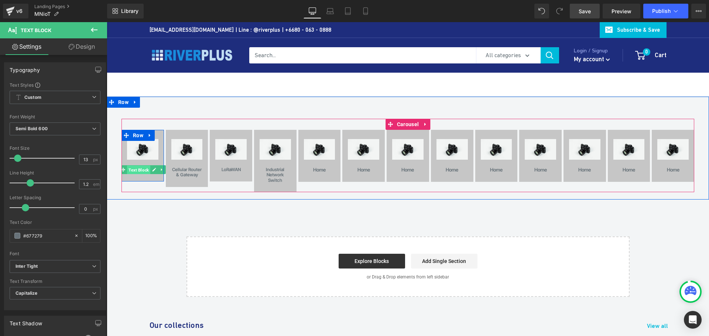
click at [141, 171] on span "Text Block" at bounding box center [138, 170] width 23 height 9
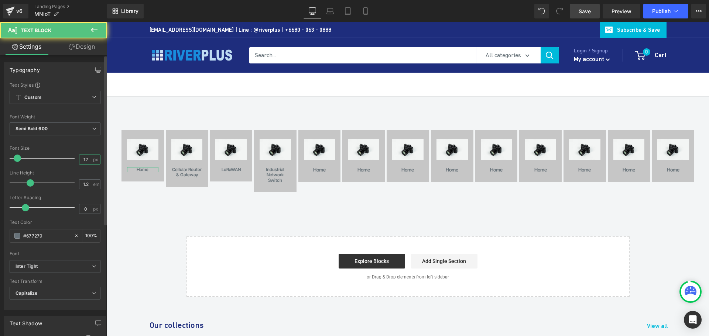
drag, startPoint x: 86, startPoint y: 160, endPoint x: 67, endPoint y: 162, distance: 18.6
click at [67, 162] on div "Font Size 12 px" at bounding box center [55, 158] width 91 height 25
type input "11"
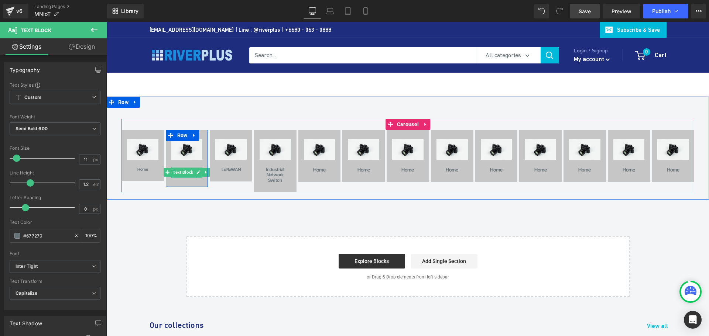
click at [184, 175] on span "Text Block" at bounding box center [182, 172] width 23 height 9
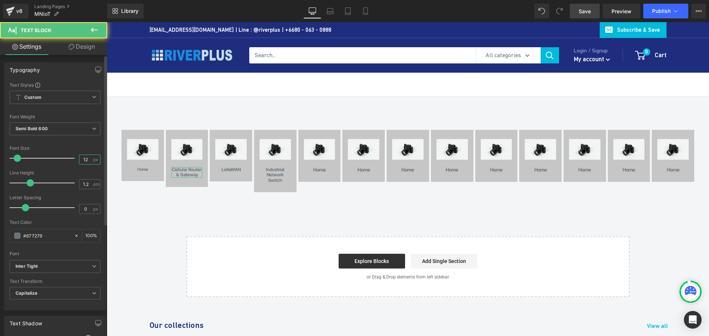
drag, startPoint x: 87, startPoint y: 160, endPoint x: 43, endPoint y: 161, distance: 44.0
click at [43, 161] on div "Font Size 12 px" at bounding box center [55, 158] width 91 height 25
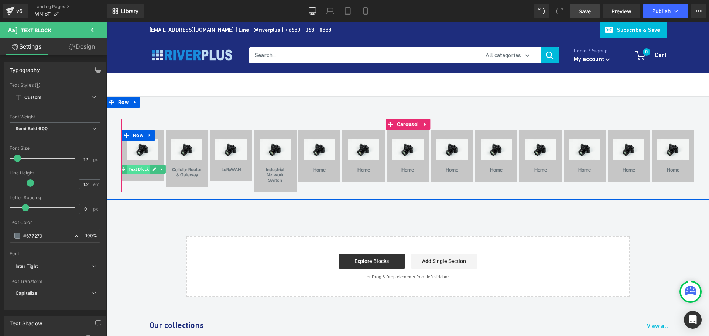
click at [143, 171] on span "Text Block" at bounding box center [138, 169] width 23 height 9
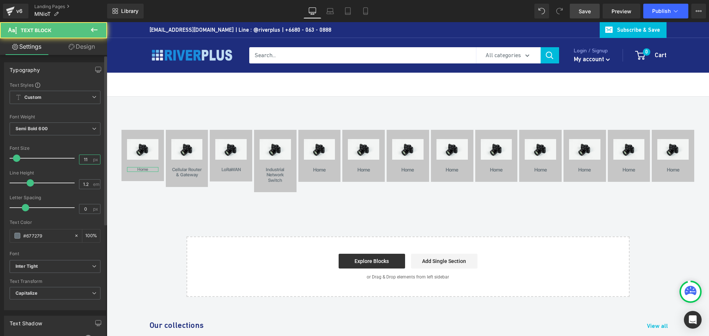
drag, startPoint x: 88, startPoint y: 160, endPoint x: 23, endPoint y: 159, distance: 65.4
click at [23, 159] on div "Font Size 11 px" at bounding box center [55, 158] width 91 height 25
type input "12"
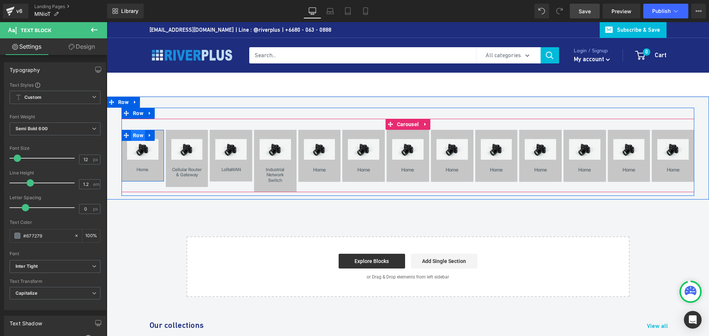
click at [134, 136] on span "Row" at bounding box center [138, 135] width 14 height 11
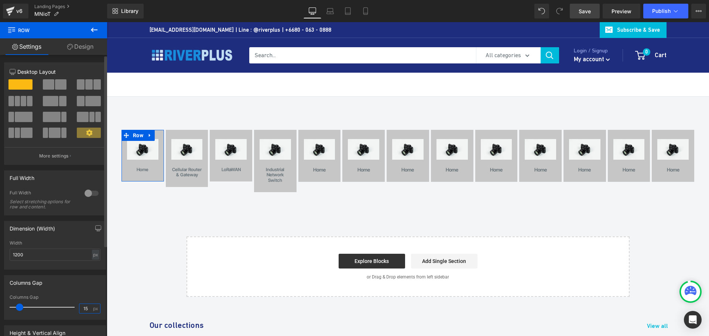
drag, startPoint x: 86, startPoint y: 308, endPoint x: 72, endPoint y: 308, distance: 14.0
click at [72, 308] on div "Columns Gap 15 px" at bounding box center [55, 307] width 91 height 25
type input "10"
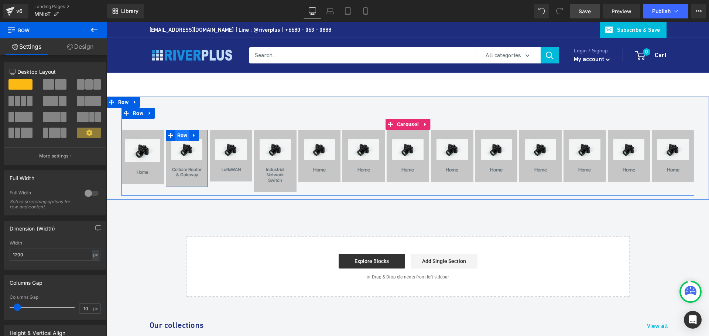
click at [175, 135] on span "Row" at bounding box center [182, 135] width 14 height 11
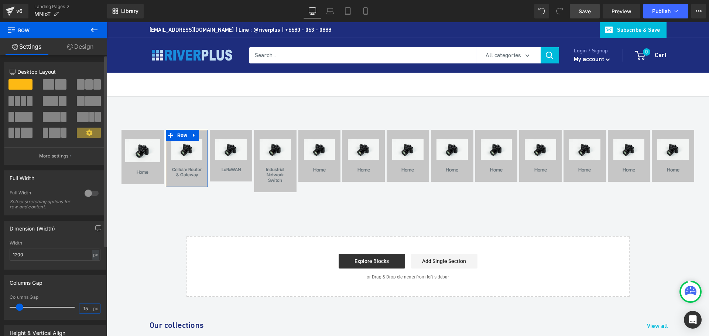
drag, startPoint x: 89, startPoint y: 309, endPoint x: 69, endPoint y: 308, distance: 19.6
click at [69, 308] on div "Columns Gap 15 px" at bounding box center [55, 307] width 91 height 25
type input "10"
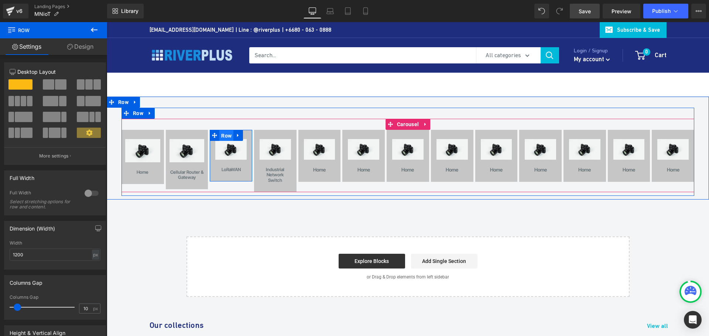
click at [223, 135] on span "Row" at bounding box center [226, 135] width 14 height 11
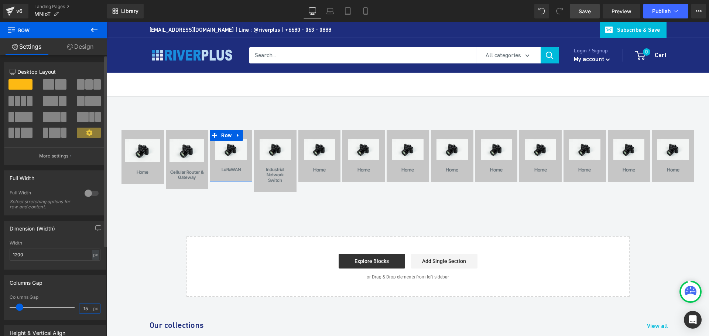
drag, startPoint x: 86, startPoint y: 309, endPoint x: 55, endPoint y: 309, distance: 31.0
click at [55, 309] on div "Columns Gap 15 px" at bounding box center [55, 307] width 91 height 25
type input "10"
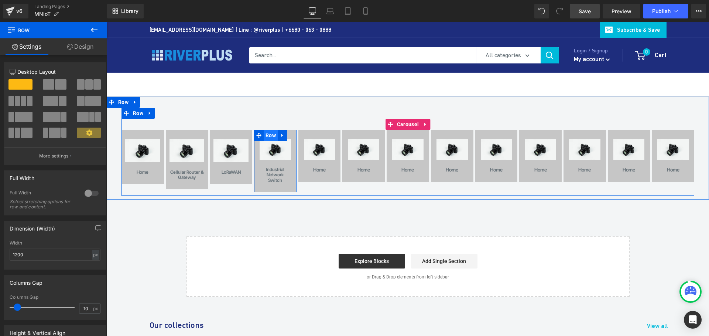
click at [267, 134] on span "Row" at bounding box center [271, 135] width 14 height 11
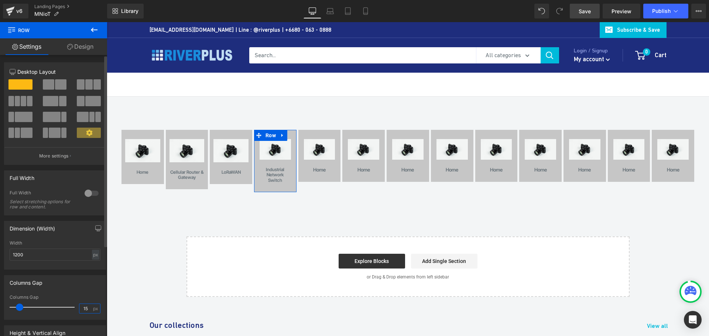
drag, startPoint x: 86, startPoint y: 309, endPoint x: 9, endPoint y: 308, distance: 77.5
click at [9, 308] on div "15px Columns Gap 15 px" at bounding box center [54, 307] width 101 height 25
type input "10"
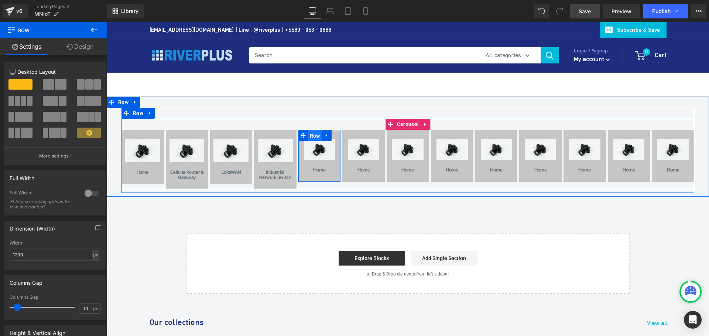
click at [313, 135] on span "Row" at bounding box center [315, 135] width 14 height 11
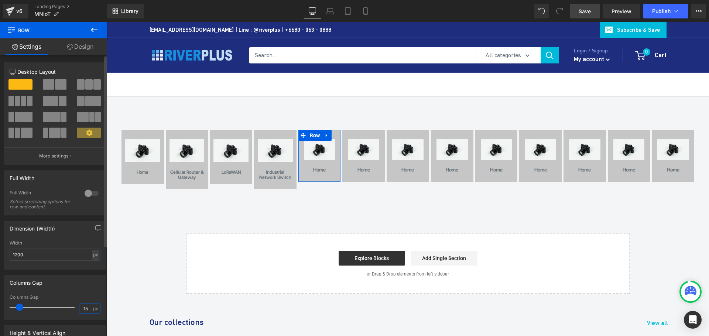
drag, startPoint x: 86, startPoint y: 311, endPoint x: 35, endPoint y: 308, distance: 50.6
click at [35, 308] on div "Columns Gap 15 px" at bounding box center [55, 307] width 91 height 25
type input "10"
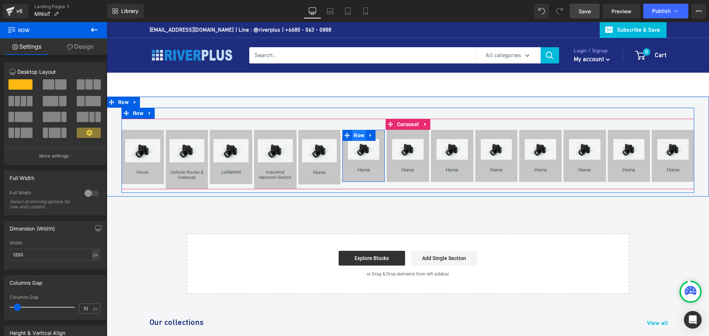
click at [356, 137] on span "Row" at bounding box center [359, 135] width 14 height 11
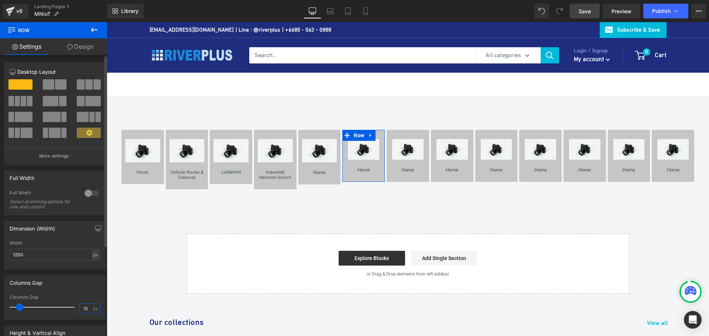
drag, startPoint x: 85, startPoint y: 306, endPoint x: 36, endPoint y: 306, distance: 48.4
click at [36, 306] on div "Columns Gap 15 px" at bounding box center [55, 307] width 91 height 25
type input "10"
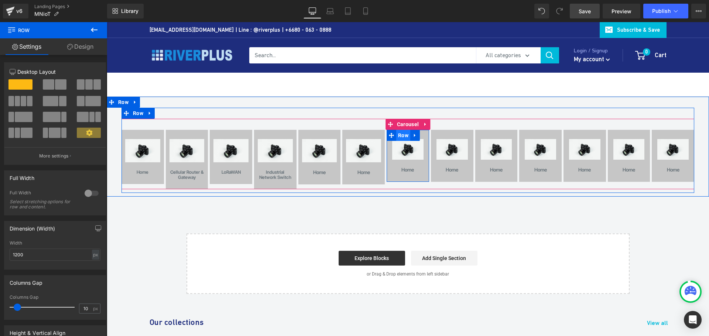
click at [404, 134] on span "Row" at bounding box center [403, 135] width 14 height 11
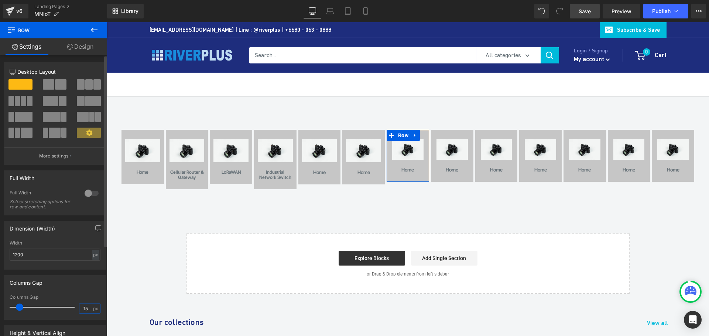
drag, startPoint x: 87, startPoint y: 309, endPoint x: 56, endPoint y: 310, distance: 30.7
click at [56, 310] on div "Columns Gap 15 px" at bounding box center [55, 307] width 91 height 25
type input "10"
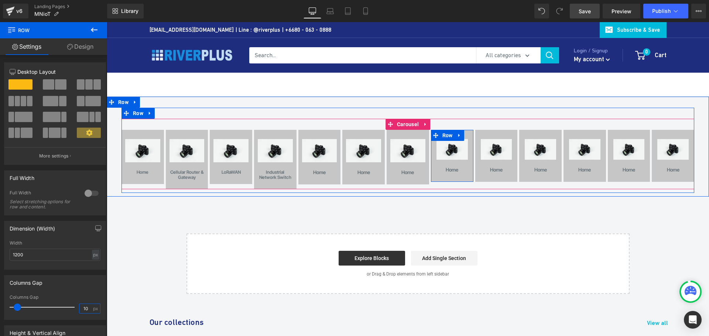
drag, startPoint x: 447, startPoint y: 136, endPoint x: 223, endPoint y: 252, distance: 251.6
click at [447, 136] on span "Row" at bounding box center [447, 135] width 14 height 11
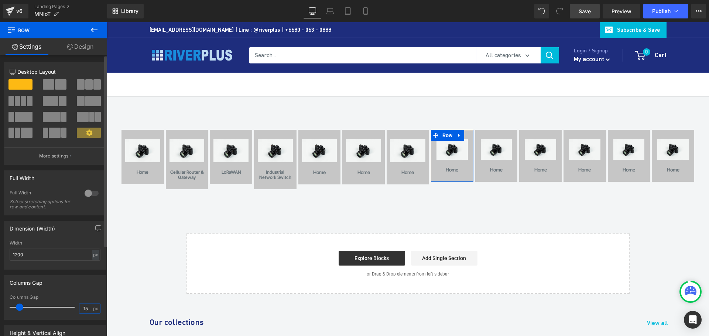
drag, startPoint x: 87, startPoint y: 310, endPoint x: 65, endPoint y: 310, distance: 21.8
click at [65, 310] on div "Columns Gap 15 px" at bounding box center [55, 307] width 91 height 25
type input "10"
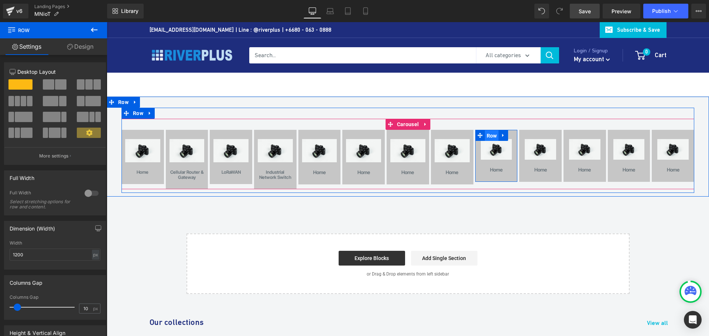
click at [492, 137] on span "Row" at bounding box center [492, 135] width 14 height 11
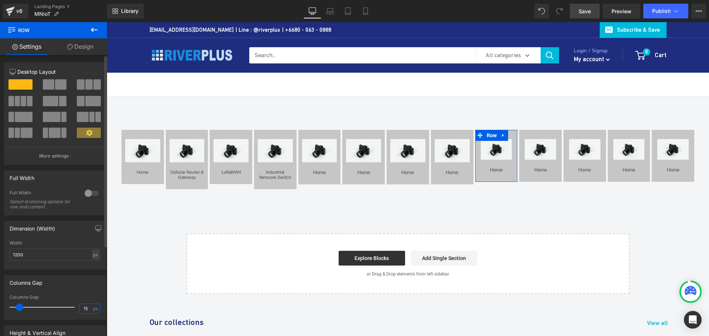
drag, startPoint x: 87, startPoint y: 310, endPoint x: 63, endPoint y: 310, distance: 23.6
click at [63, 310] on div "Columns Gap 15 px" at bounding box center [55, 307] width 91 height 25
type input "10"
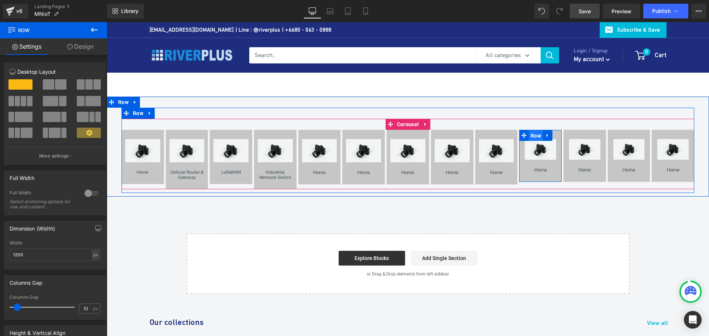
click at [535, 139] on span "Row" at bounding box center [536, 135] width 14 height 11
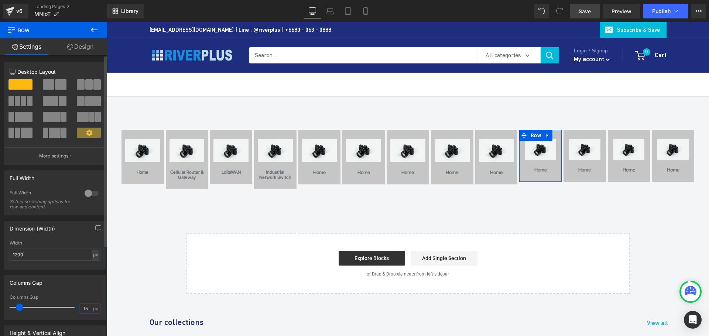
drag, startPoint x: 85, startPoint y: 308, endPoint x: 58, endPoint y: 309, distance: 27.3
click at [58, 309] on div "Columns Gap 15 px" at bounding box center [55, 307] width 91 height 25
type input "10"
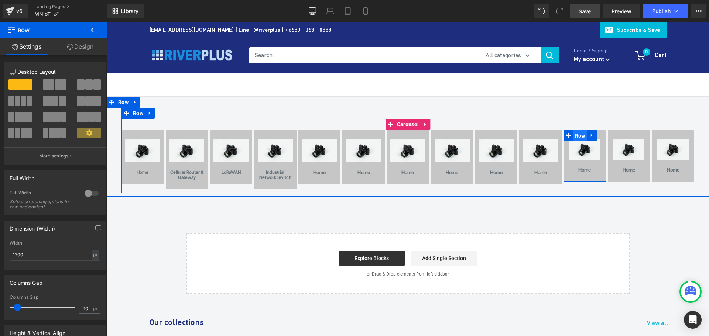
click at [580, 137] on span "Row" at bounding box center [580, 135] width 14 height 11
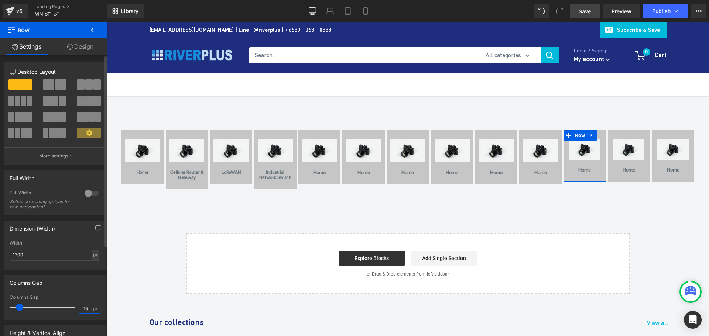
drag, startPoint x: 87, startPoint y: 308, endPoint x: 51, endPoint y: 309, distance: 36.6
click at [51, 309] on div "Columns Gap 15 px" at bounding box center [55, 307] width 91 height 25
type input "10"
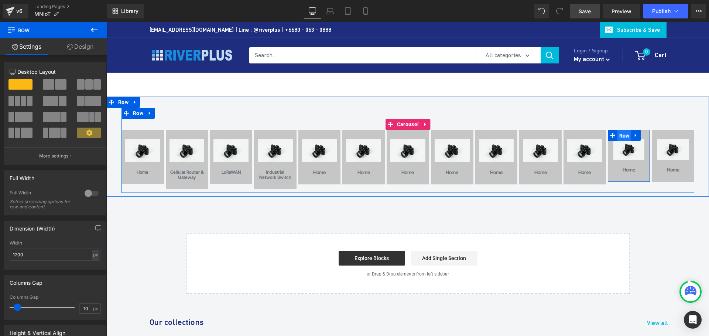
click at [624, 137] on span "Row" at bounding box center [624, 135] width 14 height 11
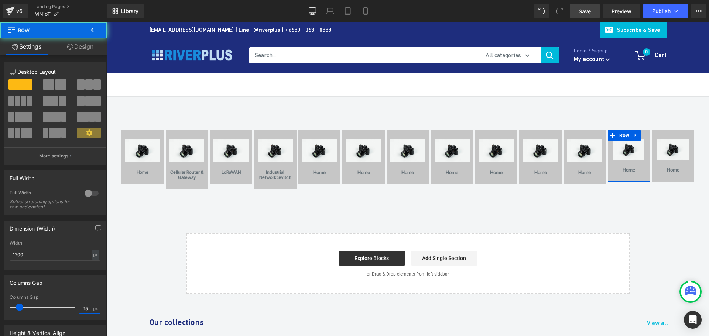
click at [82, 308] on input "15" at bounding box center [85, 308] width 13 height 9
drag, startPoint x: 87, startPoint y: 309, endPoint x: 68, endPoint y: 308, distance: 19.2
click at [68, 308] on div "Columns Gap 15 px" at bounding box center [55, 307] width 91 height 25
type input "10"
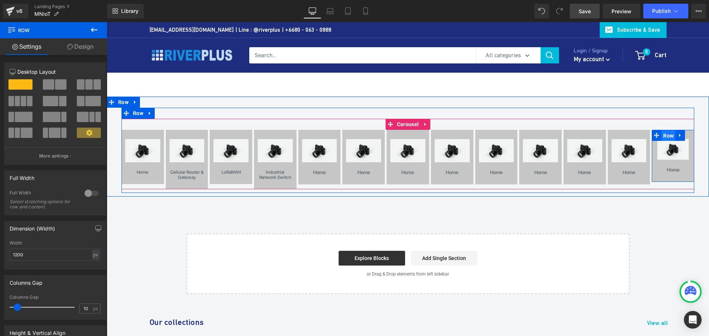
click at [667, 138] on span "Row" at bounding box center [668, 135] width 14 height 11
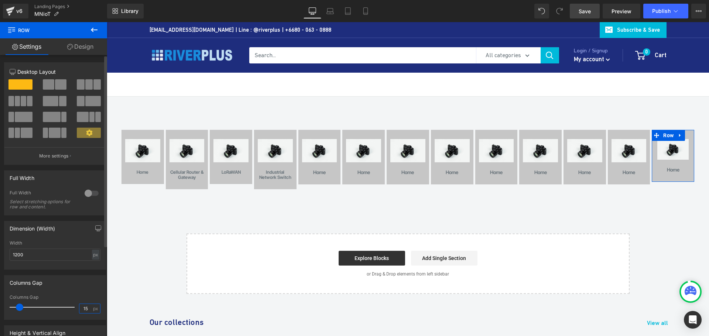
drag, startPoint x: 84, startPoint y: 308, endPoint x: 80, endPoint y: 308, distance: 4.1
click at [80, 308] on input "15" at bounding box center [85, 308] width 13 height 9
click at [86, 309] on input "15" at bounding box center [85, 308] width 13 height 9
drag, startPoint x: 88, startPoint y: 309, endPoint x: 65, endPoint y: 309, distance: 22.5
click at [65, 309] on div "Columns Gap 15 px" at bounding box center [55, 307] width 91 height 25
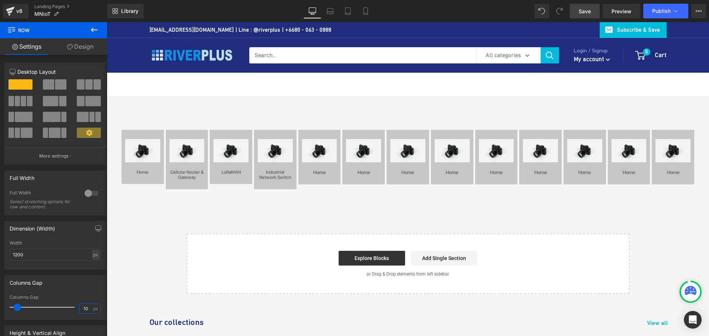
type input "10"
click at [581, 13] on span "Save" at bounding box center [585, 11] width 12 height 8
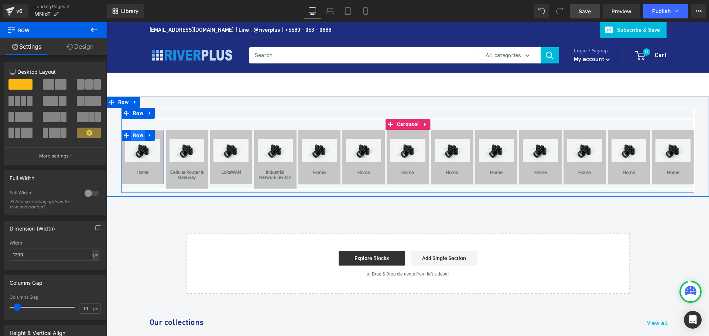
click at [133, 136] on span "Row" at bounding box center [138, 135] width 14 height 11
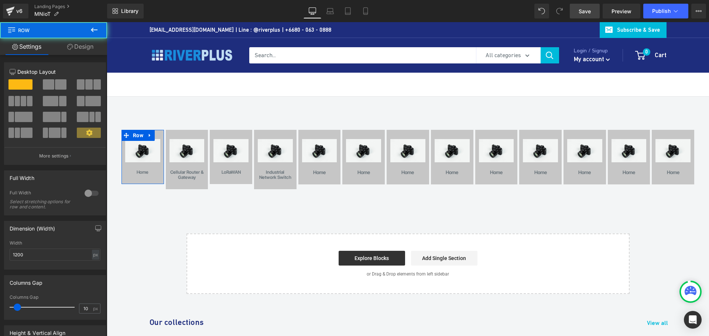
click at [79, 47] on link "Design" at bounding box center [81, 46] width 54 height 17
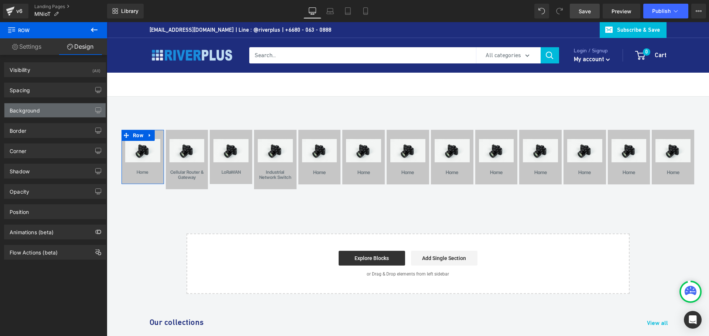
click at [58, 106] on div "Background" at bounding box center [54, 110] width 101 height 14
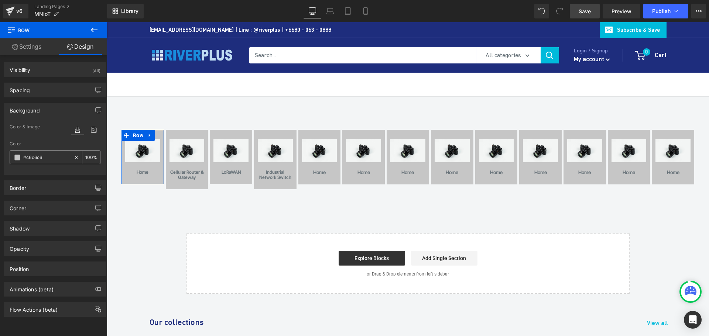
click at [74, 156] on icon at bounding box center [76, 157] width 5 height 5
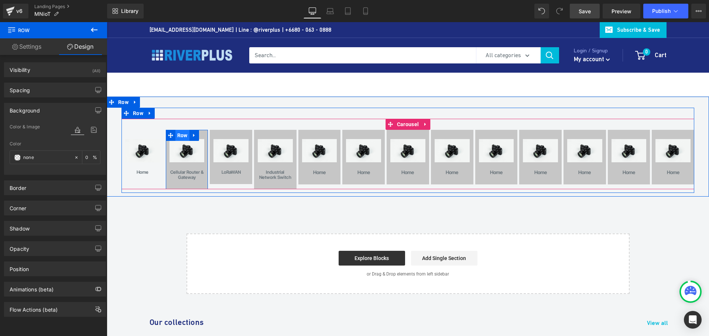
click at [177, 133] on span "Row" at bounding box center [182, 135] width 14 height 11
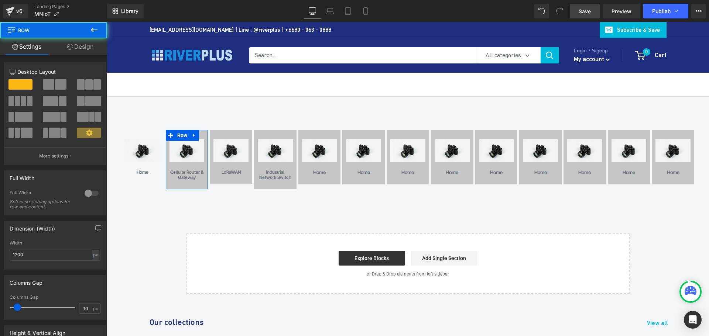
click at [83, 42] on link "Design" at bounding box center [81, 46] width 54 height 17
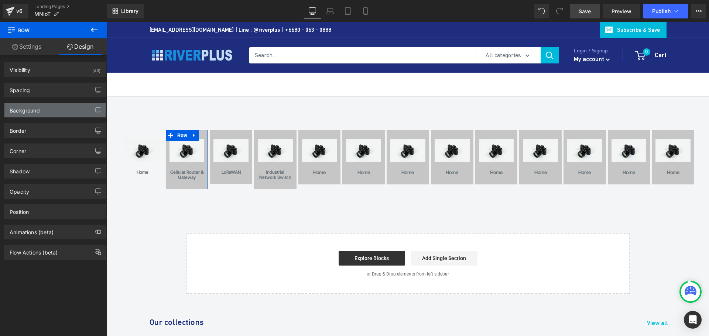
click at [45, 111] on div "Background" at bounding box center [54, 110] width 101 height 14
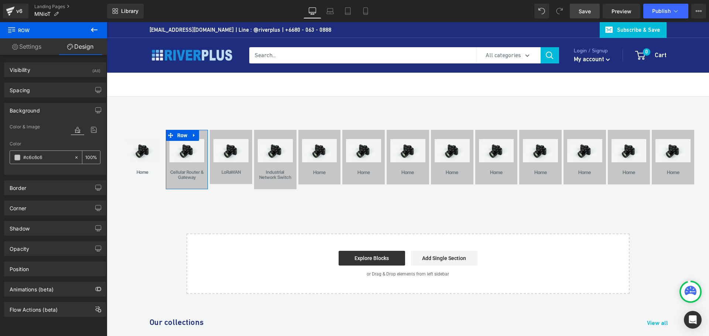
drag, startPoint x: 74, startPoint y: 157, endPoint x: 89, endPoint y: 157, distance: 14.8
click at [74, 157] on icon at bounding box center [76, 157] width 5 height 5
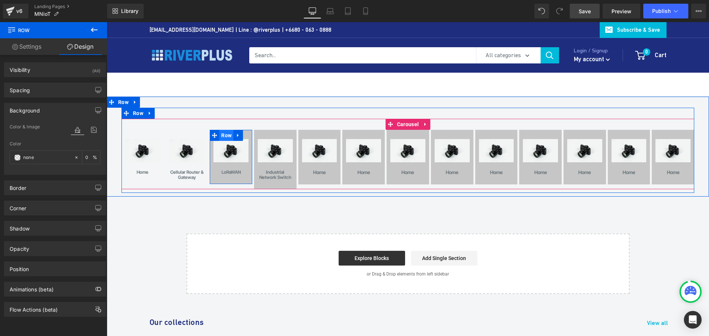
click at [226, 134] on span "Row" at bounding box center [226, 135] width 14 height 11
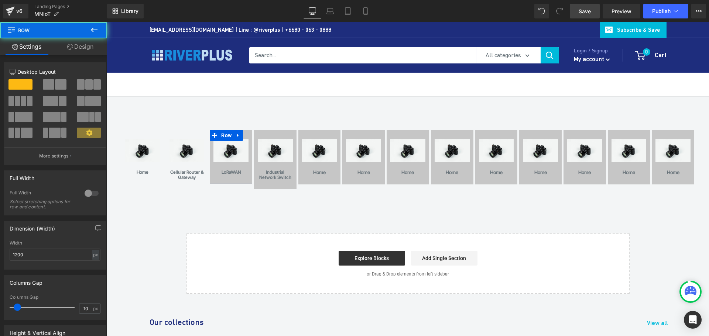
click at [89, 48] on link "Design" at bounding box center [81, 46] width 54 height 17
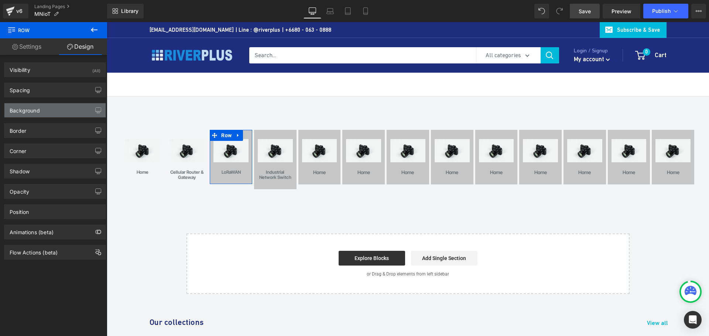
click at [42, 113] on div "Background" at bounding box center [54, 110] width 101 height 14
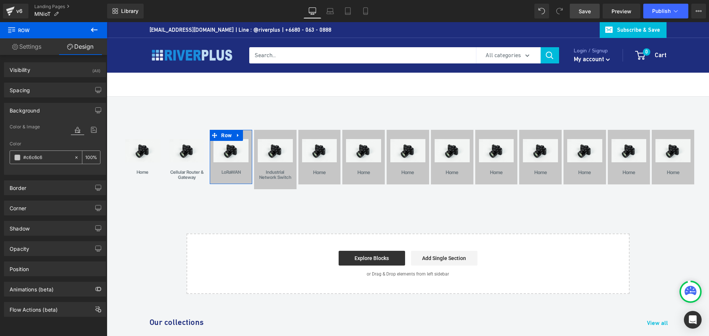
drag, startPoint x: 75, startPoint y: 157, endPoint x: 65, endPoint y: 155, distance: 9.6
click at [75, 158] on icon at bounding box center [76, 157] width 5 height 5
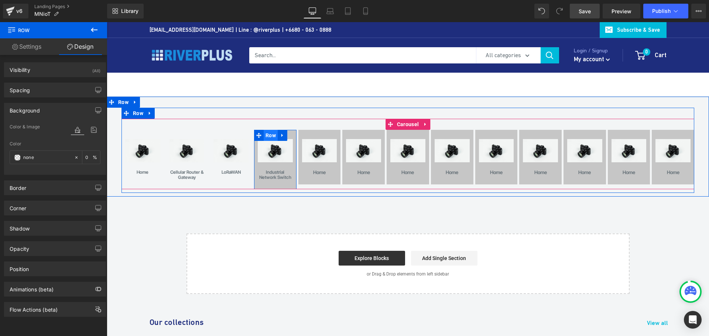
click at [271, 135] on span "Row" at bounding box center [271, 135] width 14 height 11
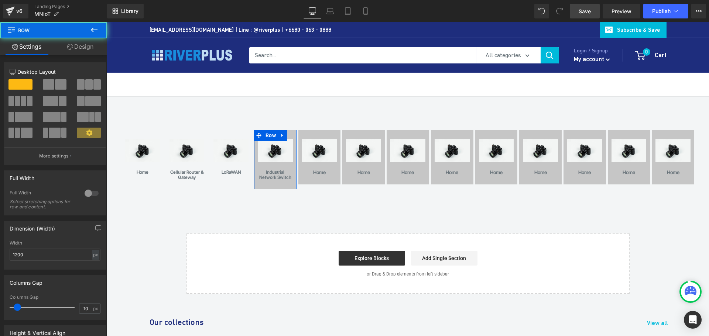
click at [83, 49] on link "Design" at bounding box center [81, 46] width 54 height 17
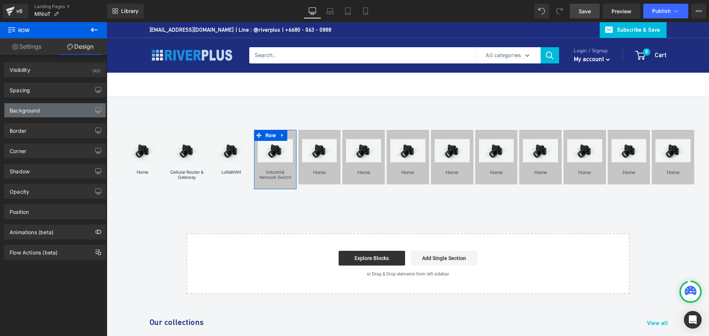
click at [46, 107] on div "Background" at bounding box center [54, 110] width 101 height 14
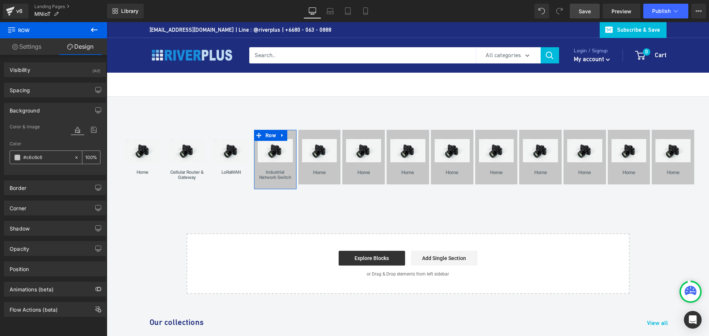
drag, startPoint x: 73, startPoint y: 156, endPoint x: 70, endPoint y: 154, distance: 3.8
click at [74, 157] on icon at bounding box center [76, 157] width 5 height 5
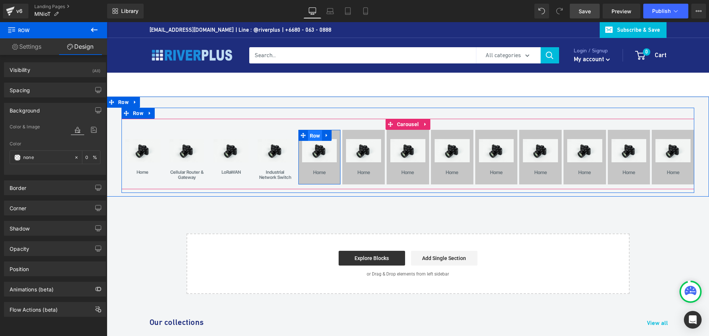
click at [316, 133] on span "Row" at bounding box center [315, 135] width 14 height 11
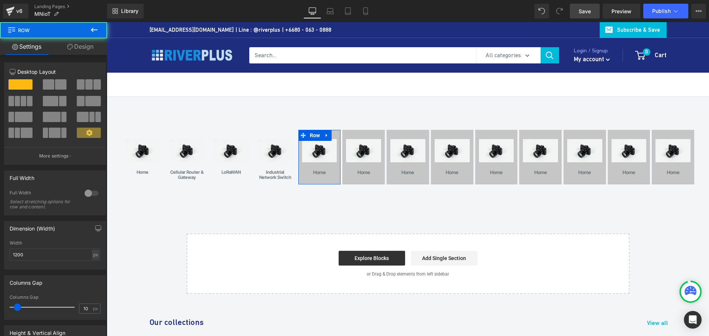
drag, startPoint x: 93, startPoint y: 42, endPoint x: 62, endPoint y: 95, distance: 60.9
click at [93, 43] on link "Design" at bounding box center [81, 46] width 54 height 17
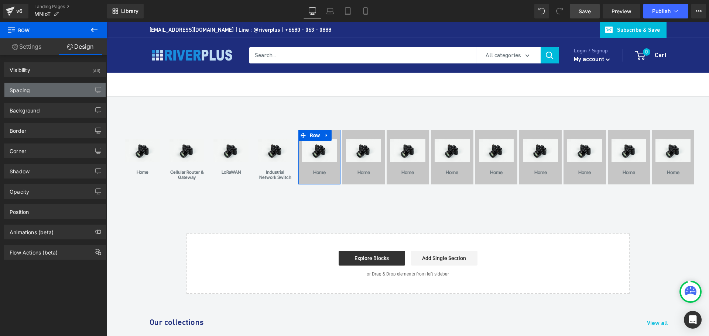
click at [59, 92] on div "Spacing" at bounding box center [54, 90] width 101 height 14
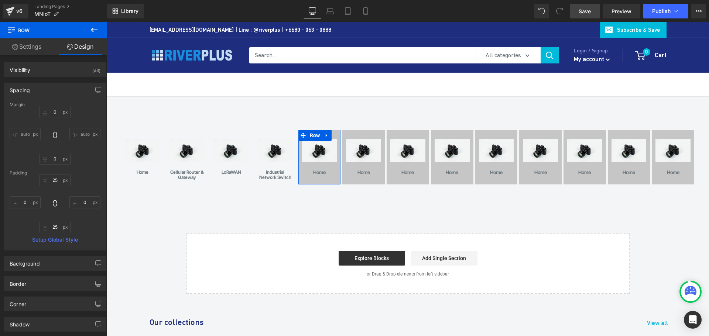
click at [54, 89] on div "Spacing" at bounding box center [54, 90] width 101 height 14
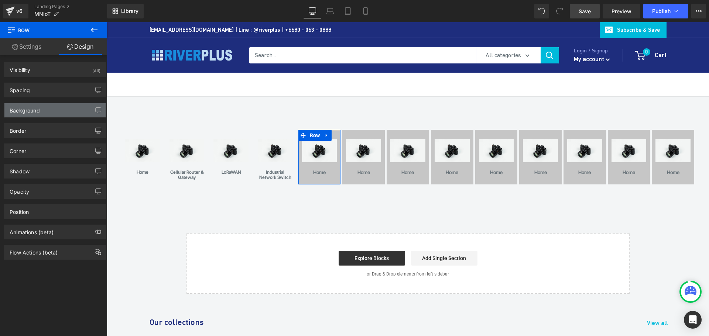
click at [55, 113] on div "Background" at bounding box center [54, 110] width 101 height 14
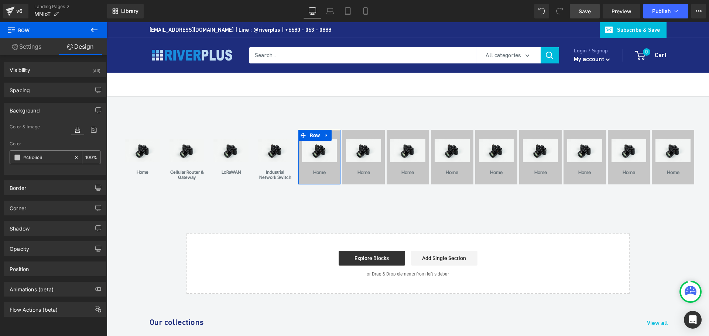
click at [75, 158] on icon at bounding box center [76, 157] width 5 height 5
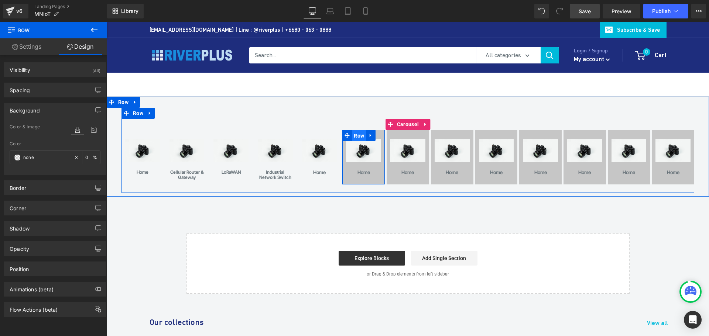
click at [355, 135] on span "Row" at bounding box center [359, 135] width 14 height 11
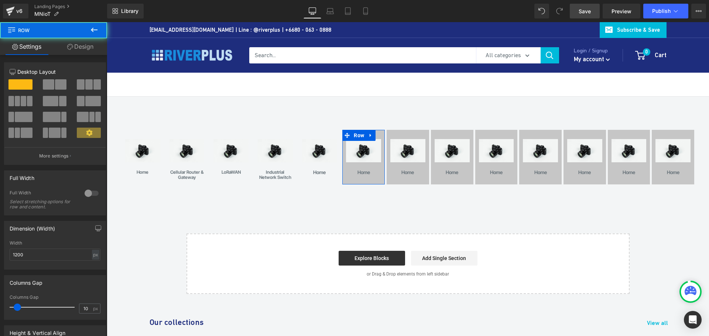
click at [85, 49] on link "Design" at bounding box center [81, 46] width 54 height 17
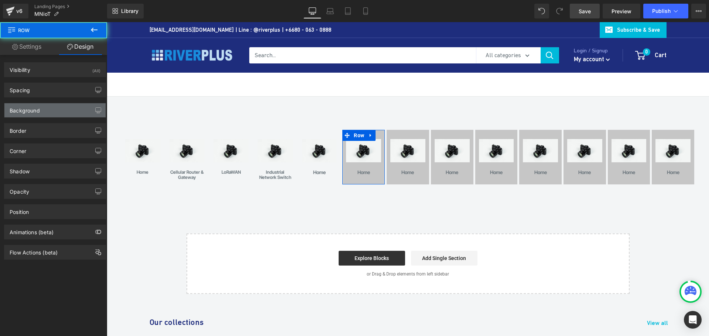
click at [56, 110] on div "Background" at bounding box center [54, 110] width 101 height 14
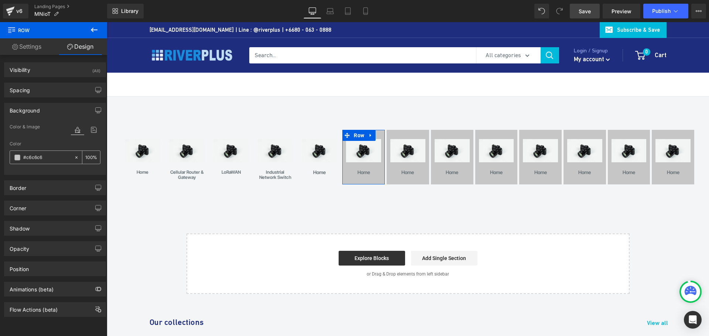
drag, startPoint x: 76, startPoint y: 157, endPoint x: 81, endPoint y: 155, distance: 5.7
click at [78, 157] on div at bounding box center [78, 157] width 8 height 13
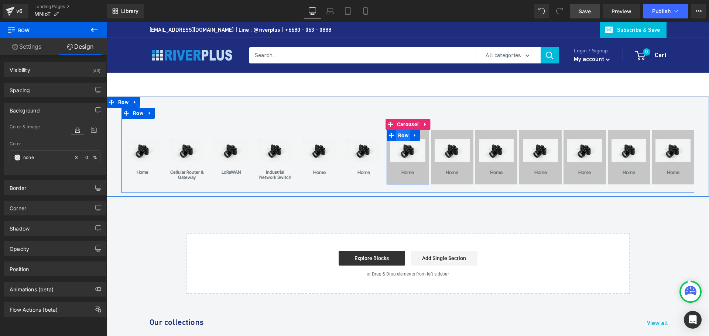
click at [402, 134] on span "Row" at bounding box center [403, 135] width 14 height 11
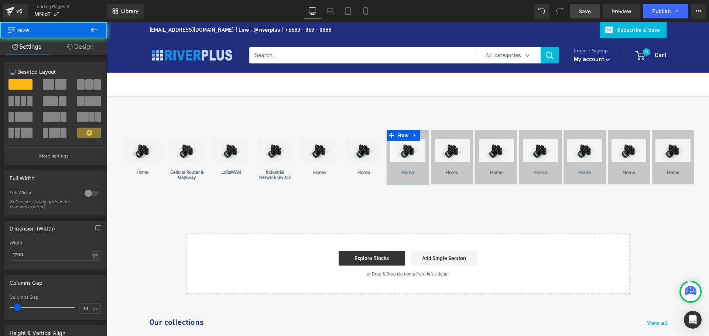
click at [87, 47] on link "Design" at bounding box center [81, 46] width 54 height 17
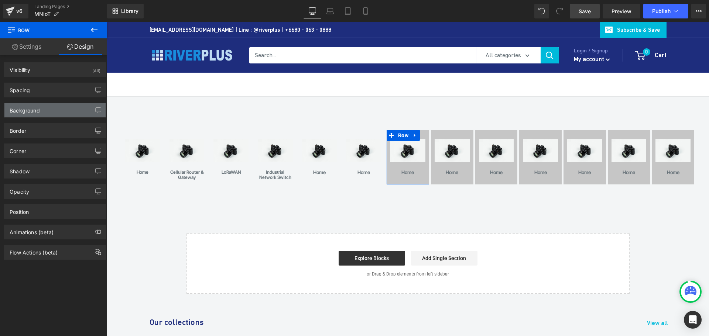
click at [48, 113] on div "Background" at bounding box center [54, 110] width 101 height 14
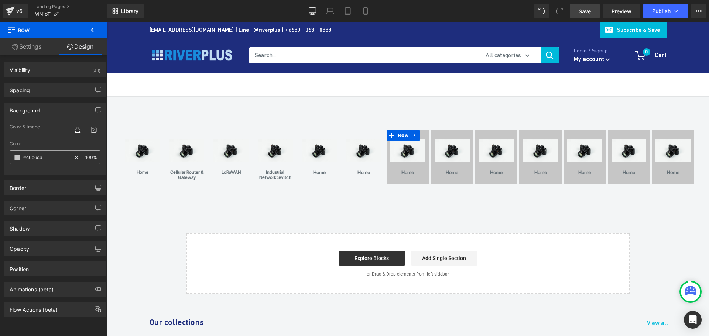
click at [78, 158] on div at bounding box center [78, 157] width 8 height 13
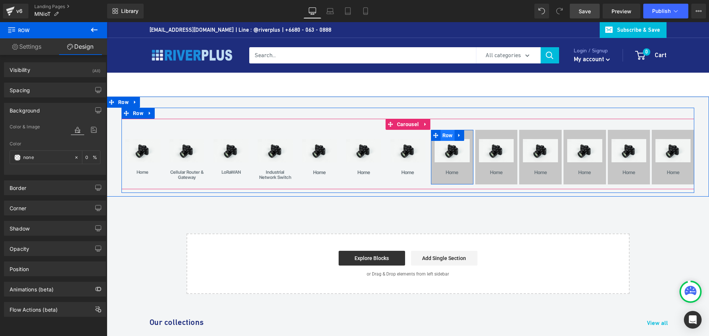
click at [442, 136] on span "Row" at bounding box center [447, 135] width 14 height 11
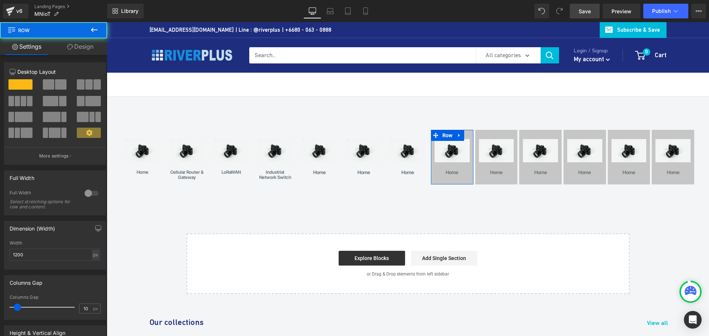
click at [88, 51] on link "Design" at bounding box center [81, 46] width 54 height 17
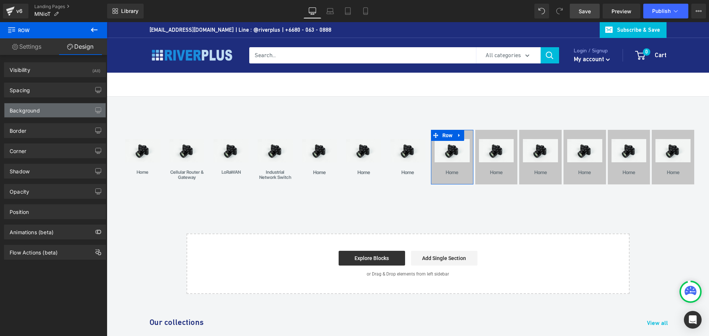
click at [38, 106] on div "Background" at bounding box center [25, 108] width 30 height 10
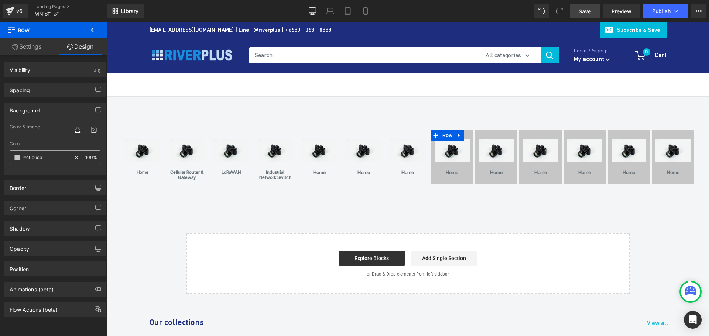
click at [74, 157] on icon at bounding box center [76, 157] width 5 height 5
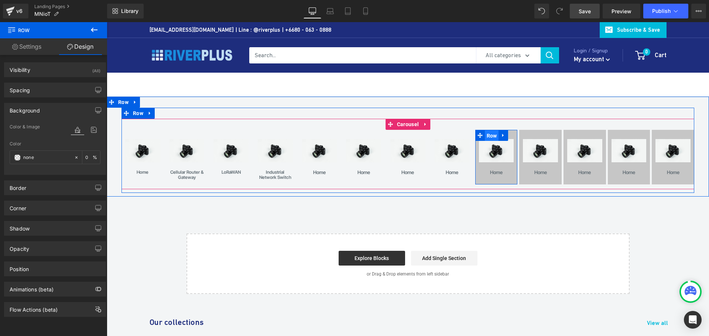
click at [490, 137] on span "Row" at bounding box center [492, 135] width 14 height 11
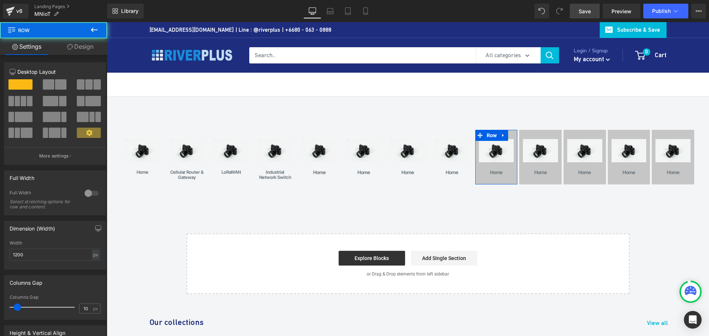
click at [85, 48] on link "Design" at bounding box center [81, 46] width 54 height 17
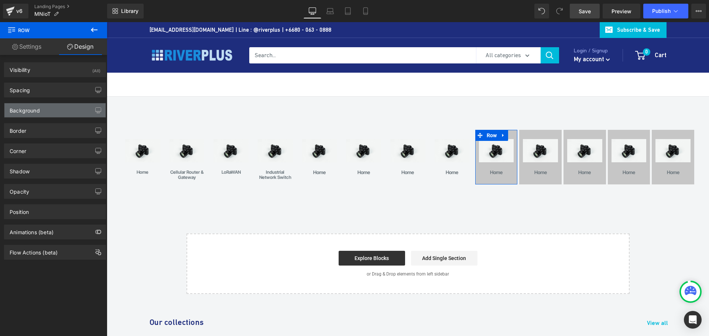
click at [41, 111] on div "Background" at bounding box center [54, 110] width 101 height 14
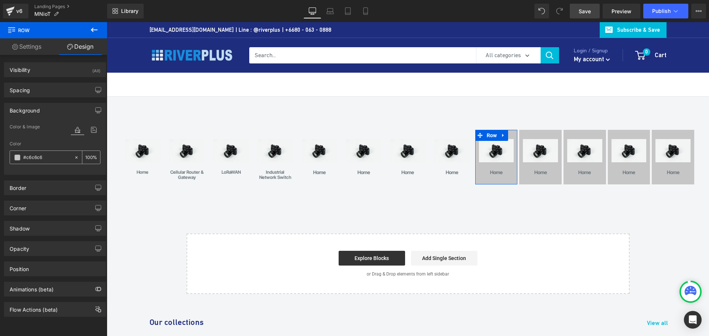
click at [74, 159] on icon at bounding box center [76, 157] width 5 height 5
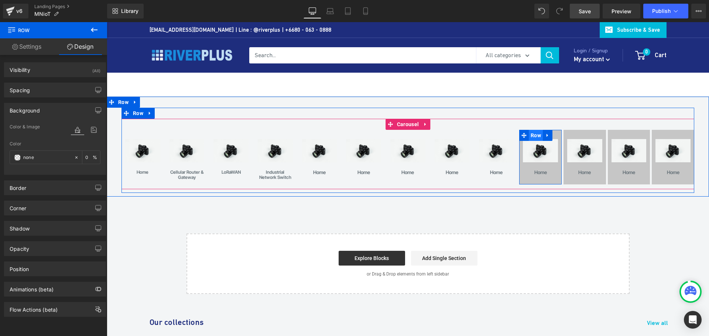
click at [535, 137] on span "Row" at bounding box center [536, 135] width 14 height 11
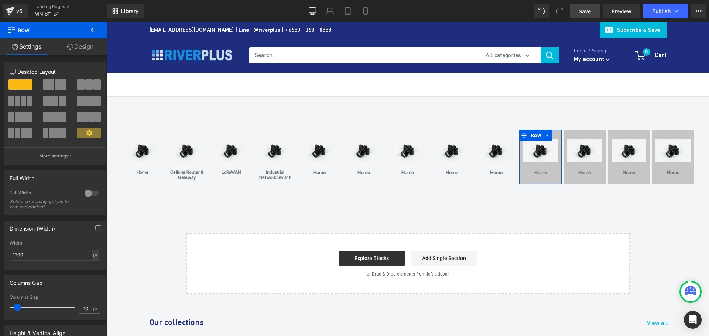
drag, startPoint x: 86, startPoint y: 45, endPoint x: 48, endPoint y: 104, distance: 69.6
click at [85, 47] on link "Design" at bounding box center [81, 46] width 54 height 17
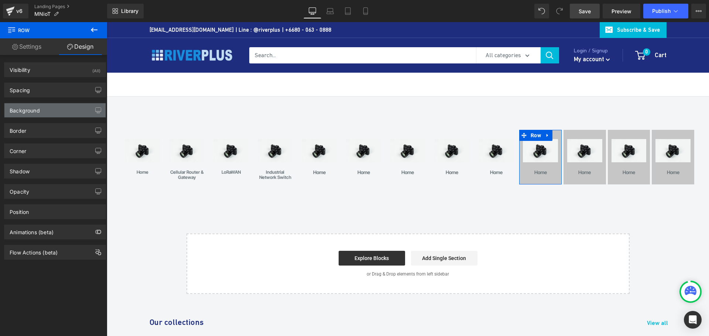
click at [46, 110] on div "Background" at bounding box center [54, 110] width 101 height 14
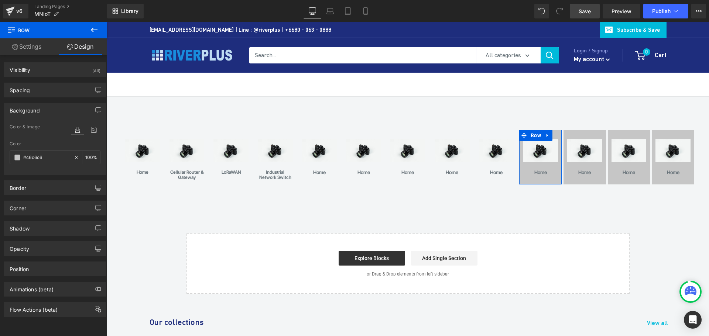
drag, startPoint x: 75, startPoint y: 158, endPoint x: 105, endPoint y: 162, distance: 31.0
click at [79, 159] on div at bounding box center [78, 157] width 8 height 13
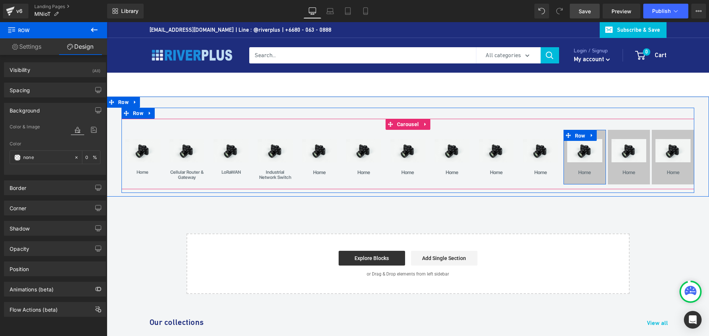
drag, startPoint x: 581, startPoint y: 135, endPoint x: 508, endPoint y: 136, distance: 73.1
click at [581, 136] on span "Row" at bounding box center [580, 135] width 14 height 11
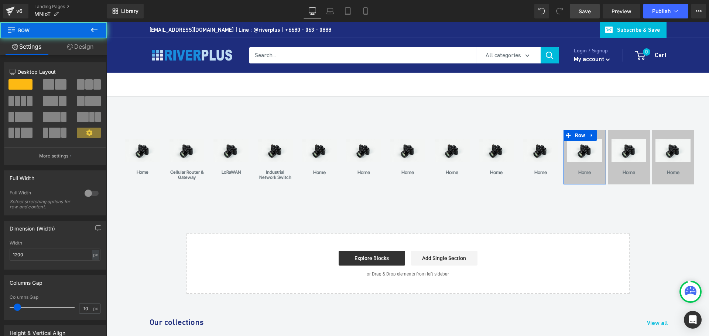
click at [90, 46] on link "Design" at bounding box center [81, 46] width 54 height 17
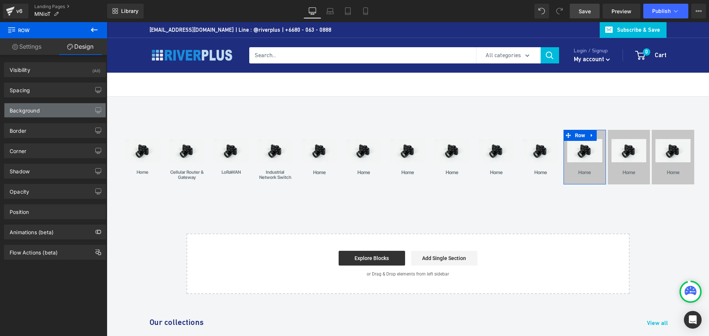
drag, startPoint x: 41, startPoint y: 109, endPoint x: 56, endPoint y: 113, distance: 15.6
click at [41, 110] on div "Background" at bounding box center [54, 110] width 101 height 14
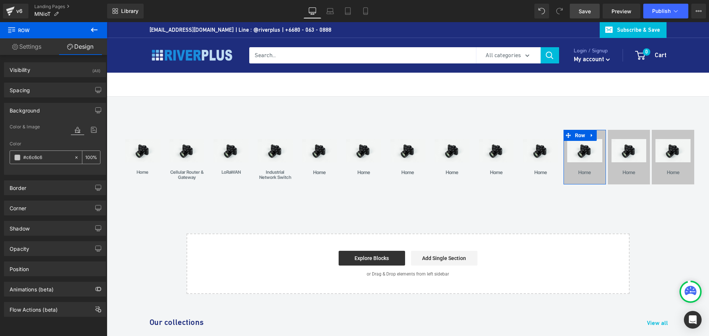
drag, startPoint x: 74, startPoint y: 155, endPoint x: 71, endPoint y: 154, distance: 3.8
click at [75, 155] on icon at bounding box center [76, 157] width 5 height 5
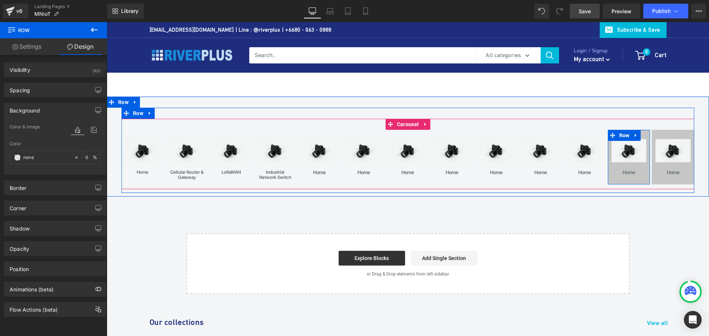
drag, startPoint x: 622, startPoint y: 134, endPoint x: 516, endPoint y: 138, distance: 106.0
click at [622, 134] on span "Row" at bounding box center [624, 135] width 14 height 11
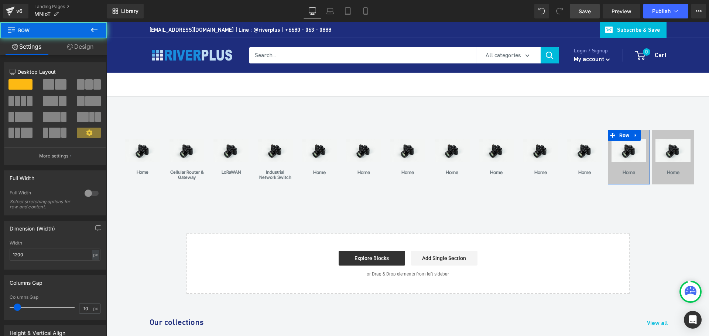
click at [89, 52] on link "Design" at bounding box center [81, 46] width 54 height 17
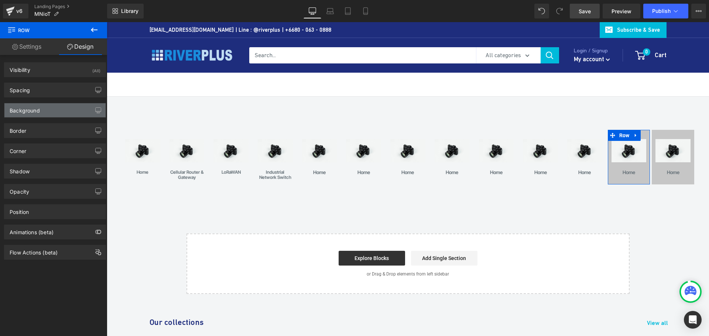
click at [42, 113] on div "Background" at bounding box center [54, 110] width 101 height 14
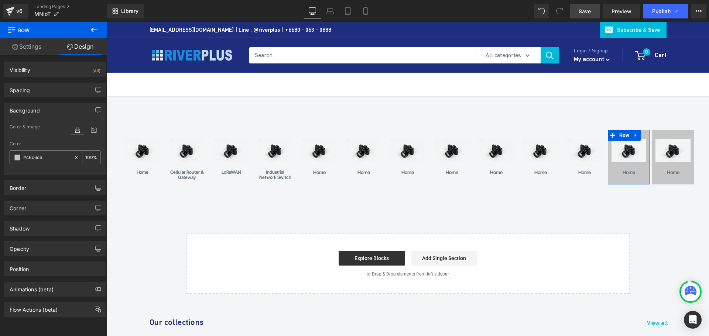
click at [74, 157] on icon at bounding box center [76, 157] width 5 height 5
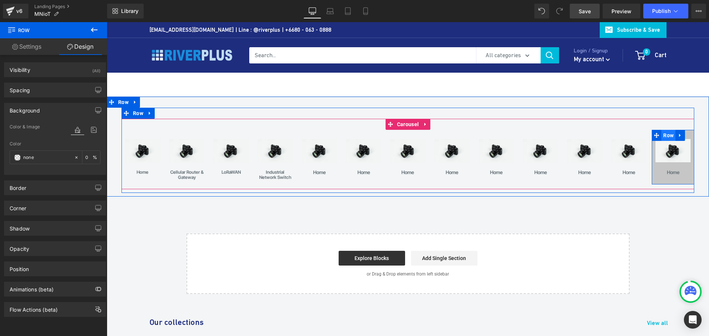
click at [665, 133] on span "Row" at bounding box center [668, 135] width 14 height 11
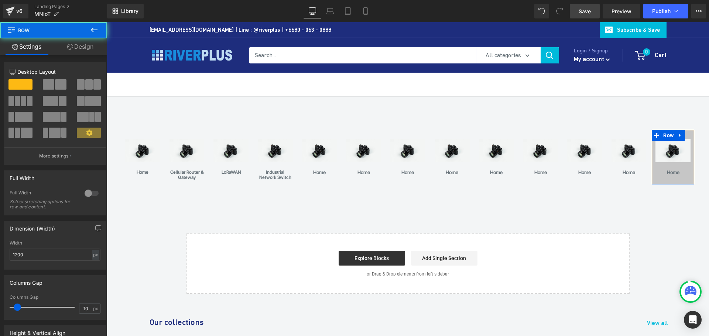
click at [78, 47] on link "Design" at bounding box center [81, 46] width 54 height 17
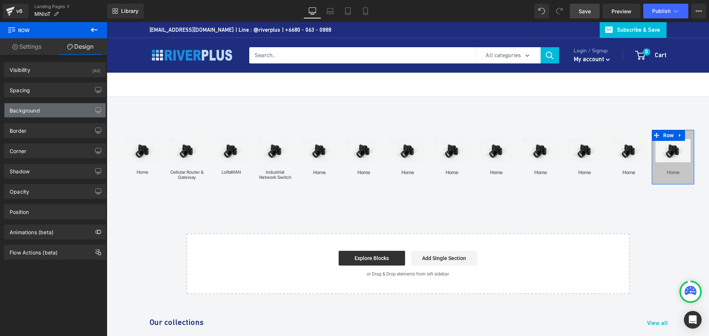
click at [39, 113] on div "Background" at bounding box center [25, 108] width 30 height 10
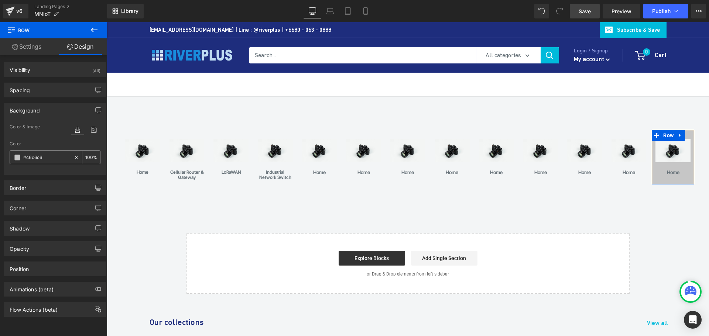
click at [74, 155] on icon at bounding box center [76, 157] width 5 height 5
click at [592, 9] on link "Save" at bounding box center [585, 11] width 30 height 15
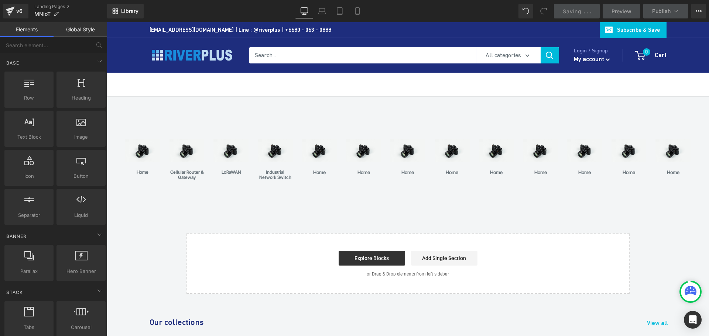
click at [460, 199] on div "Image home Text [GEOGRAPHIC_DATA] Image Cellular Router & Gateway Text Block Ro…" at bounding box center [408, 196] width 602 height 198
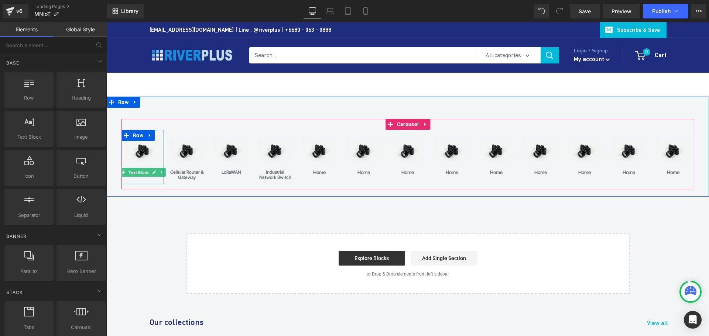
click at [139, 174] on span "Text Block" at bounding box center [138, 172] width 23 height 9
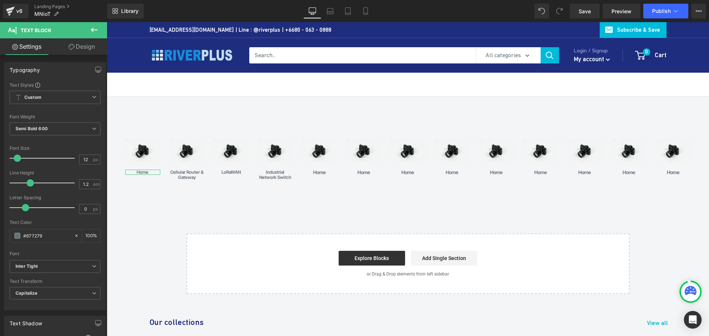
drag, startPoint x: 49, startPoint y: 235, endPoint x: -6, endPoint y: 235, distance: 54.6
click at [0, 235] on html "Text Block You are previewing how the will restyle your page. You can not edit …" at bounding box center [354, 168] width 709 height 336
type input "000"
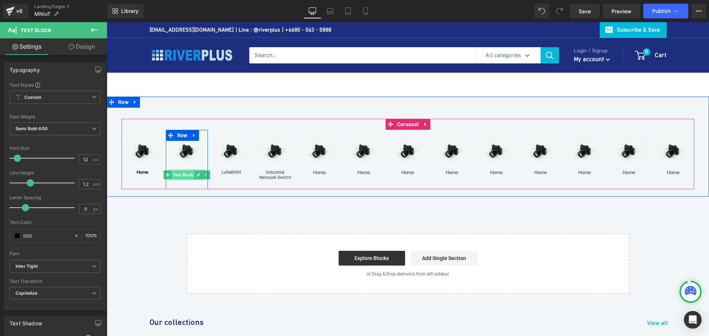
click at [187, 175] on span "Text Block" at bounding box center [182, 175] width 23 height 9
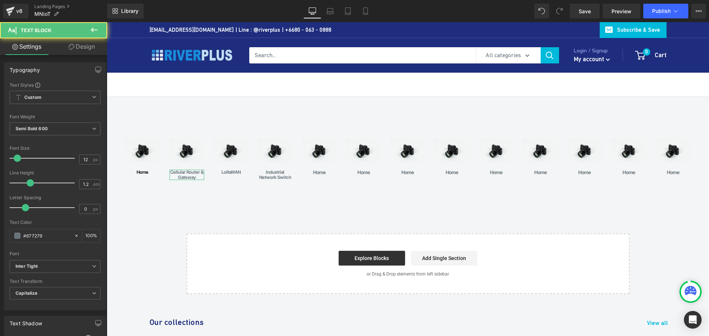
drag, startPoint x: 52, startPoint y: 238, endPoint x: -8, endPoint y: 230, distance: 60.7
click at [0, 230] on html "Text Block You are previewing how the will restyle your page. You can not edit …" at bounding box center [354, 168] width 709 height 336
type input "000"
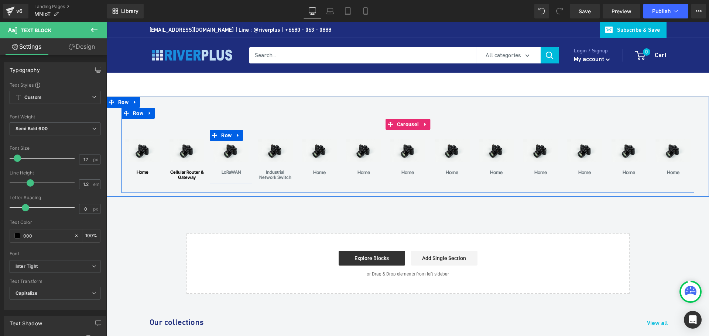
click at [226, 176] on div "Image LoRaWAN Text Block Row" at bounding box center [231, 157] width 42 height 54
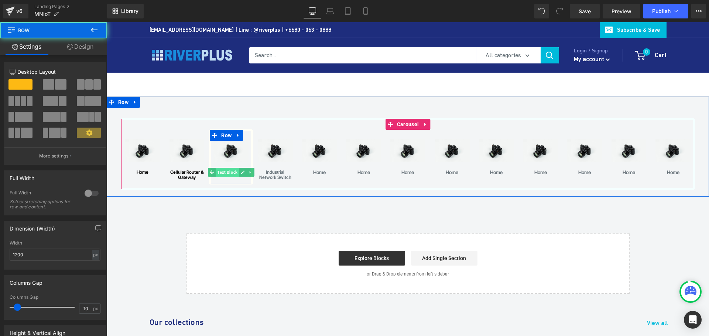
click at [227, 174] on span "Text Block" at bounding box center [227, 172] width 23 height 9
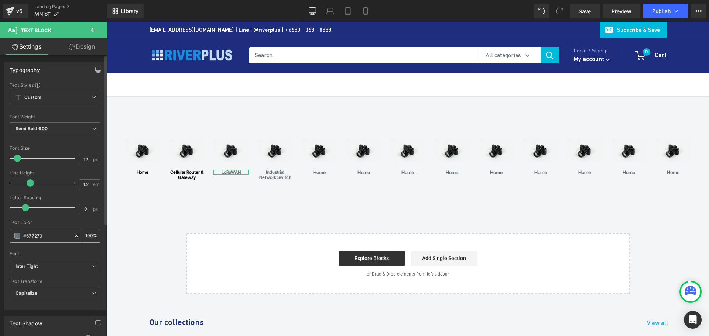
click at [16, 239] on div "#677279" at bounding box center [42, 236] width 64 height 13
type input "000"
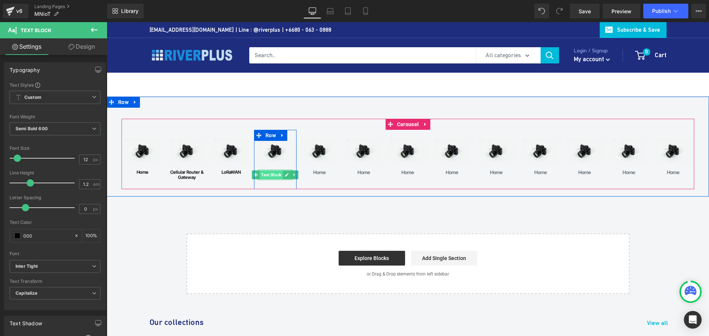
click at [274, 175] on span "Text Block" at bounding box center [271, 175] width 23 height 9
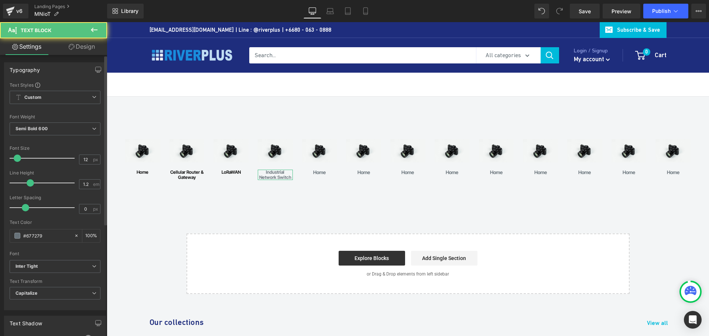
drag, startPoint x: 58, startPoint y: 235, endPoint x: 5, endPoint y: 237, distance: 53.2
click at [5, 237] on div "Text Styles Custom Custom Setup Global Style Custom Setup Global Style Thin 100…" at bounding box center [54, 196] width 101 height 228
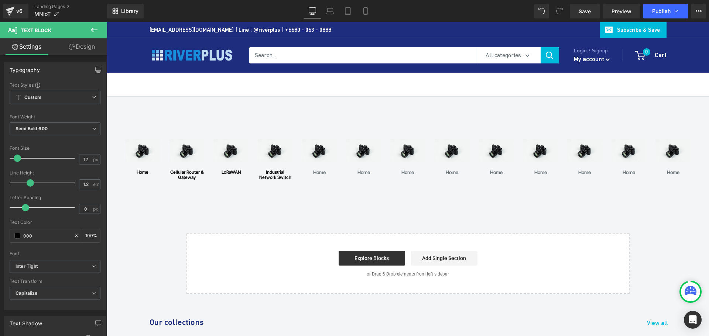
type input "000"
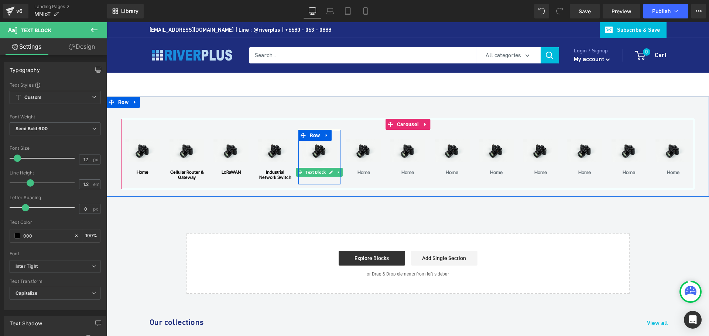
click at [317, 174] on span "Text Block" at bounding box center [315, 172] width 23 height 9
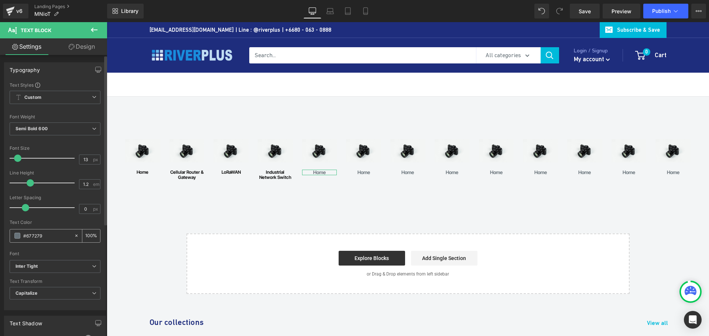
drag, startPoint x: 52, startPoint y: 237, endPoint x: 18, endPoint y: 237, distance: 34.0
click at [18, 237] on div "#677279" at bounding box center [42, 236] width 64 height 13
type input "000"
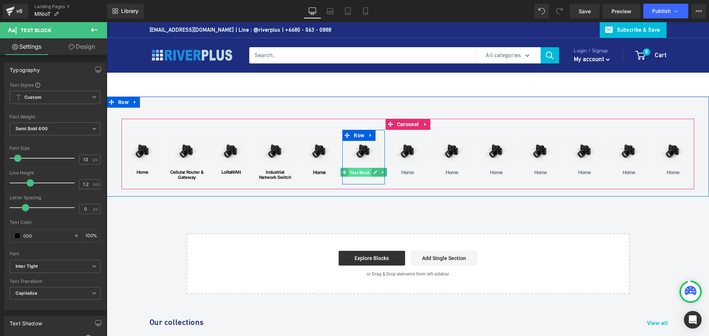
click at [358, 170] on span "Text Block" at bounding box center [359, 172] width 23 height 9
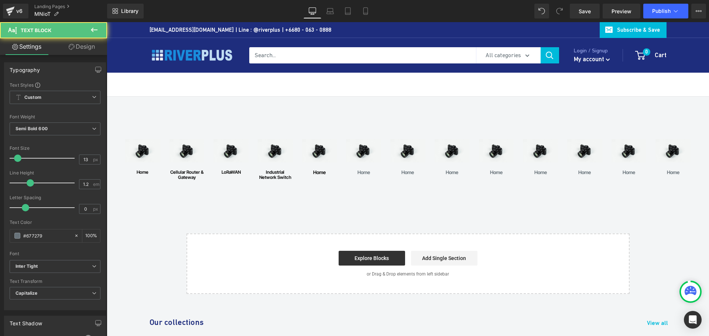
drag, startPoint x: 50, startPoint y: 234, endPoint x: -8, endPoint y: 234, distance: 58.0
click at [0, 234] on html "Text Block You are previewing how the will restyle your page. You can not edit …" at bounding box center [354, 168] width 709 height 336
type input "000"
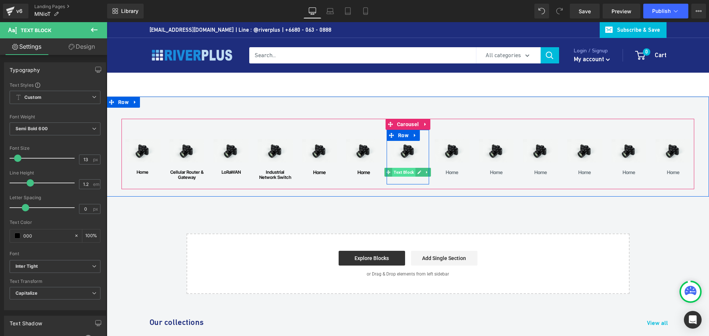
click at [405, 173] on span "Text Block" at bounding box center [403, 172] width 23 height 9
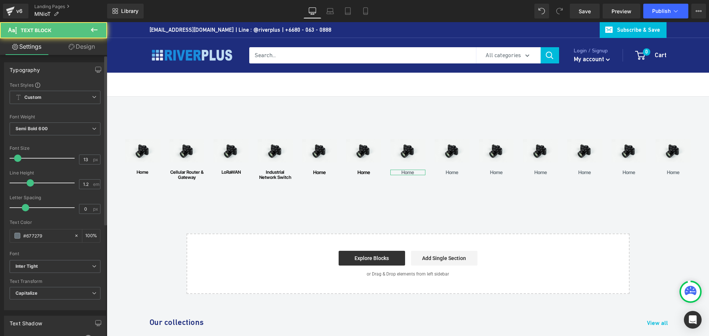
drag, startPoint x: 53, startPoint y: 236, endPoint x: 0, endPoint y: 236, distance: 52.8
click at [0, 236] on div "Typography Text Styles Custom Custom Setup Global Style Custom Setup Global Sty…" at bounding box center [55, 184] width 110 height 254
type input "000"
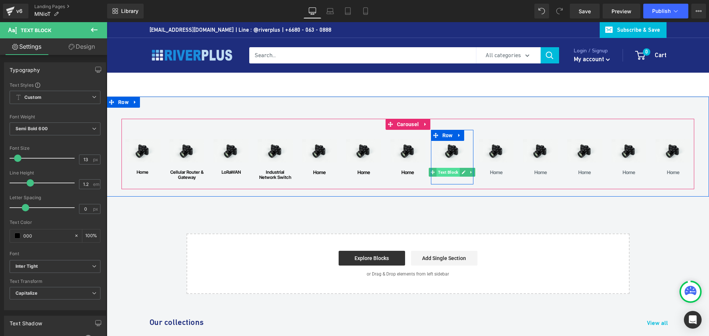
click at [447, 171] on span "Text Block" at bounding box center [447, 172] width 23 height 9
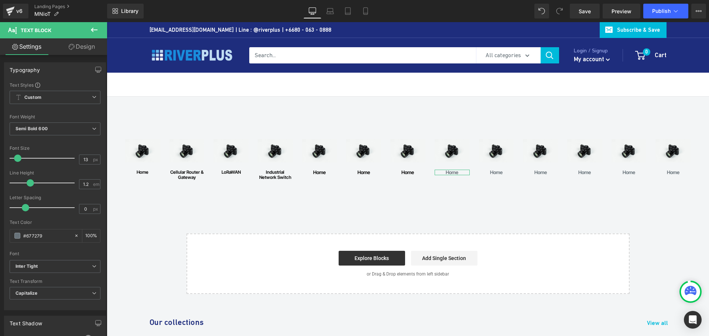
drag, startPoint x: 54, startPoint y: 236, endPoint x: -4, endPoint y: 233, distance: 58.4
click at [0, 233] on html "Text Block You are previewing how the will restyle your page. You can not edit …" at bounding box center [354, 168] width 709 height 336
type input "000"
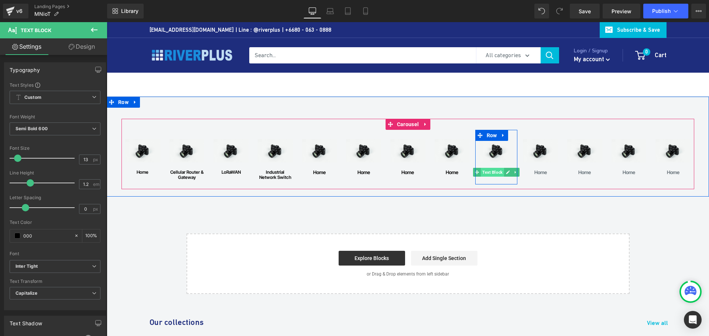
click at [496, 171] on span "Text Block" at bounding box center [492, 172] width 23 height 9
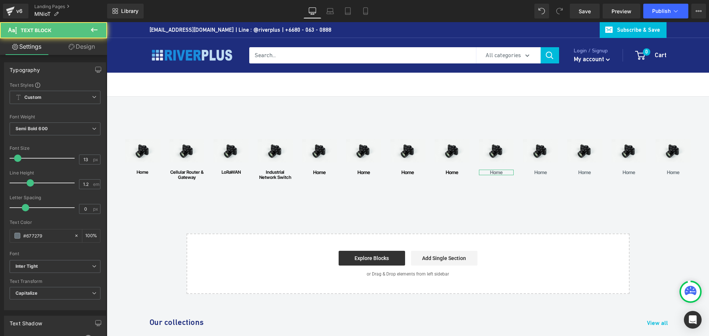
drag, startPoint x: 47, startPoint y: 236, endPoint x: -13, endPoint y: 236, distance: 59.8
click at [0, 236] on html "Text Block You are previewing how the will restyle your page. You can not edit …" at bounding box center [354, 168] width 709 height 336
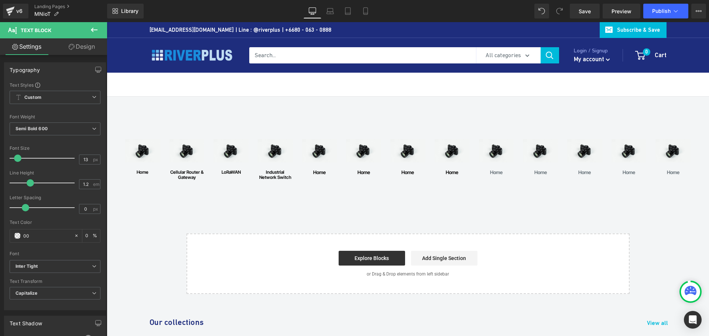
type input "000"
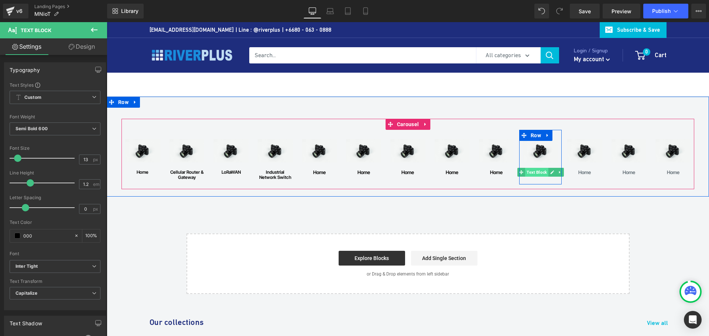
click at [540, 173] on span "Text Block" at bounding box center [536, 172] width 23 height 9
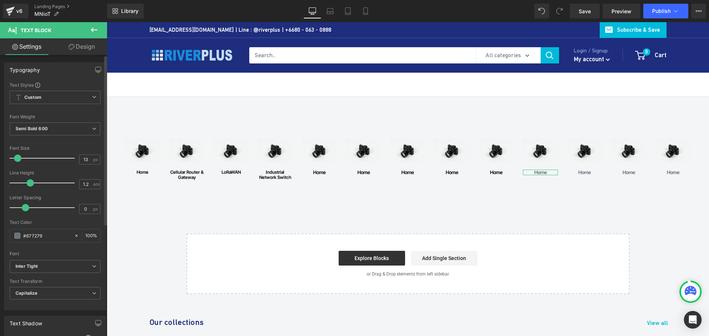
drag, startPoint x: 56, startPoint y: 237, endPoint x: 5, endPoint y: 237, distance: 50.9
click at [5, 237] on div "Text Styles Custom Custom Setup Global Style Custom Setup Global Style Thin 100…" at bounding box center [54, 196] width 101 height 228
type input "."
type input "000"
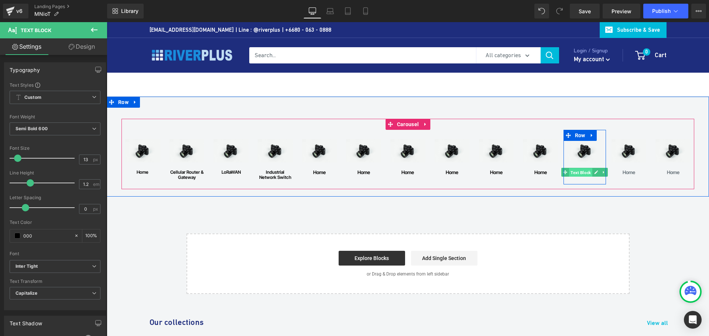
click at [583, 173] on span "Text Block" at bounding box center [580, 172] width 23 height 9
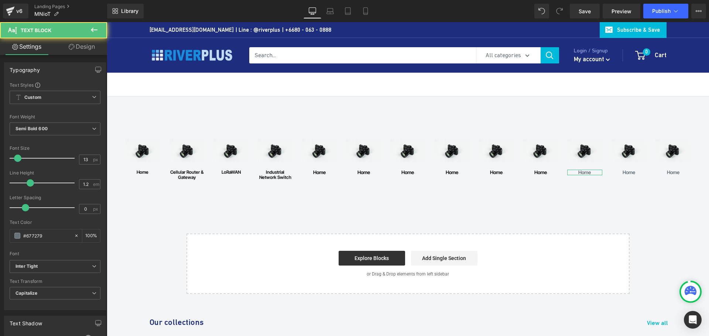
drag, startPoint x: 52, startPoint y: 238, endPoint x: 0, endPoint y: 234, distance: 52.6
click at [0, 234] on html "Text Block You are previewing how the will restyle your page. You can not edit …" at bounding box center [354, 168] width 709 height 336
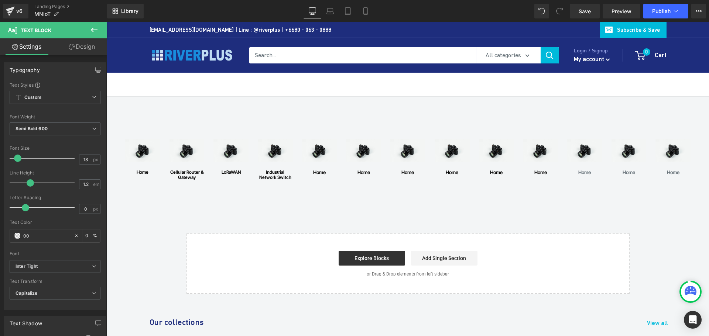
type input "000"
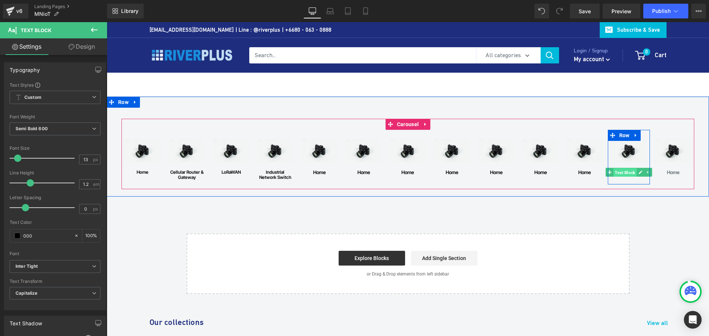
click at [627, 173] on span "Text Block" at bounding box center [624, 172] width 23 height 9
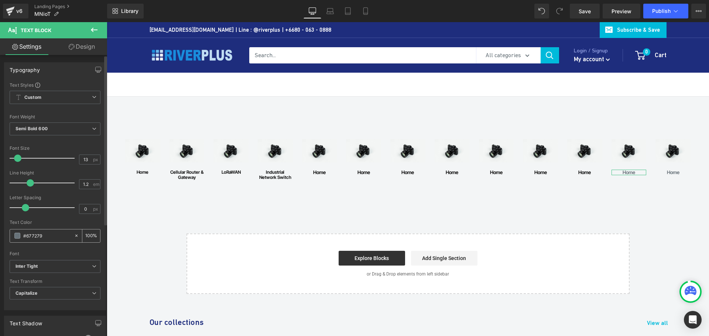
drag, startPoint x: 56, startPoint y: 236, endPoint x: 11, endPoint y: 238, distance: 45.8
click at [11, 238] on div "#677279" at bounding box center [42, 236] width 64 height 13
type input "000"
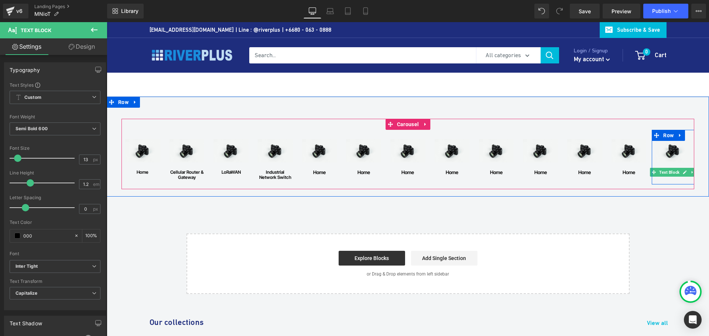
click at [668, 175] on span "Text Block" at bounding box center [669, 172] width 23 height 9
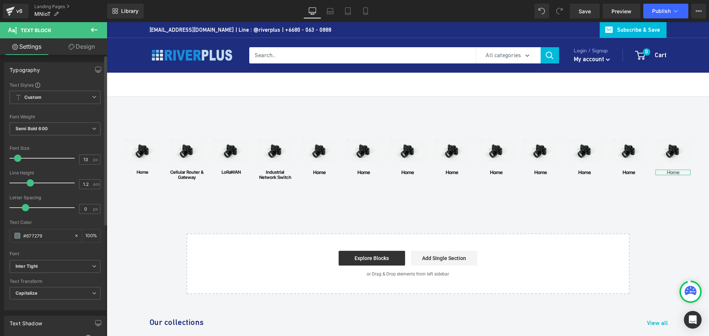
drag, startPoint x: 55, startPoint y: 235, endPoint x: 5, endPoint y: 235, distance: 49.5
click at [5, 235] on div "Text Styles Custom Custom Setup Global Style Custom Setup Global Style Thin 100…" at bounding box center [54, 196] width 101 height 228
type input "000"
click at [576, 14] on link "Save" at bounding box center [585, 11] width 30 height 15
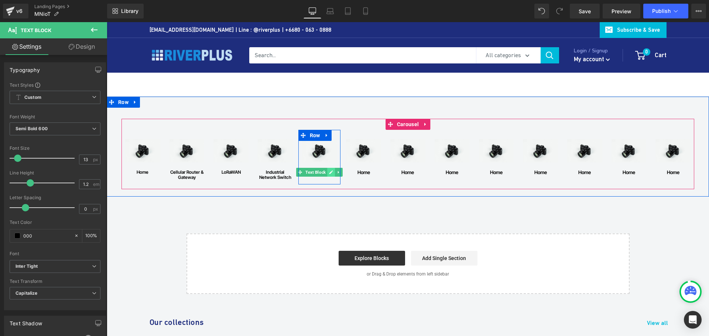
click at [329, 172] on icon at bounding box center [331, 172] width 4 height 4
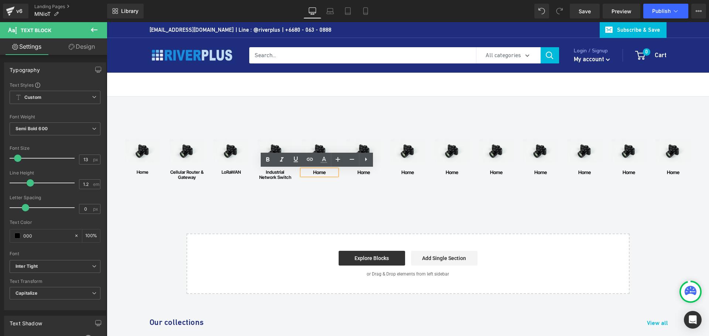
click at [318, 172] on div "home" at bounding box center [319, 173] width 35 height 6
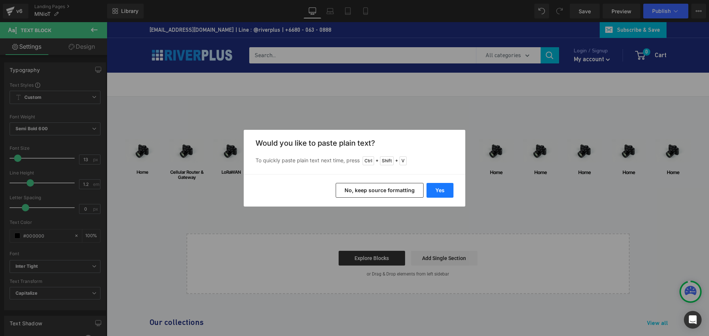
click at [453, 195] on button "Yes" at bounding box center [439, 190] width 27 height 15
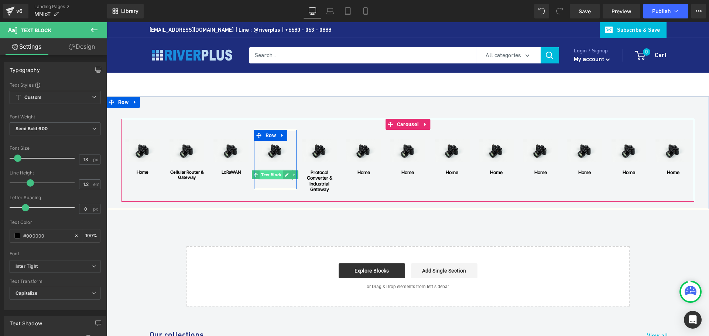
click at [270, 176] on span "Text Block" at bounding box center [271, 175] width 23 height 9
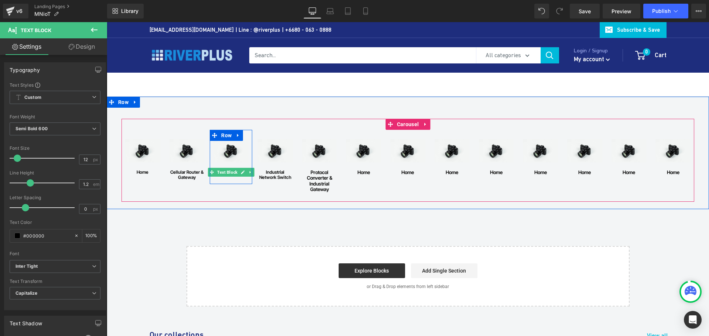
click at [227, 173] on span "Text Block" at bounding box center [227, 172] width 23 height 9
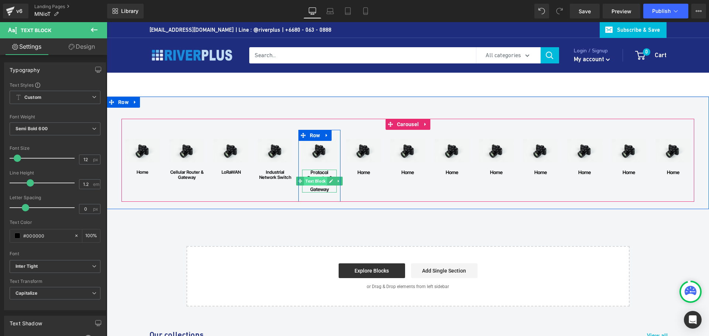
click at [318, 179] on span "Text Block" at bounding box center [315, 181] width 23 height 9
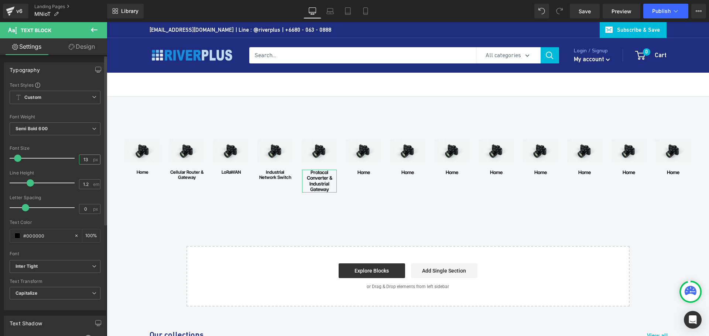
drag, startPoint x: 87, startPoint y: 160, endPoint x: 71, endPoint y: 157, distance: 16.8
click at [69, 158] on div "Font Size 13 px" at bounding box center [55, 158] width 91 height 25
type input "12"
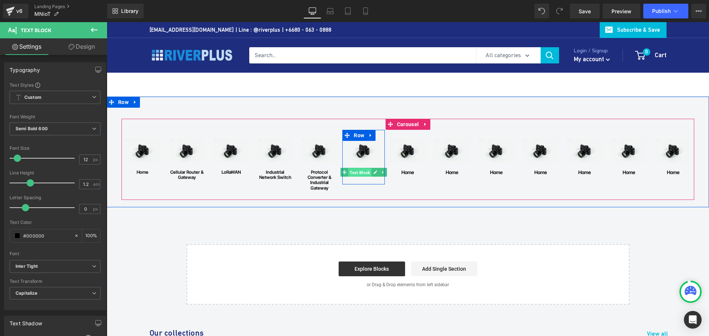
click at [360, 175] on span "Text Block" at bounding box center [359, 172] width 23 height 9
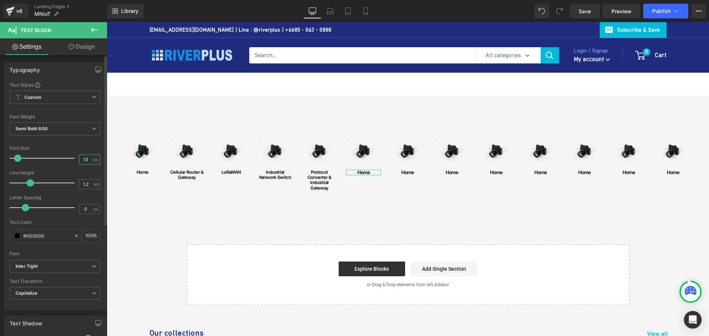
drag, startPoint x: 86, startPoint y: 158, endPoint x: 64, endPoint y: 158, distance: 22.2
click at [64, 158] on div "Font Size 13 px" at bounding box center [55, 158] width 91 height 25
type input "12"
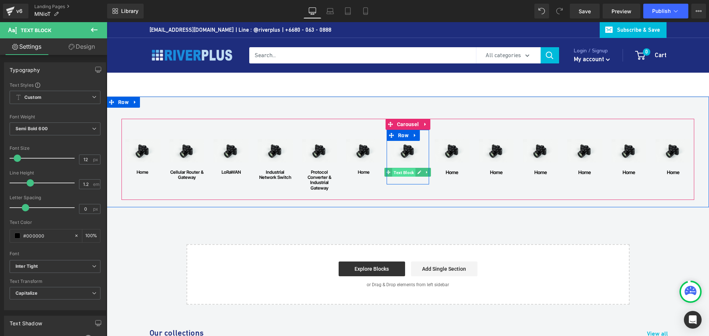
click at [404, 172] on span "Text Block" at bounding box center [403, 172] width 23 height 9
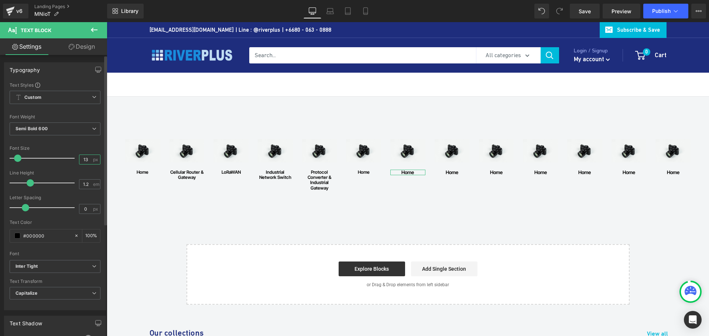
drag, startPoint x: 86, startPoint y: 159, endPoint x: 55, endPoint y: 159, distance: 30.6
click at [55, 159] on div "Font Size 13 px" at bounding box center [55, 158] width 91 height 25
type input "12"
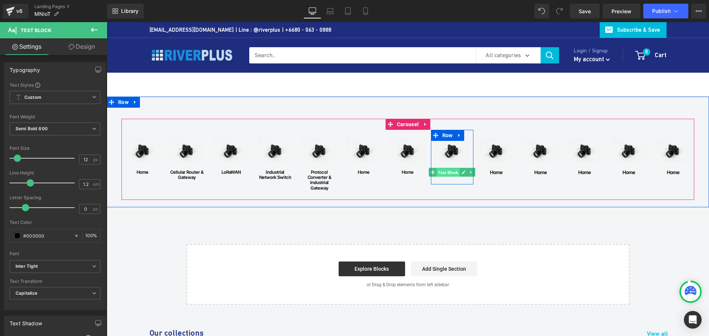
click at [446, 173] on span "Text Block" at bounding box center [447, 172] width 23 height 9
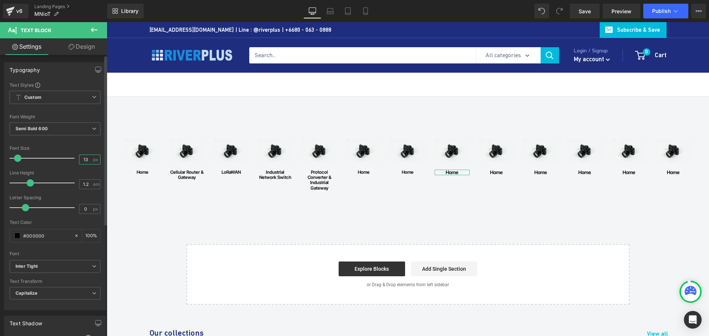
drag, startPoint x: 86, startPoint y: 159, endPoint x: 36, endPoint y: 154, distance: 50.5
click at [36, 154] on div "Font Size 13 px" at bounding box center [55, 158] width 91 height 25
type input "12"
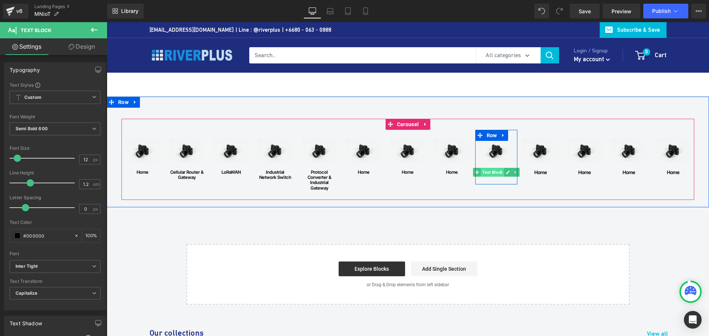
click at [491, 173] on span "Text Block" at bounding box center [492, 172] width 23 height 9
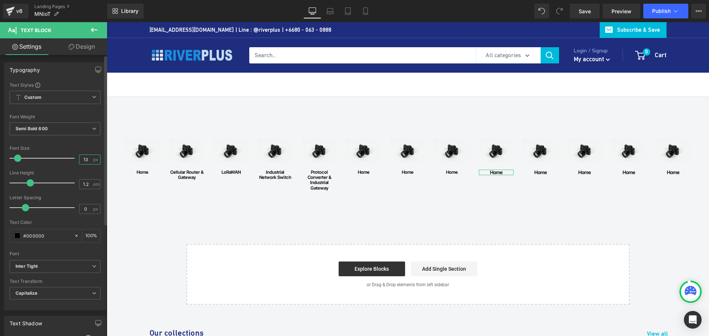
drag, startPoint x: 89, startPoint y: 160, endPoint x: 59, endPoint y: 160, distance: 29.2
click at [59, 160] on div "Font Size 13 px" at bounding box center [55, 158] width 91 height 25
type input "12"
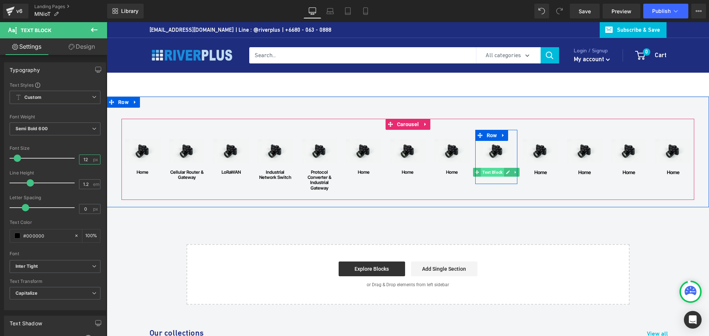
click at [491, 172] on span "Text Block" at bounding box center [492, 172] width 23 height 9
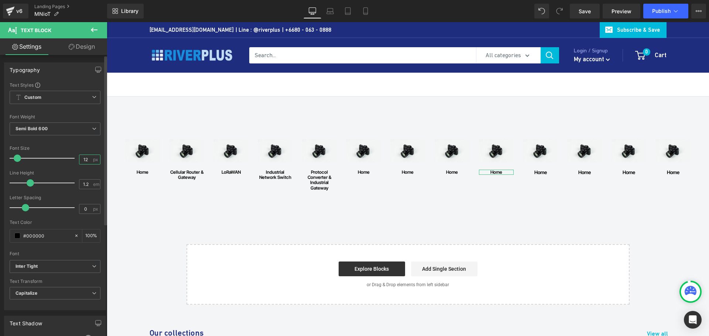
drag, startPoint x: 87, startPoint y: 160, endPoint x: 30, endPoint y: 155, distance: 57.1
click at [30, 155] on div "Font Size 12 px" at bounding box center [55, 158] width 91 height 25
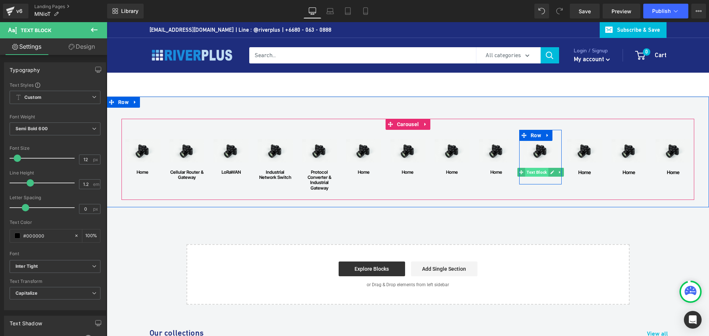
click at [533, 172] on span "Text Block" at bounding box center [536, 172] width 23 height 9
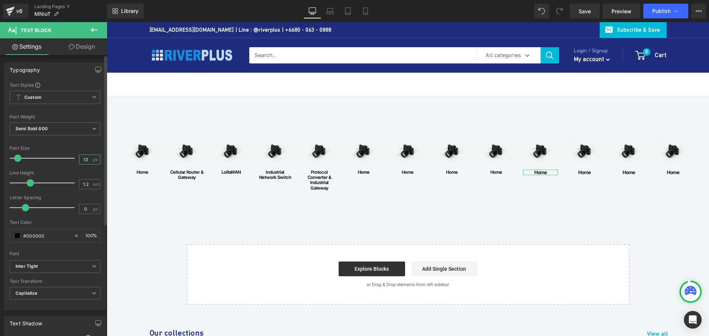
drag, startPoint x: 88, startPoint y: 159, endPoint x: 38, endPoint y: 159, distance: 49.8
click at [38, 159] on div "Font Size 13 px" at bounding box center [55, 158] width 91 height 25
type input "12"
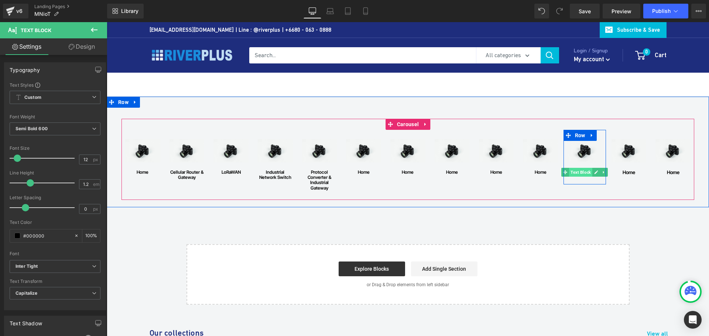
click at [582, 171] on span "Text Block" at bounding box center [580, 172] width 23 height 9
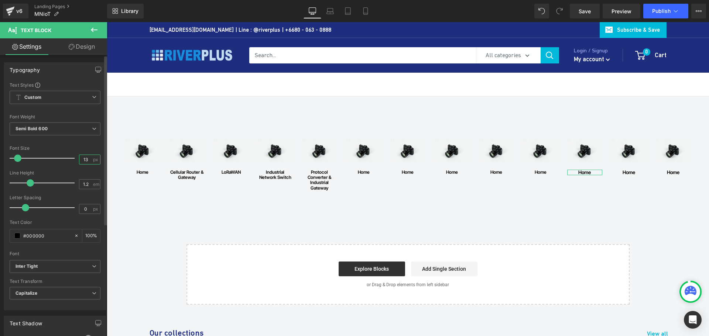
drag, startPoint x: 87, startPoint y: 159, endPoint x: 24, endPoint y: 159, distance: 63.1
click at [24, 159] on div "Font Size 13 px" at bounding box center [55, 158] width 91 height 25
type input "12"
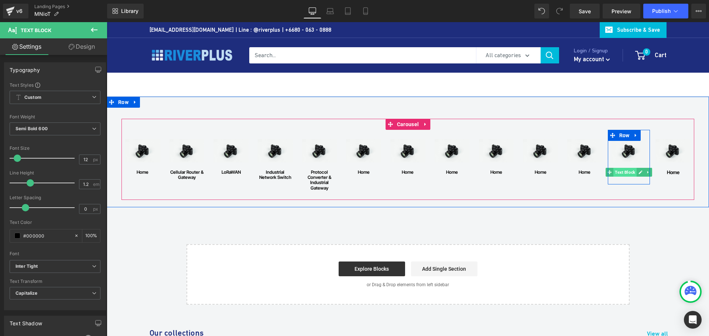
click at [627, 173] on span "Text Block" at bounding box center [624, 172] width 23 height 9
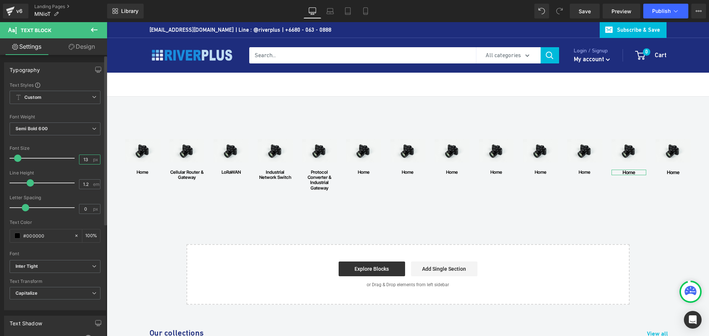
drag, startPoint x: 87, startPoint y: 160, endPoint x: 59, endPoint y: 157, distance: 27.8
click at [59, 157] on div "Font Size 13 px" at bounding box center [55, 158] width 91 height 25
type input "12"
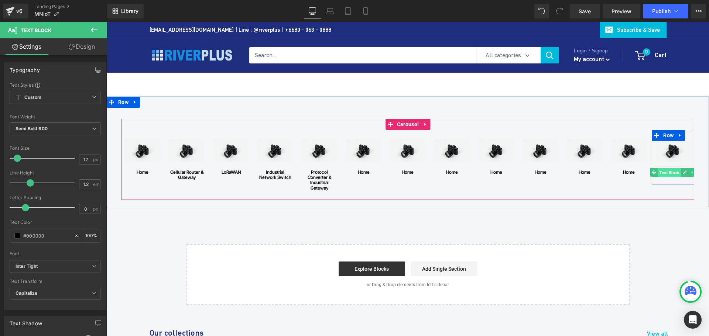
click at [671, 174] on span "Text Block" at bounding box center [669, 172] width 23 height 9
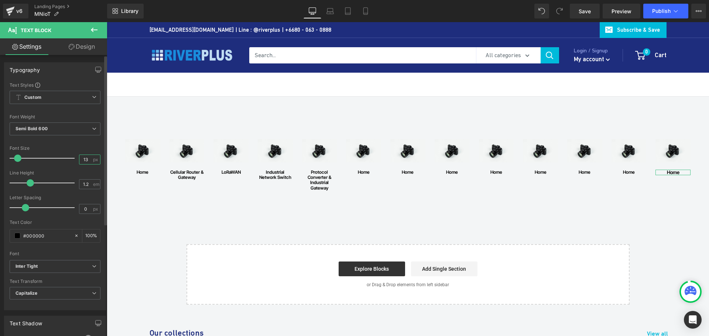
drag, startPoint x: 87, startPoint y: 161, endPoint x: 49, endPoint y: 161, distance: 38.0
click at [49, 161] on div "Font Size 13 px" at bounding box center [55, 158] width 91 height 25
type input "12"
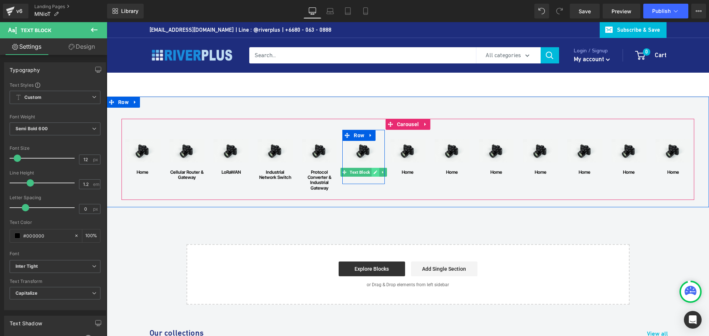
click at [374, 173] on icon at bounding box center [376, 173] width 4 height 4
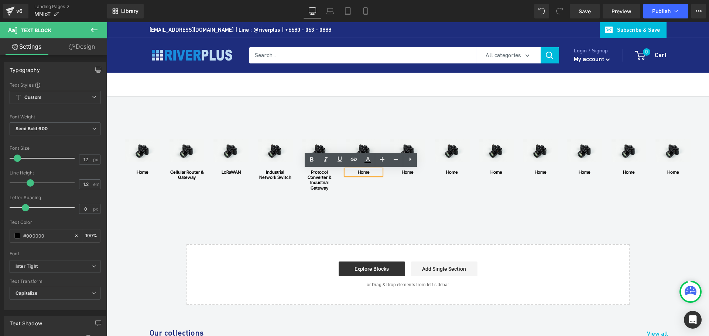
click at [362, 172] on div "home" at bounding box center [363, 172] width 35 height 5
click at [360, 173] on div "home" at bounding box center [363, 172] width 35 height 5
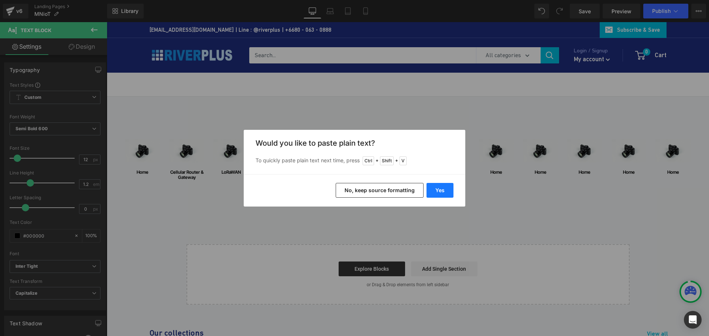
click at [434, 189] on button "Yes" at bounding box center [439, 190] width 27 height 15
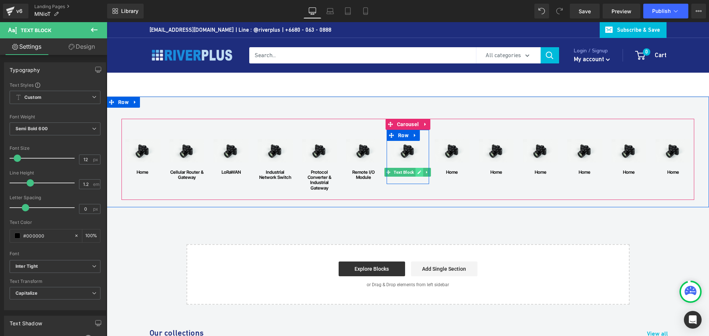
click at [416, 172] on link at bounding box center [420, 172] width 8 height 9
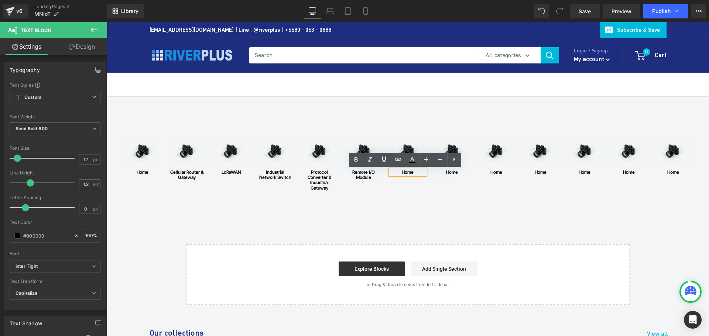
click at [404, 173] on div "home" at bounding box center [407, 172] width 35 height 5
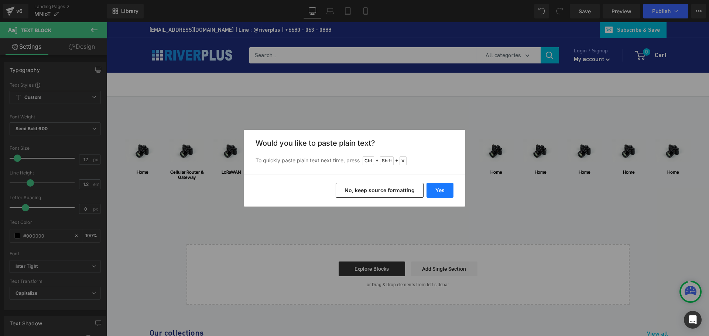
click at [437, 189] on button "Yes" at bounding box center [439, 190] width 27 height 15
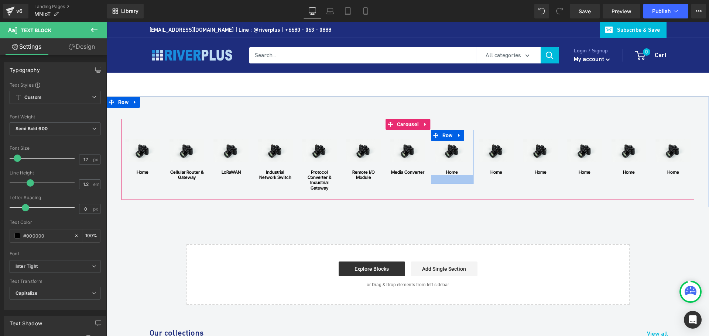
click at [461, 175] on div at bounding box center [452, 179] width 42 height 9
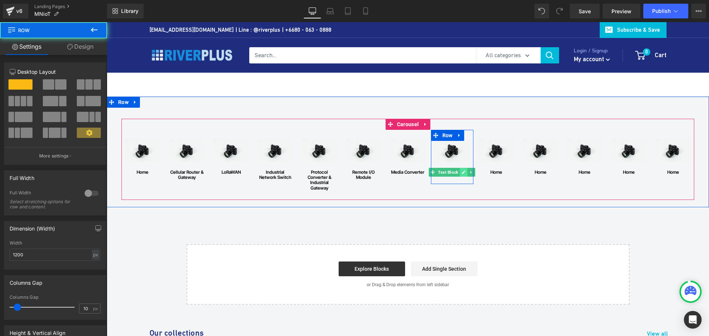
click at [461, 172] on icon at bounding box center [463, 172] width 4 height 4
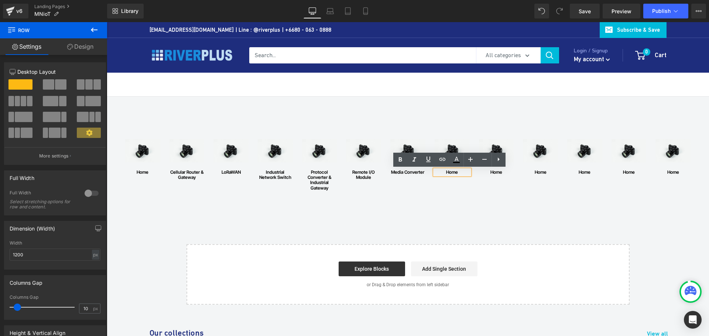
click at [453, 172] on div "home" at bounding box center [452, 172] width 35 height 5
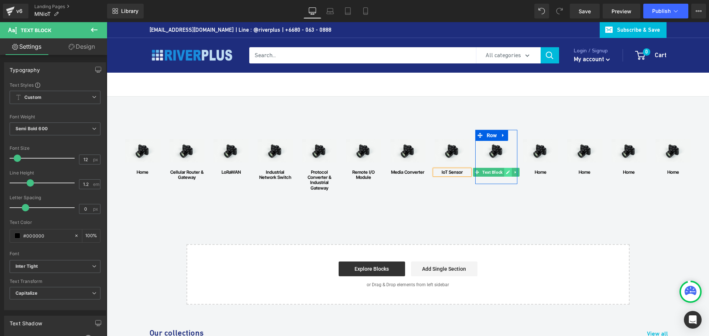
click at [506, 172] on icon at bounding box center [508, 172] width 4 height 4
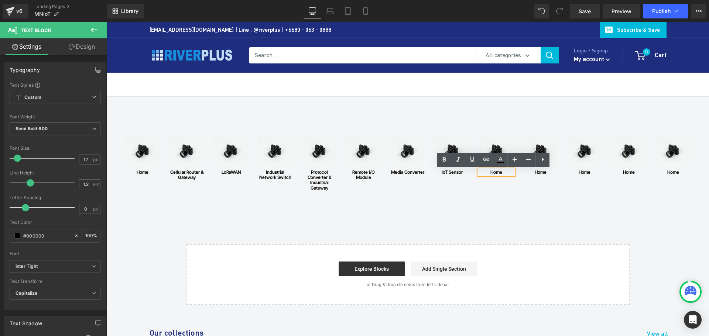
click at [495, 171] on div "home" at bounding box center [496, 172] width 35 height 5
click at [495, 172] on div "home" at bounding box center [496, 172] width 35 height 5
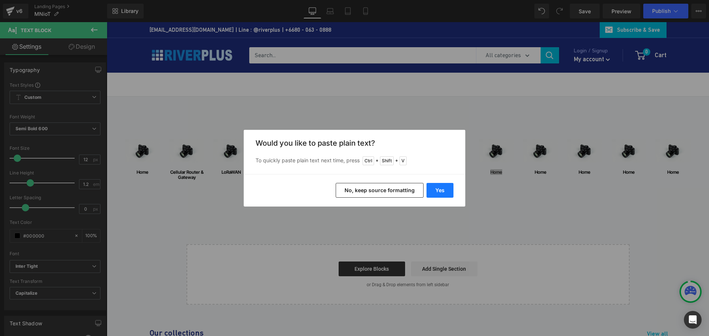
click at [445, 192] on button "Yes" at bounding box center [439, 190] width 27 height 15
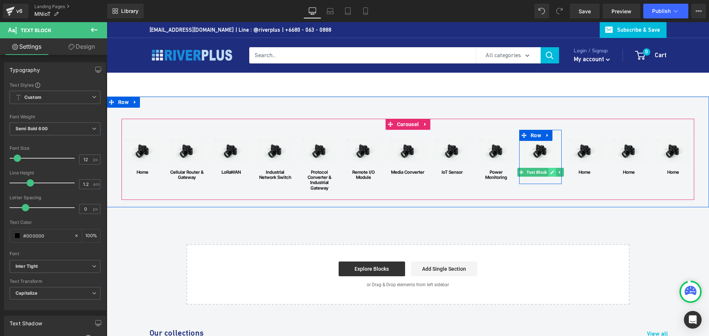
click at [548, 175] on link at bounding box center [552, 172] width 8 height 9
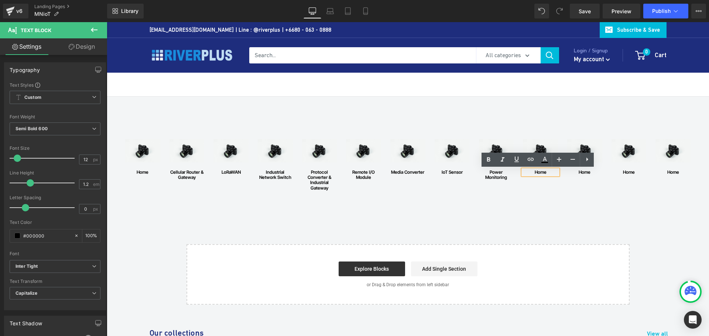
click at [538, 173] on div "home" at bounding box center [540, 172] width 35 height 5
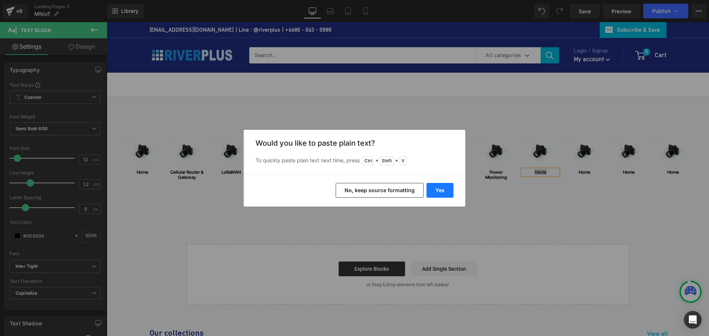
drag, startPoint x: 448, startPoint y: 188, endPoint x: 403, endPoint y: 161, distance: 51.8
click at [448, 188] on button "Yes" at bounding box center [439, 190] width 27 height 15
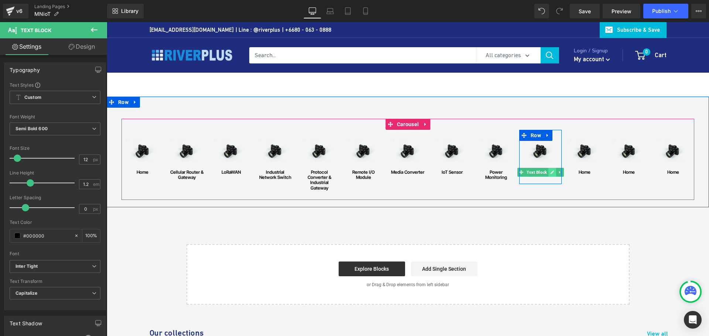
click at [550, 173] on icon at bounding box center [552, 173] width 4 height 4
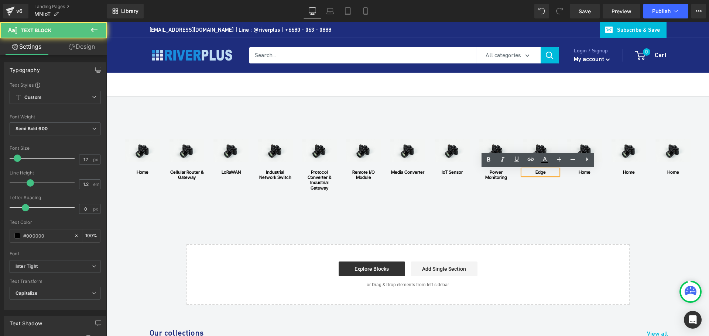
click at [546, 174] on div "Edge" at bounding box center [540, 172] width 35 height 5
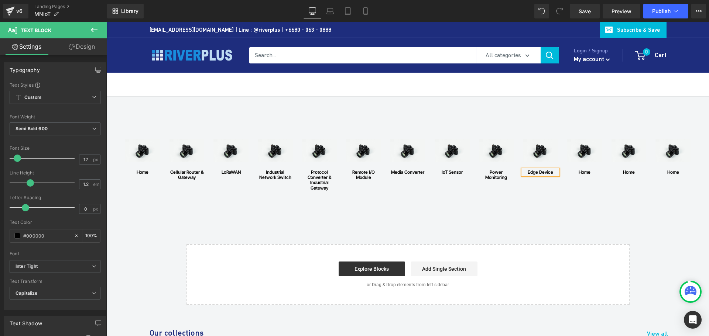
click at [467, 220] on div "Image home Text [GEOGRAPHIC_DATA] Image Cellular Router & Gateway Text Block Ro…" at bounding box center [408, 201] width 602 height 208
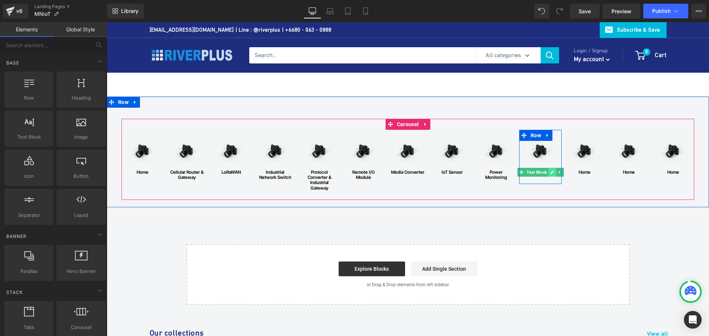
click at [550, 172] on icon at bounding box center [552, 173] width 4 height 4
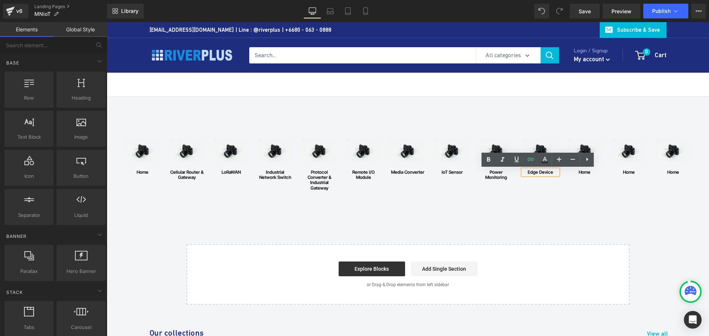
click at [526, 172] on div "Edge Device" at bounding box center [540, 172] width 35 height 5
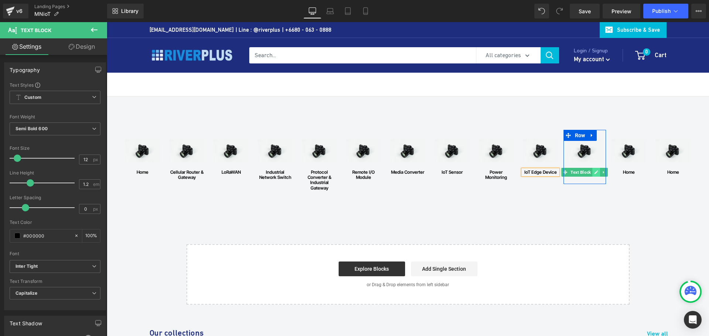
click at [594, 172] on icon at bounding box center [596, 172] width 4 height 4
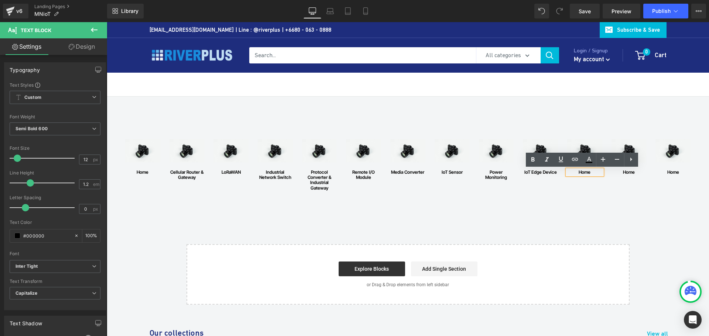
click at [583, 172] on div "home" at bounding box center [584, 172] width 35 height 5
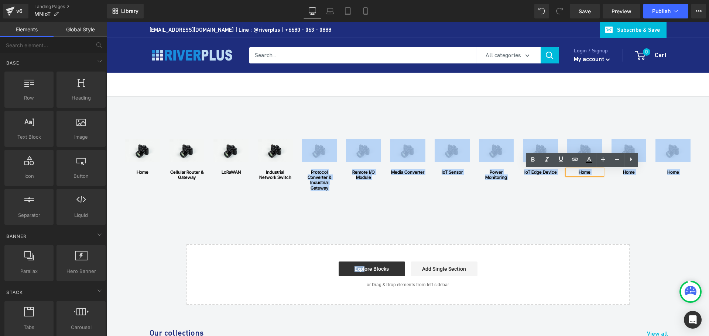
drag, startPoint x: 363, startPoint y: 210, endPoint x: 292, endPoint y: 207, distance: 71.3
click at [292, 207] on div "Image home Text [GEOGRAPHIC_DATA] Image Cellular Router & Gateway Text Block Ro…" at bounding box center [408, 201] width 602 height 208
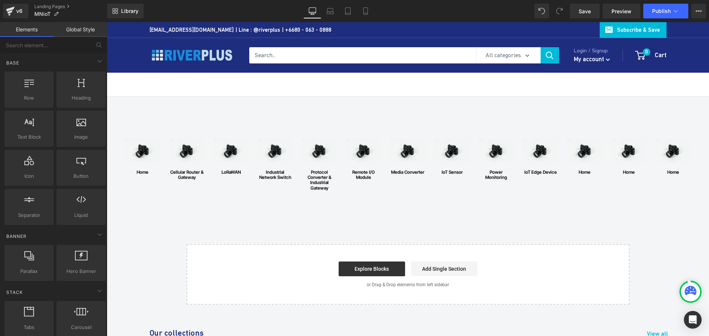
click at [543, 230] on div "Image home Text [GEOGRAPHIC_DATA] Image Cellular Router & Gateway Text Block Ro…" at bounding box center [408, 201] width 602 height 208
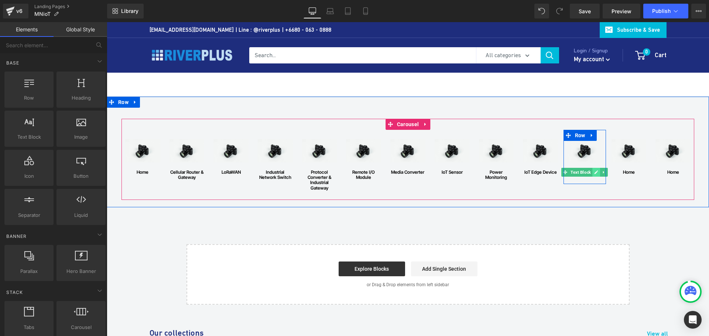
click at [595, 172] on icon at bounding box center [596, 172] width 4 height 4
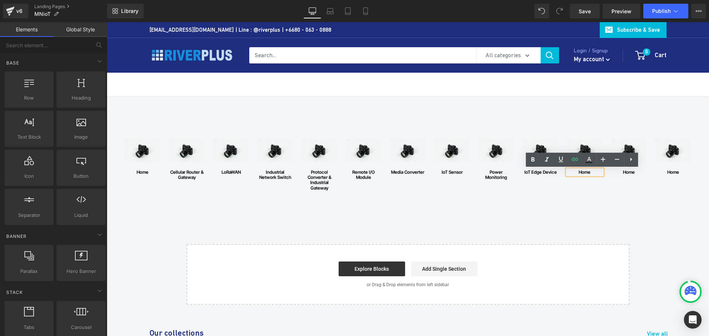
click at [581, 173] on div "home" at bounding box center [584, 172] width 35 height 5
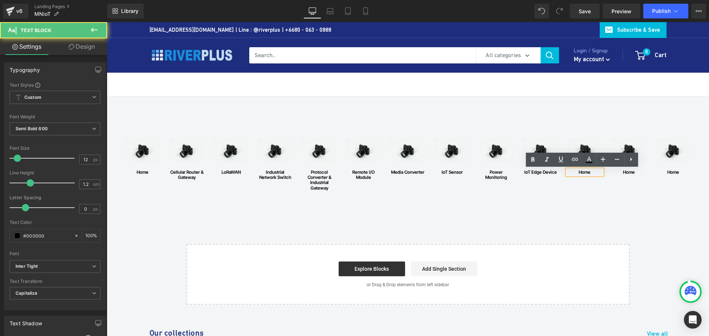
click at [580, 173] on div "home" at bounding box center [584, 172] width 35 height 5
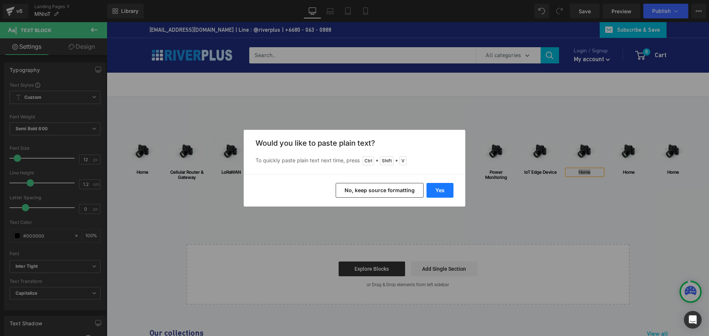
click at [442, 191] on button "Yes" at bounding box center [439, 190] width 27 height 15
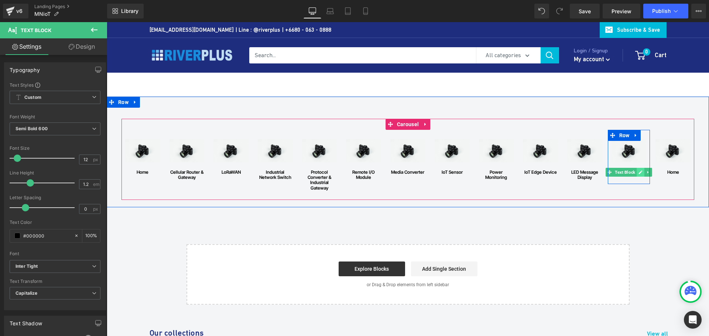
click at [636, 172] on link at bounding box center [640, 172] width 8 height 9
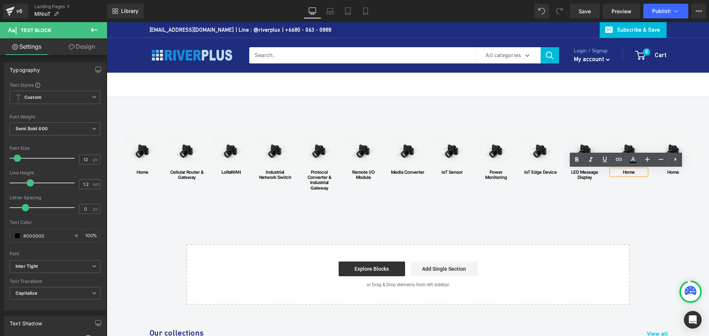
click at [622, 172] on div "home" at bounding box center [628, 172] width 35 height 5
click at [622, 173] on div "home" at bounding box center [628, 172] width 35 height 5
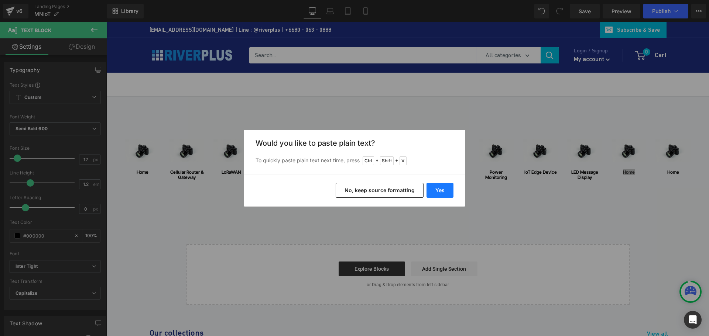
drag, startPoint x: 436, startPoint y: 187, endPoint x: 496, endPoint y: 165, distance: 63.2
click at [436, 187] on button "Yes" at bounding box center [439, 190] width 27 height 15
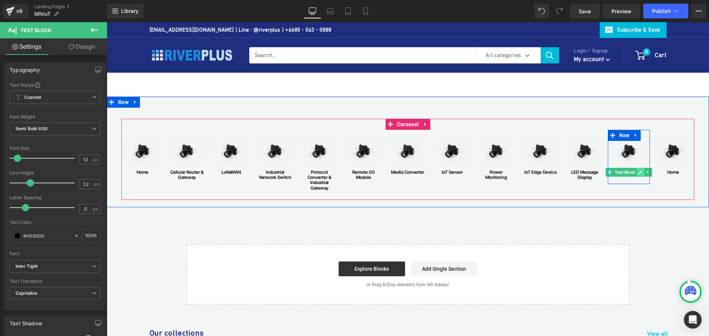
click at [636, 172] on link at bounding box center [640, 172] width 8 height 9
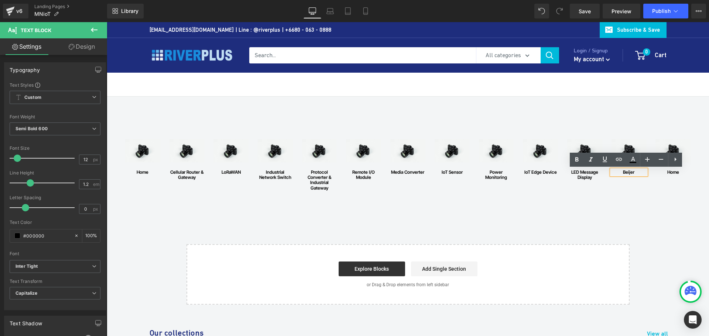
click at [635, 172] on div "Beijer" at bounding box center [628, 172] width 35 height 5
click at [545, 220] on div "Image home Text [GEOGRAPHIC_DATA] Image Cellular Router & Gateway Text Block Ro…" at bounding box center [408, 201] width 602 height 208
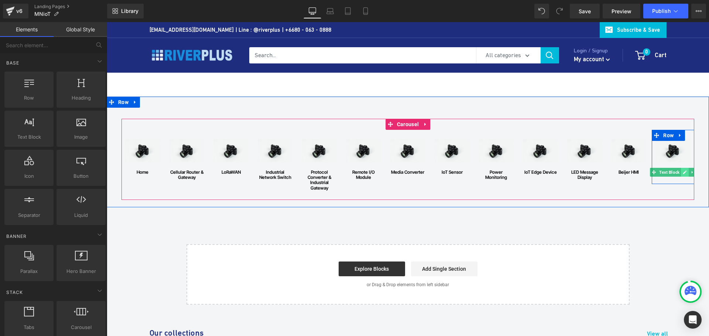
drag, startPoint x: 680, startPoint y: 172, endPoint x: 780, endPoint y: 195, distance: 102.6
click at [683, 172] on icon at bounding box center [685, 172] width 4 height 4
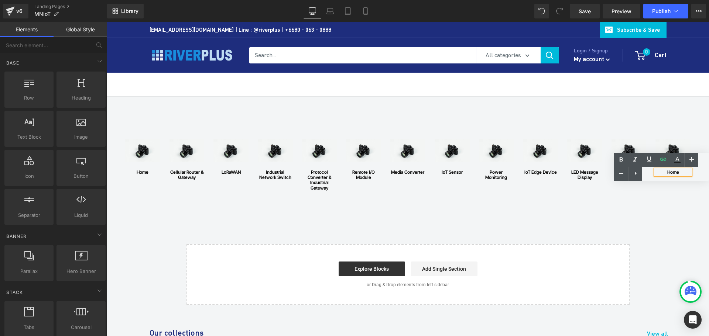
click at [671, 173] on div "Text Color Highlight Color #333333" at bounding box center [661, 167] width 95 height 28
drag, startPoint x: 669, startPoint y: 172, endPoint x: 660, endPoint y: 173, distance: 8.2
click at [667, 173] on div "Text Color Highlight Color #333333" at bounding box center [661, 167] width 95 height 28
click at [632, 204] on div "Image home Text [GEOGRAPHIC_DATA] Image Cellular Router & Gateway Text Block Ro…" at bounding box center [407, 156] width 573 height 96
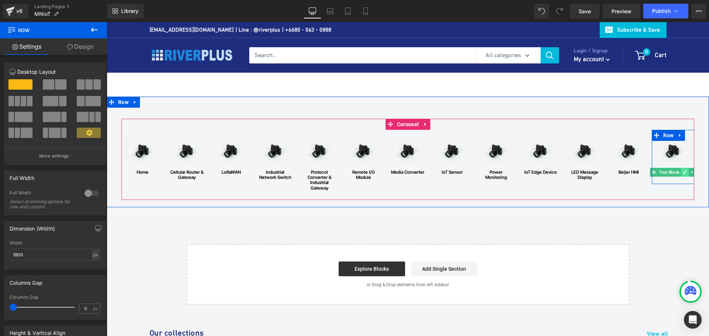
click at [683, 172] on icon at bounding box center [685, 173] width 4 height 4
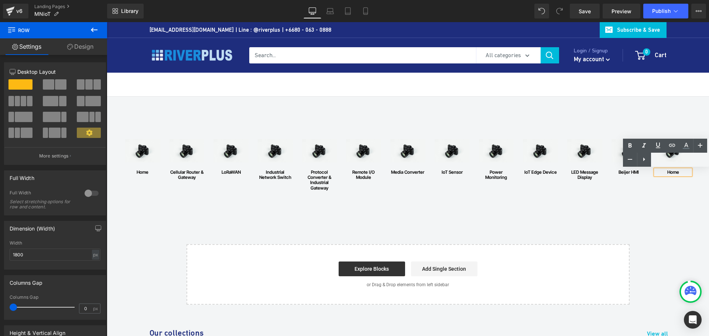
click at [672, 172] on div "home" at bounding box center [672, 172] width 35 height 5
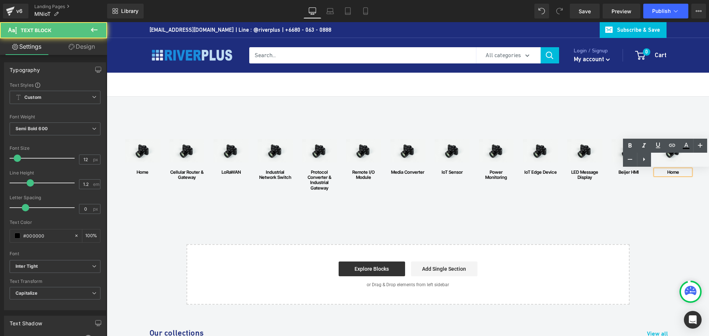
click at [671, 174] on div "home" at bounding box center [672, 172] width 35 height 5
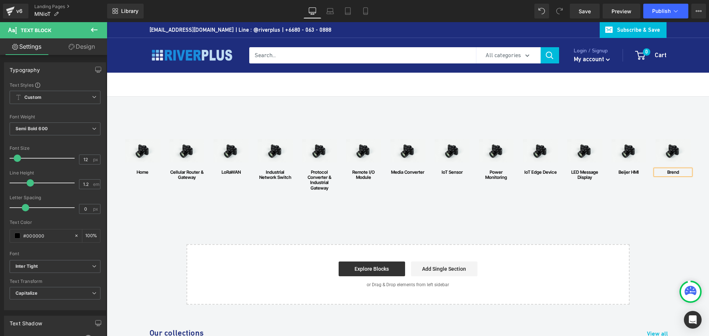
click at [647, 214] on div "Image home Text [GEOGRAPHIC_DATA] Image Cellular Router & Gateway Text Block Ro…" at bounding box center [408, 201] width 602 height 208
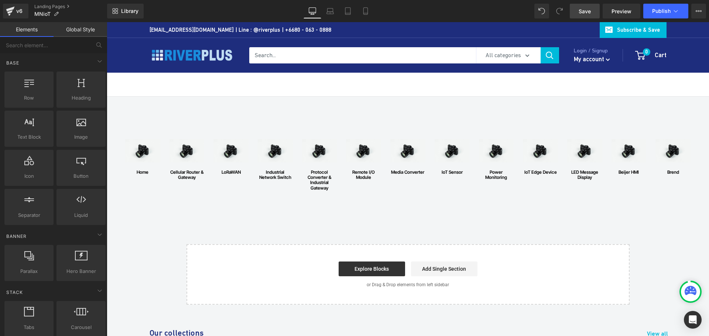
click at [583, 11] on span "Save" at bounding box center [585, 11] width 12 height 8
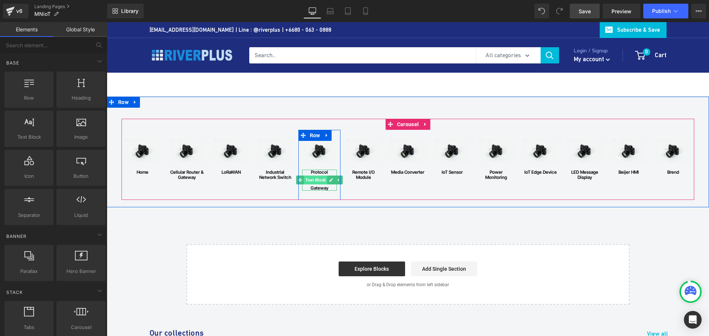
click at [319, 182] on span "Text Block" at bounding box center [315, 180] width 23 height 9
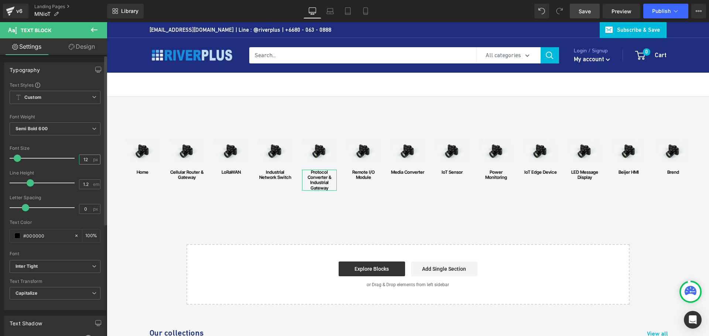
drag, startPoint x: 87, startPoint y: 162, endPoint x: 71, endPoint y: 162, distance: 16.6
click at [71, 162] on div "Font Size 12 px" at bounding box center [55, 158] width 91 height 25
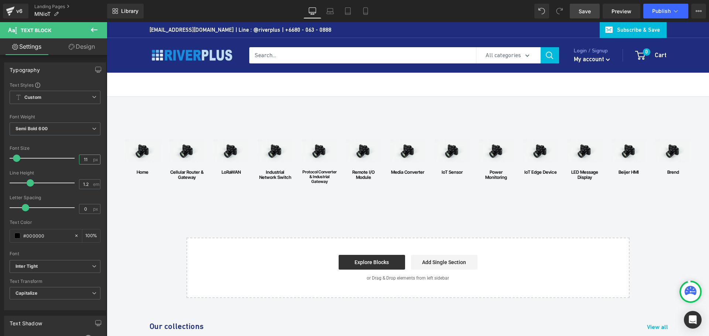
type input "11"
click at [585, 12] on span "Save" at bounding box center [585, 11] width 12 height 8
click at [582, 13] on span "Save" at bounding box center [585, 11] width 12 height 8
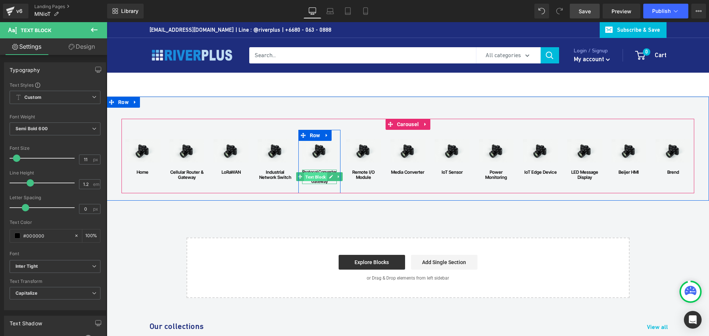
click at [317, 177] on span "Text Block" at bounding box center [315, 177] width 23 height 9
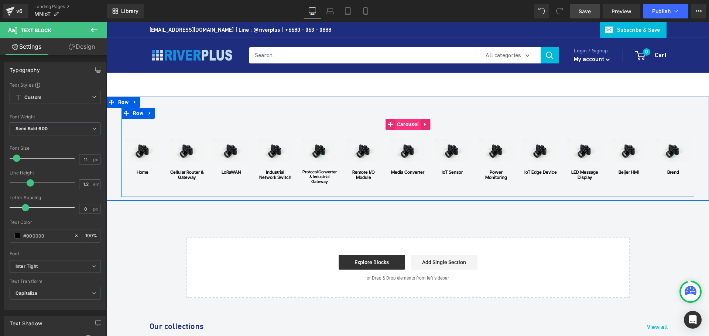
click at [409, 124] on span "Carousel" at bounding box center [407, 124] width 25 height 11
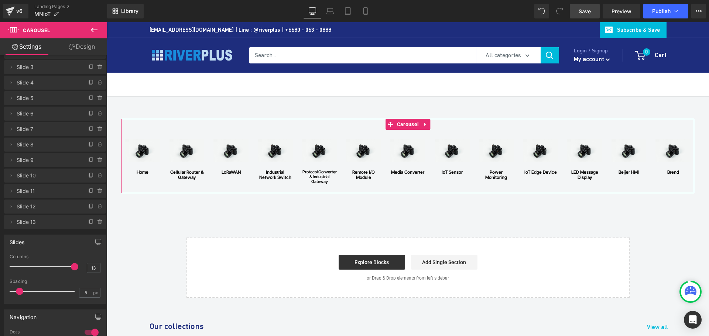
scroll to position [74, 0]
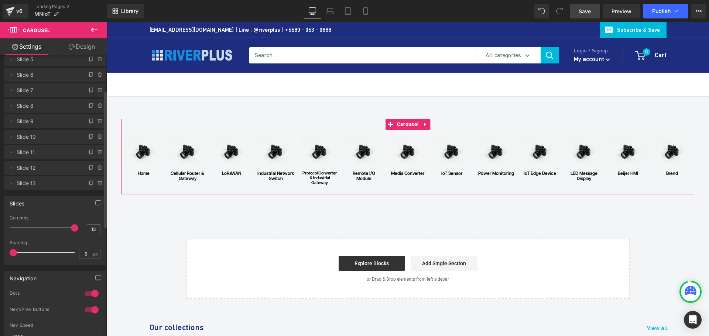
drag, startPoint x: 21, startPoint y: 255, endPoint x: 13, endPoint y: 257, distance: 8.0
click at [13, 257] on div "Spacing 5 px" at bounding box center [55, 252] width 91 height 25
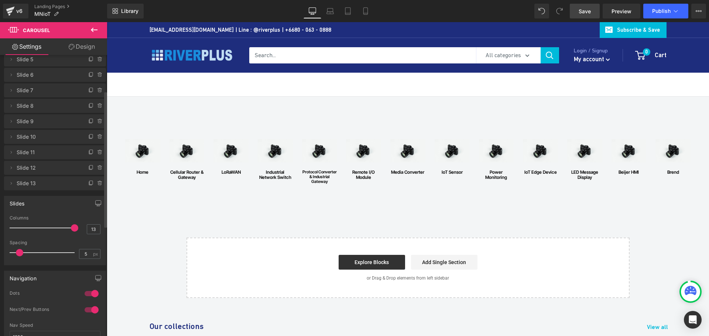
drag, startPoint x: 15, startPoint y: 251, endPoint x: 20, endPoint y: 251, distance: 5.5
click at [20, 251] on span at bounding box center [19, 252] width 7 height 7
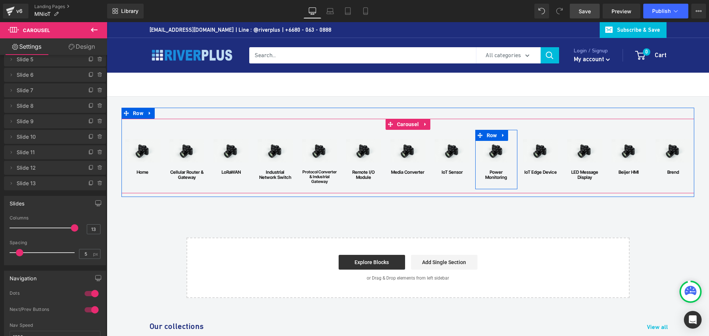
click at [586, 10] on span "Save" at bounding box center [585, 11] width 12 height 8
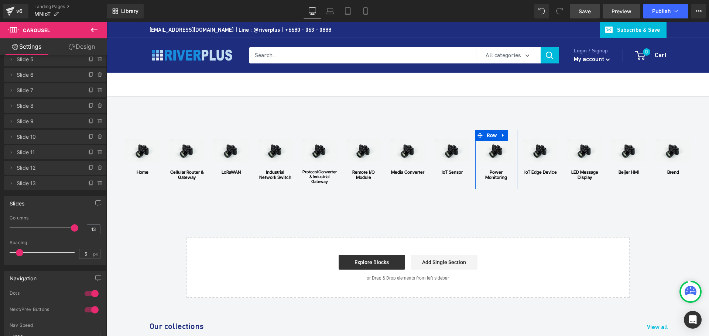
click at [626, 8] on span "Preview" at bounding box center [621, 11] width 20 height 8
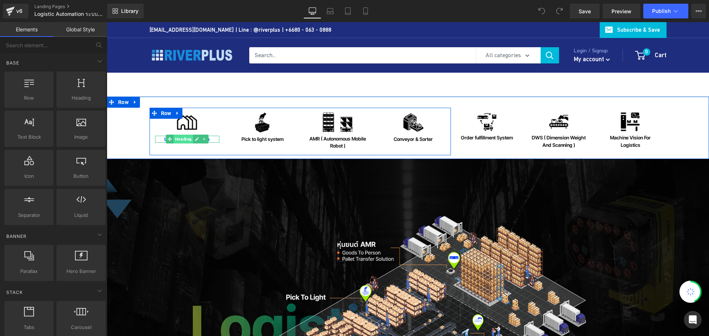
click at [178, 141] on span "Heading" at bounding box center [184, 139] width 20 height 9
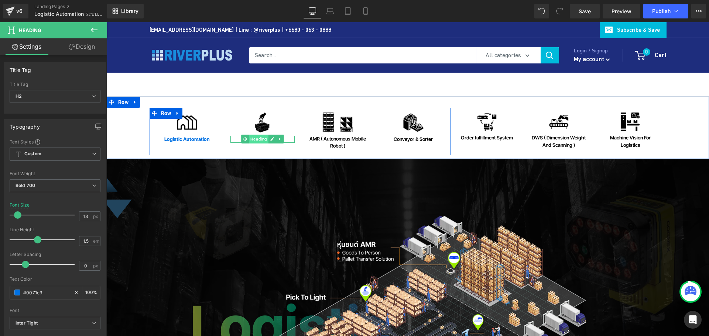
click at [260, 140] on span "Heading" at bounding box center [259, 139] width 20 height 9
click at [180, 141] on span "Heading" at bounding box center [184, 139] width 20 height 9
